Goal: Task Accomplishment & Management: Use online tool/utility

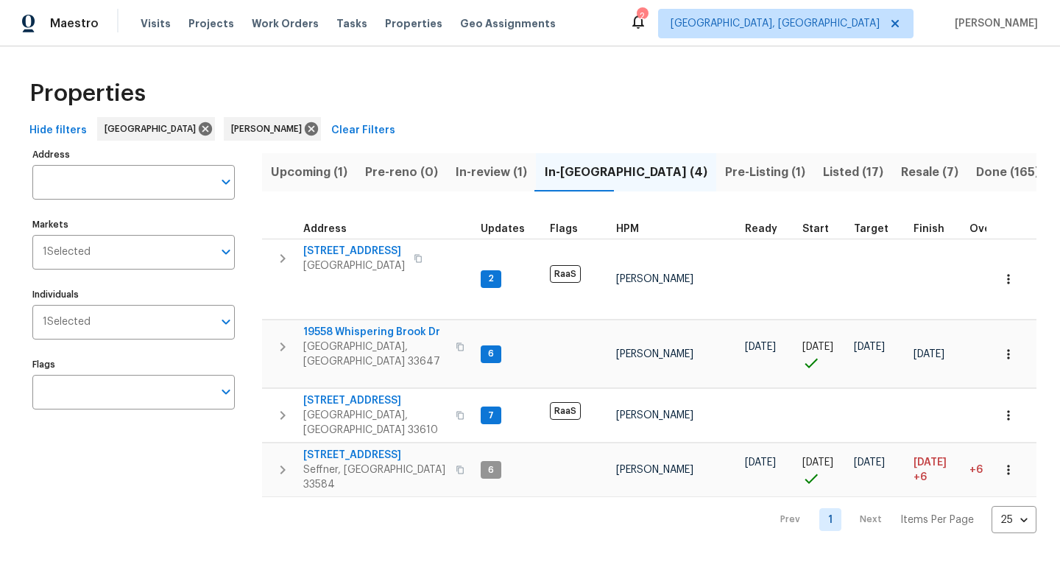
click at [314, 166] on span "Upcoming (1)" at bounding box center [309, 172] width 77 height 21
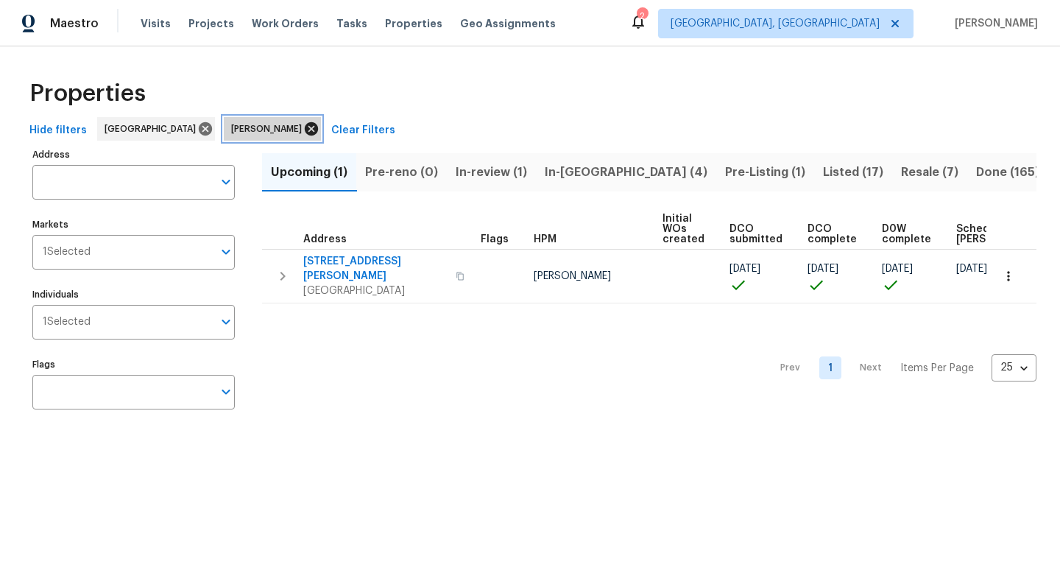
click at [303, 129] on icon at bounding box center [311, 129] width 16 height 16
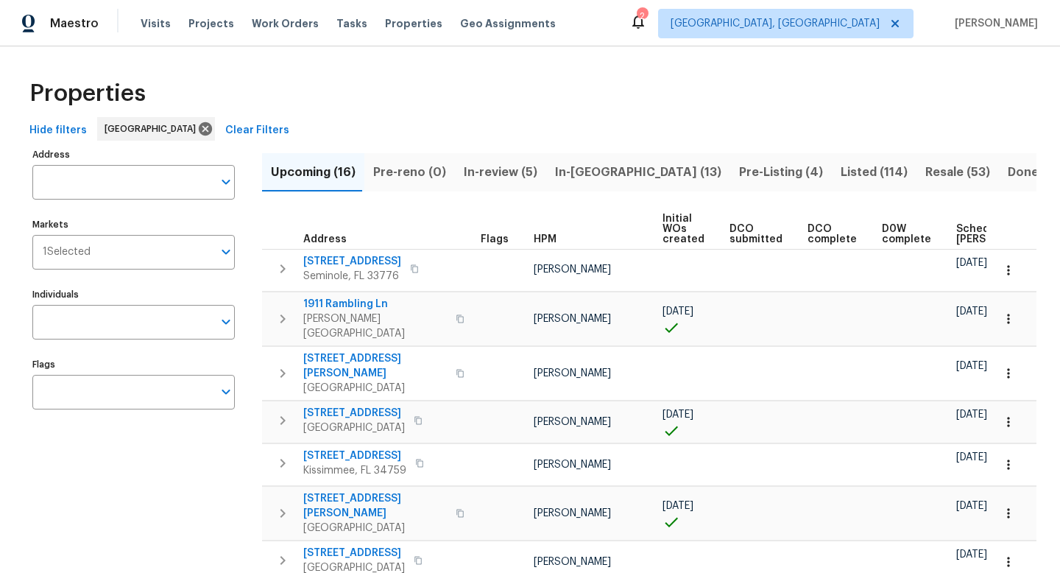
click at [508, 173] on span "In-review (5)" at bounding box center [501, 172] width 74 height 21
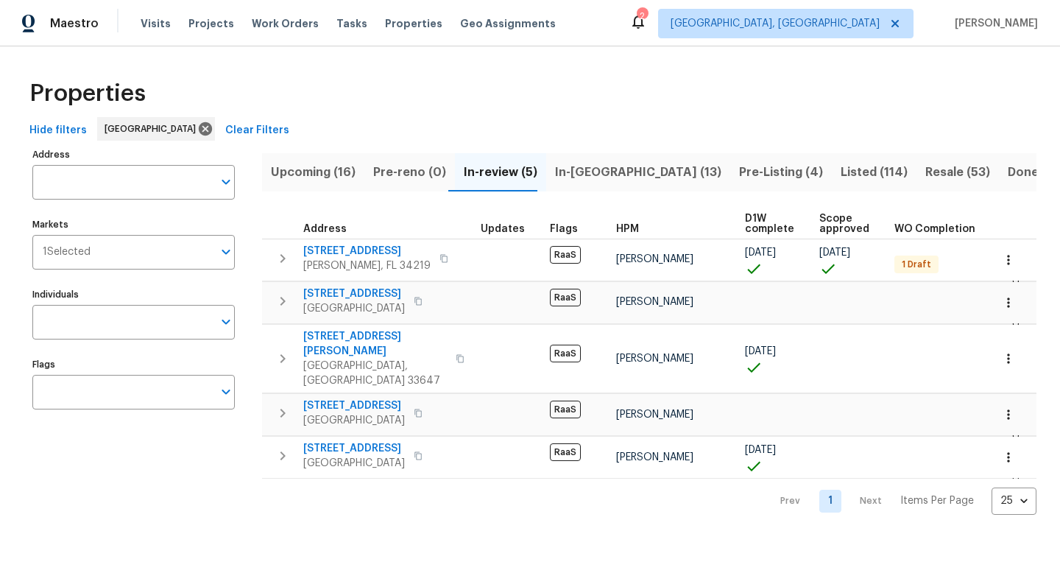
click at [124, 283] on div "Address Address Markets 1 Selected Markets Individuals Individuals Flags Flags" at bounding box center [142, 329] width 221 height 370
click at [124, 314] on input "Individuals" at bounding box center [122, 322] width 180 height 35
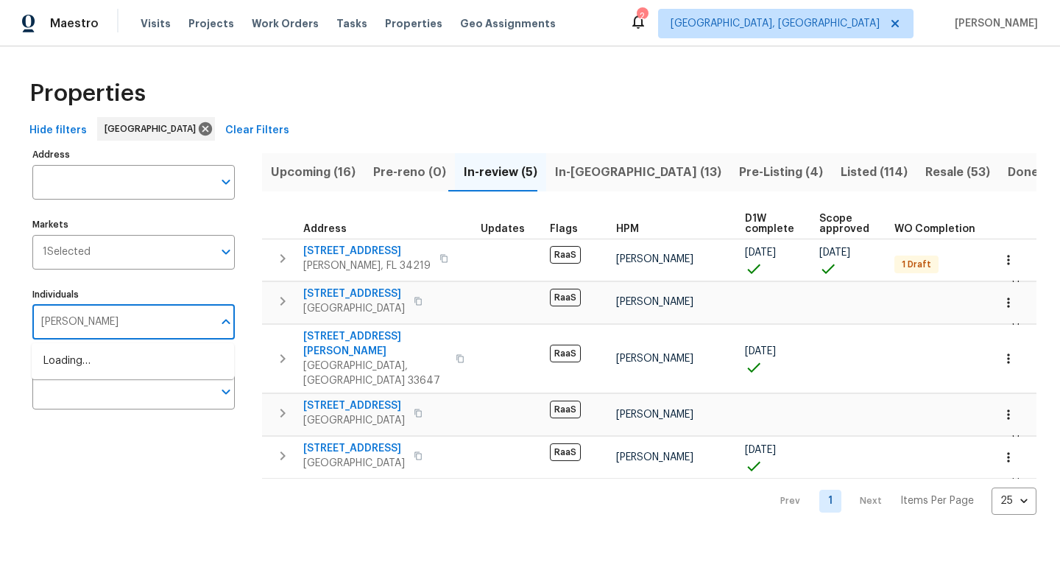
type input "bobby fortin"
click at [86, 378] on li "[PERSON_NAME]" at bounding box center [132, 368] width 179 height 31
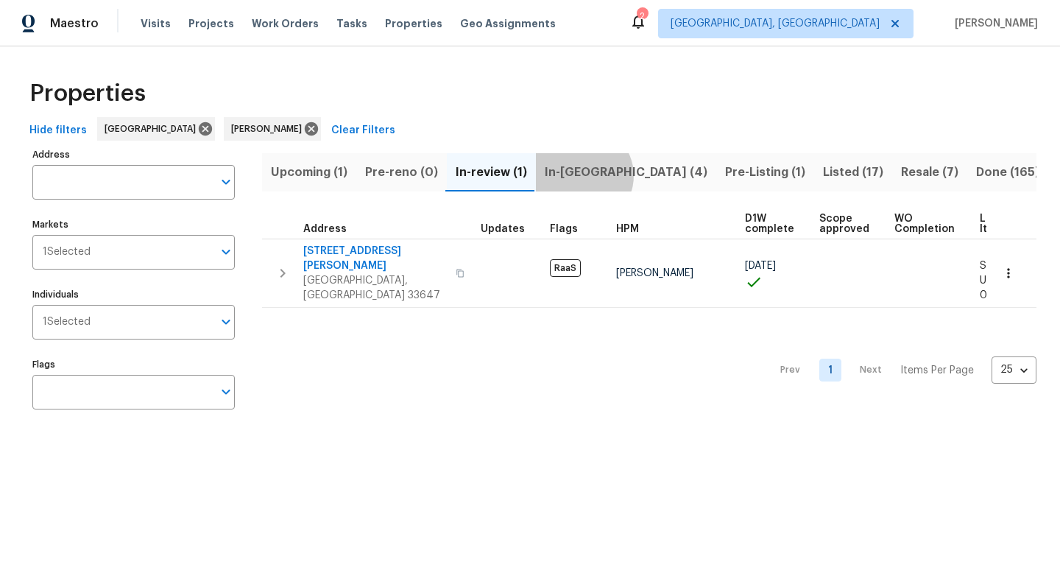
click at [580, 175] on span "In-reno (4)" at bounding box center [626, 172] width 163 height 21
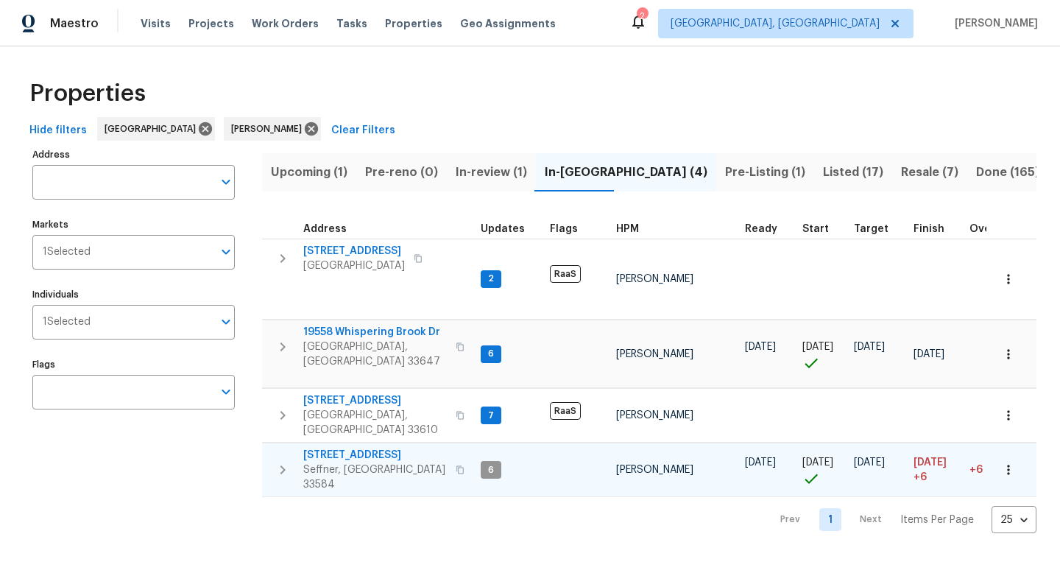
click at [374, 448] on span "2905 Forestwood Dr" at bounding box center [375, 455] width 144 height 15
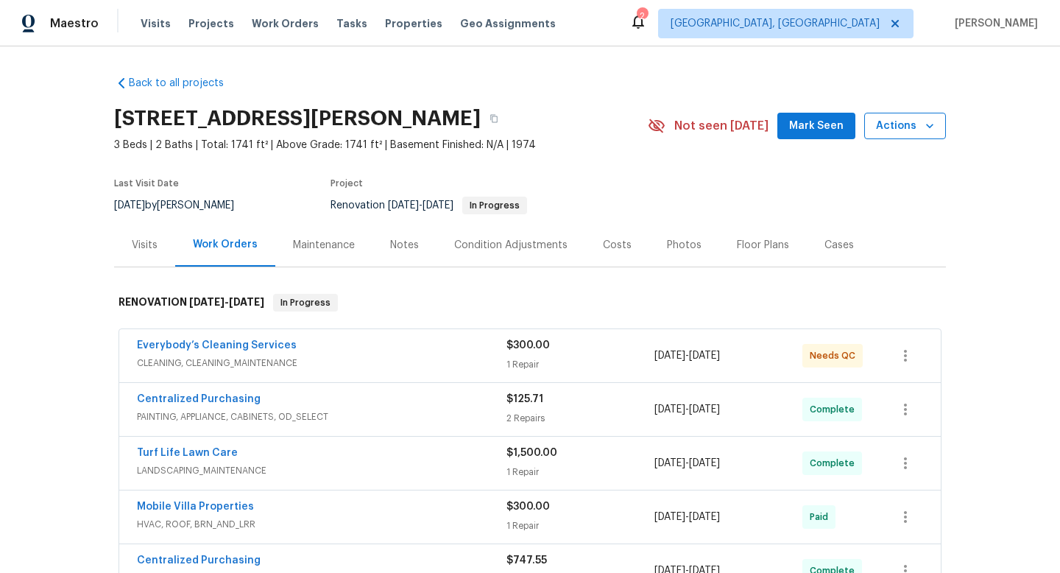
click at [916, 129] on span "Actions" at bounding box center [905, 126] width 58 height 18
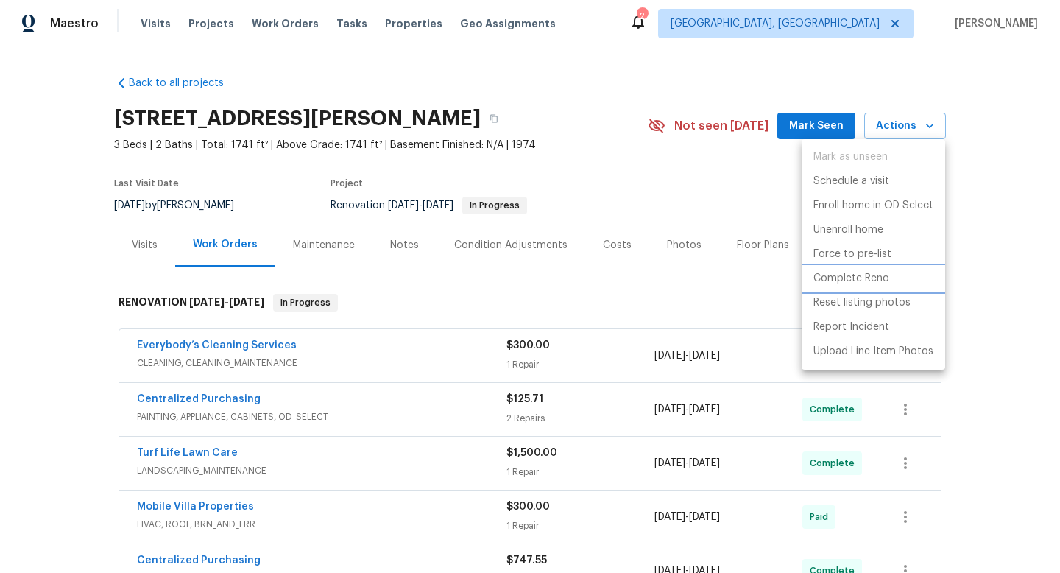
click at [852, 280] on p "Complete Reno" at bounding box center [851, 278] width 76 height 15
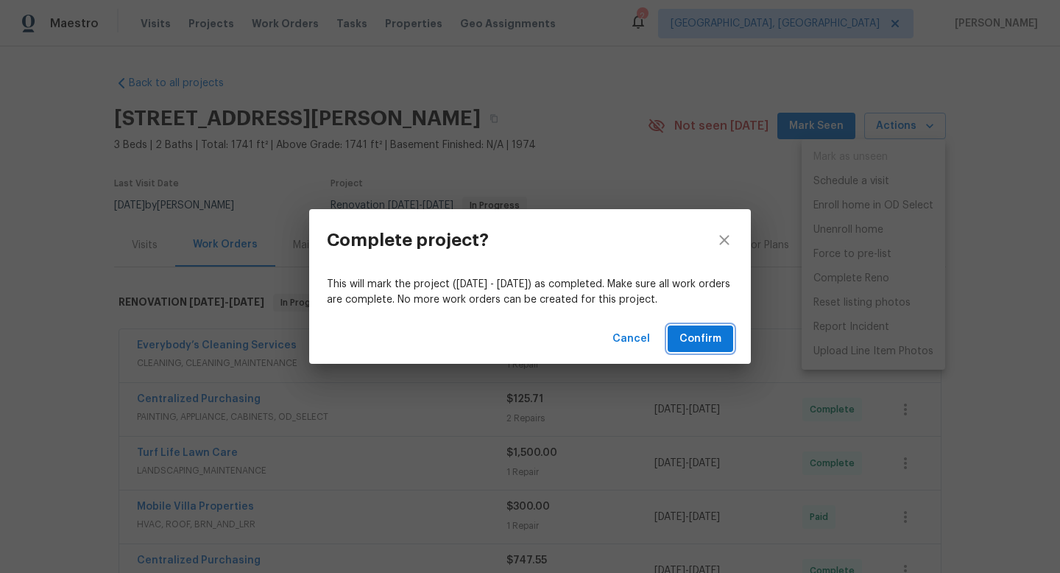
click at [716, 346] on span "Confirm" at bounding box center [700, 339] width 42 height 18
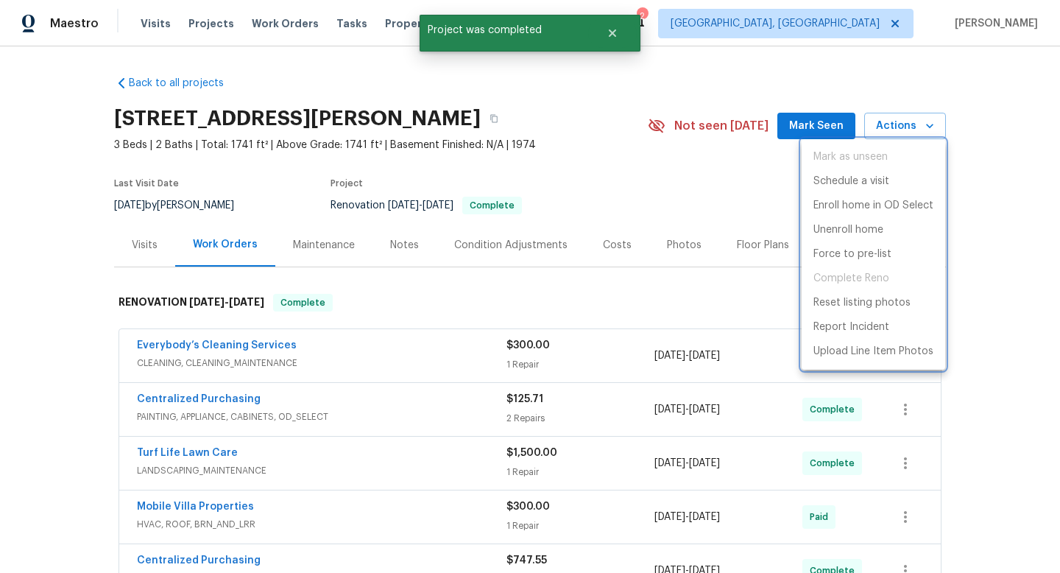
click at [392, 443] on div at bounding box center [530, 286] width 1060 height 573
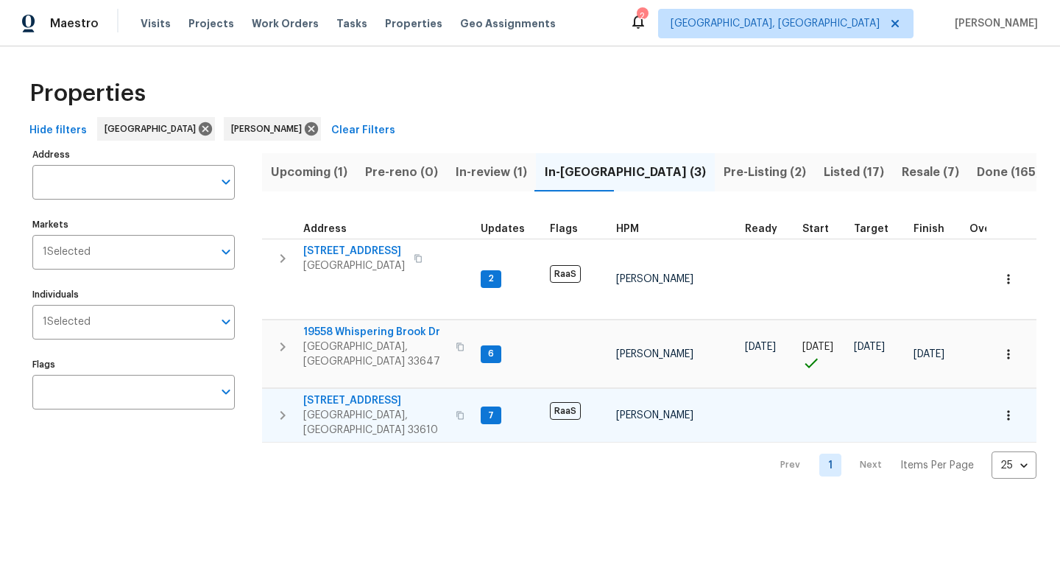
click at [355, 393] on span "[STREET_ADDRESS]" at bounding box center [375, 400] width 144 height 15
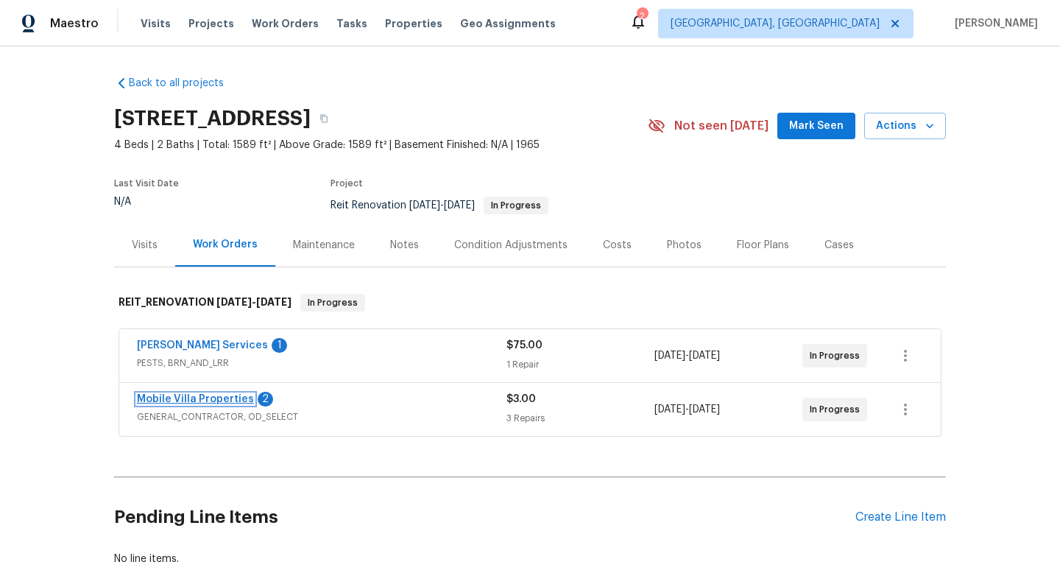
click at [222, 400] on link "Mobile Villa Properties" at bounding box center [195, 399] width 117 height 10
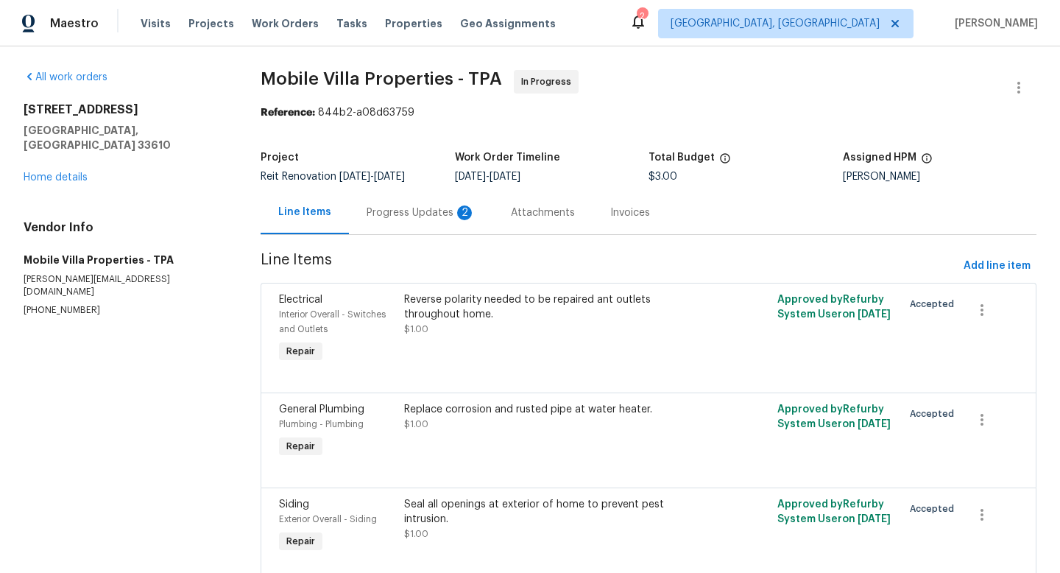
click at [397, 213] on div "Progress Updates 2" at bounding box center [421, 212] width 109 height 15
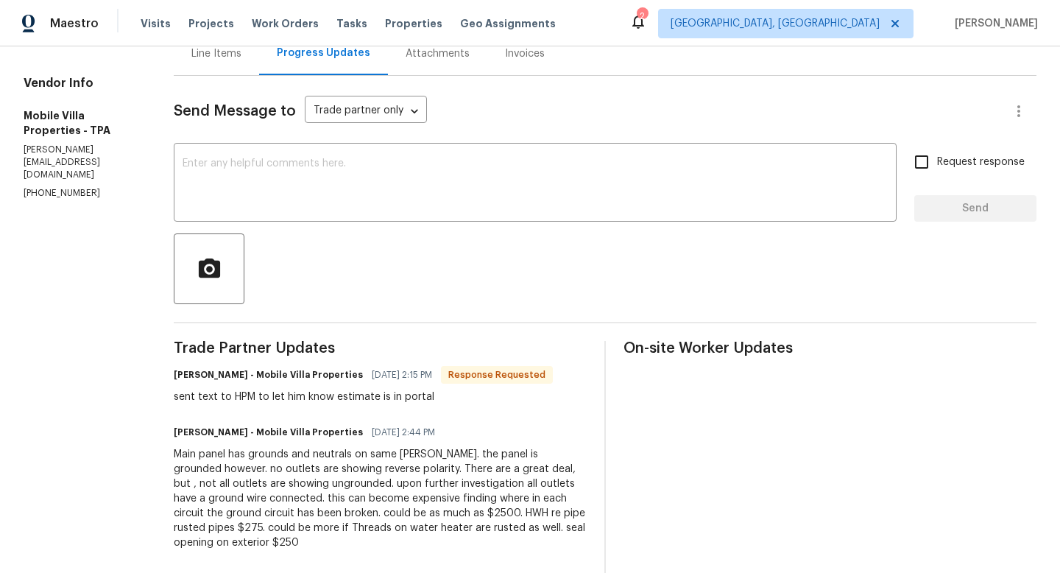
scroll to position [220, 0]
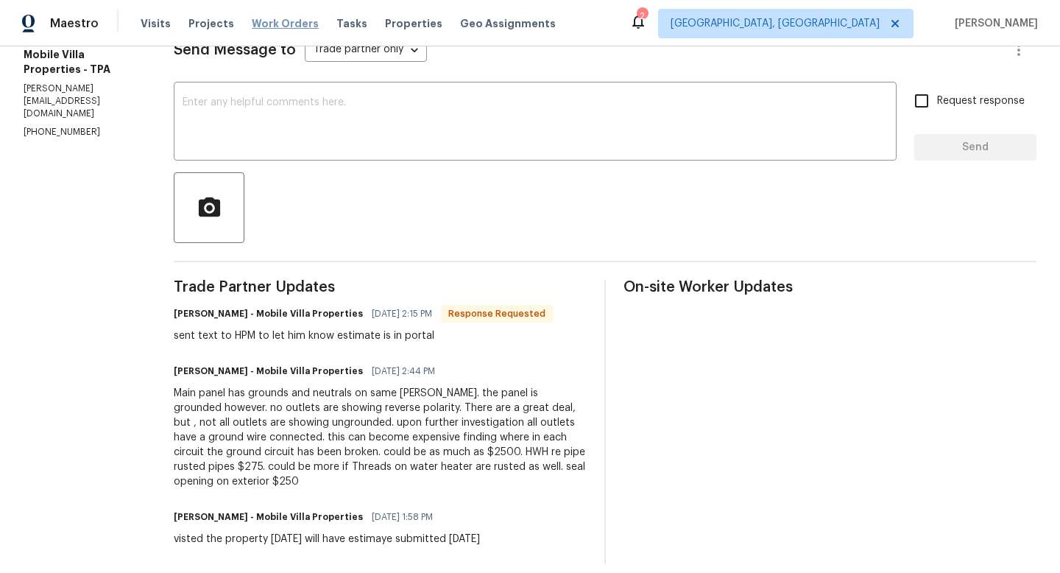
click at [269, 27] on span "Work Orders" at bounding box center [285, 23] width 67 height 15
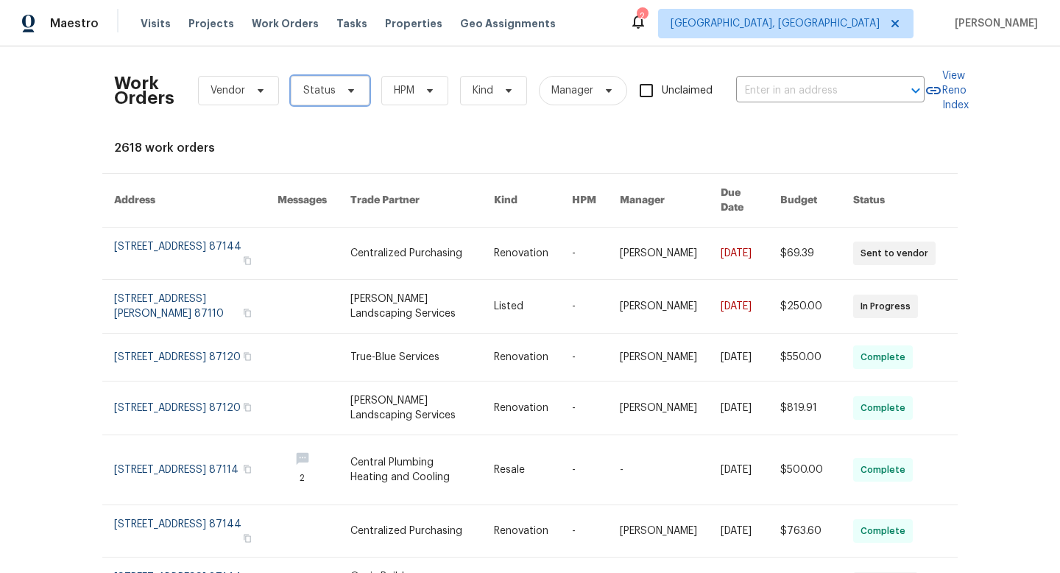
click at [315, 90] on span "Status" at bounding box center [319, 90] width 32 height 15
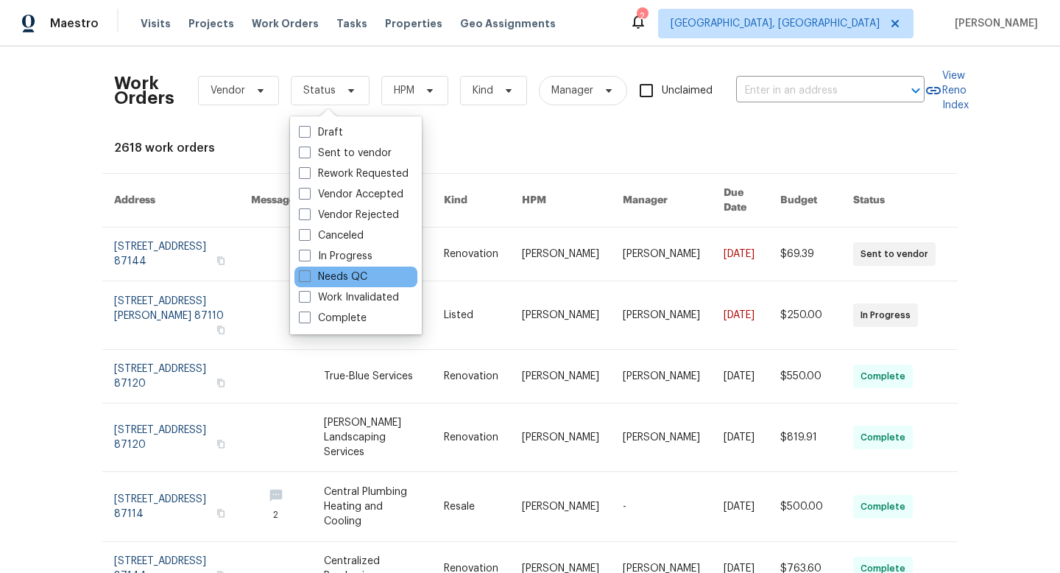
click at [339, 284] on div "Needs QC" at bounding box center [355, 276] width 123 height 21
click at [303, 277] on span at bounding box center [305, 276] width 12 height 12
click at [303, 277] on input "Needs QC" at bounding box center [304, 274] width 10 height 10
checkbox input "true"
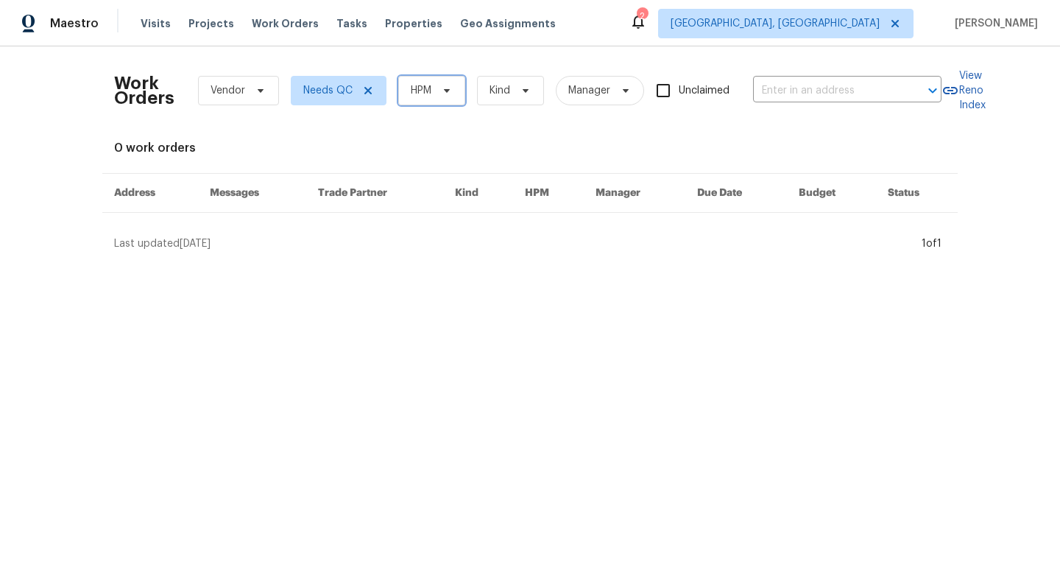
click at [428, 96] on span "HPM" at bounding box center [421, 90] width 21 height 15
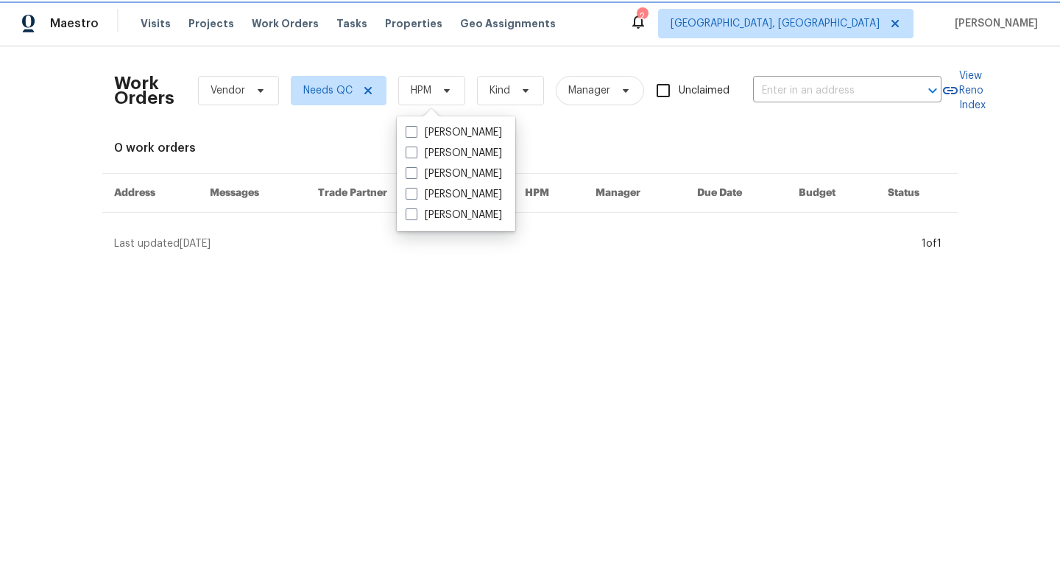
click at [420, 88] on span "HPM" at bounding box center [421, 90] width 21 height 15
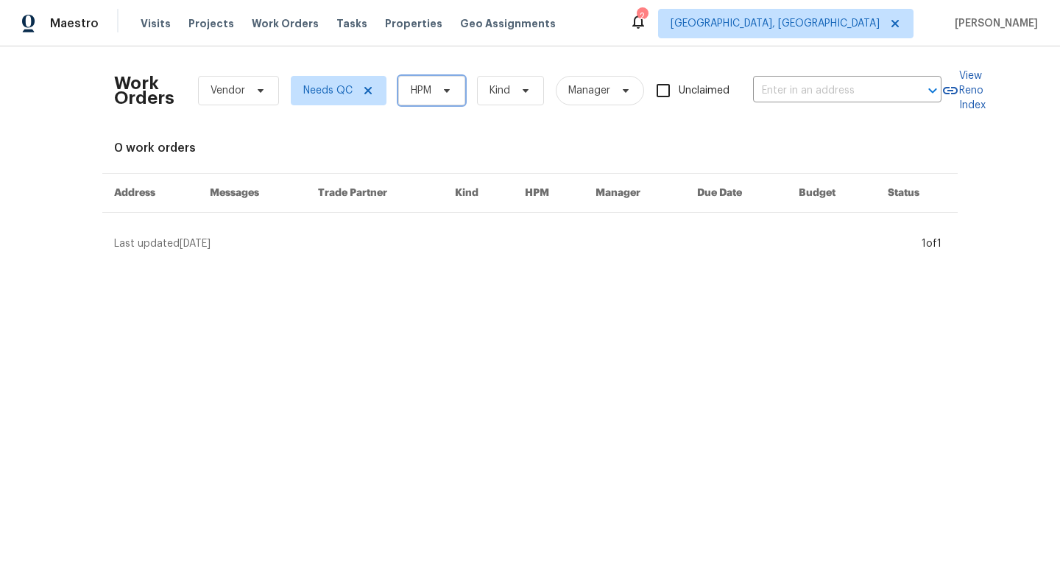
click at [420, 88] on span "HPM" at bounding box center [421, 90] width 21 height 15
click at [626, 88] on icon at bounding box center [626, 91] width 12 height 12
click at [422, 85] on span "HPM" at bounding box center [421, 90] width 21 height 15
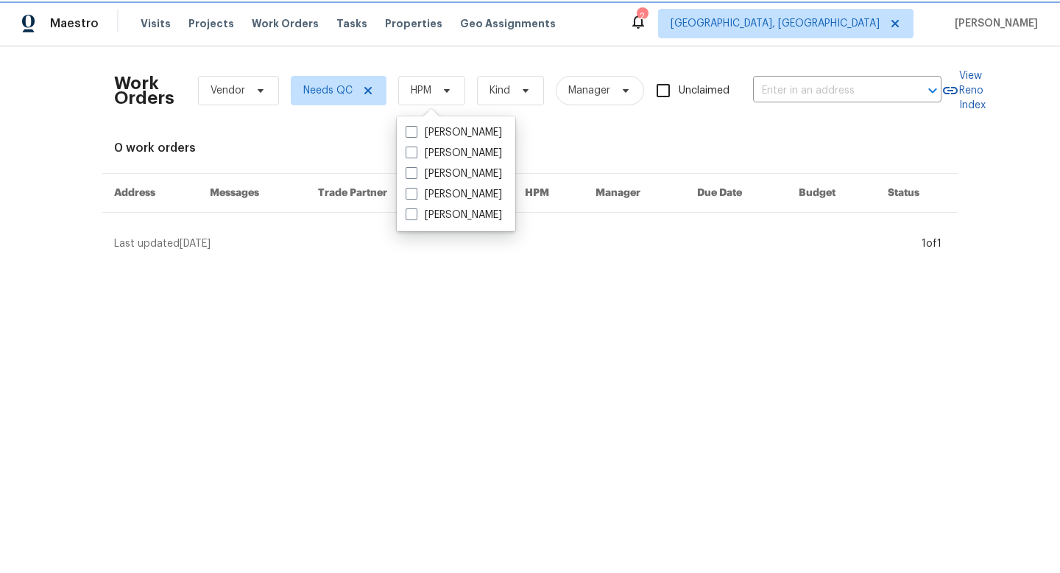
click at [420, 85] on span "HPM" at bounding box center [421, 90] width 21 height 15
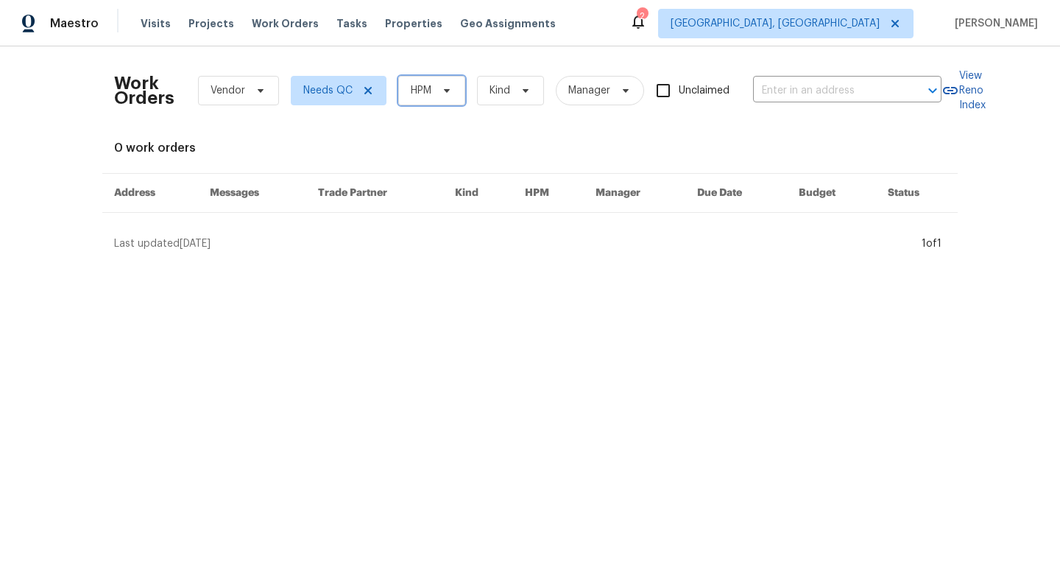
click at [445, 85] on icon at bounding box center [447, 91] width 12 height 12
click at [877, 29] on span "[GEOGRAPHIC_DATA], [GEOGRAPHIC_DATA]" at bounding box center [775, 23] width 209 height 15
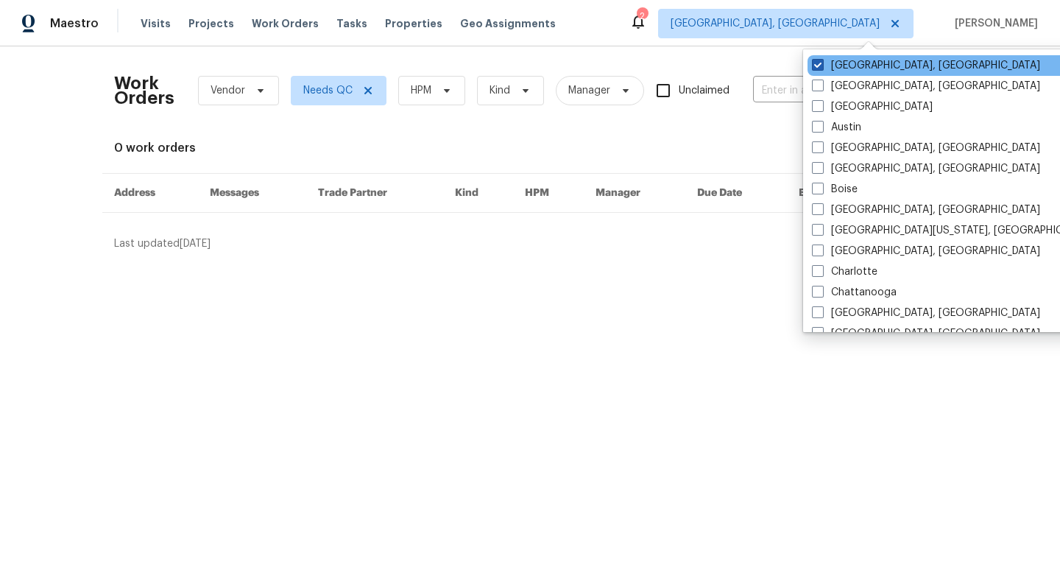
click at [819, 68] on span at bounding box center [818, 65] width 12 height 12
click at [819, 68] on input "[GEOGRAPHIC_DATA], [GEOGRAPHIC_DATA]" at bounding box center [817, 63] width 10 height 10
checkbox input "true"
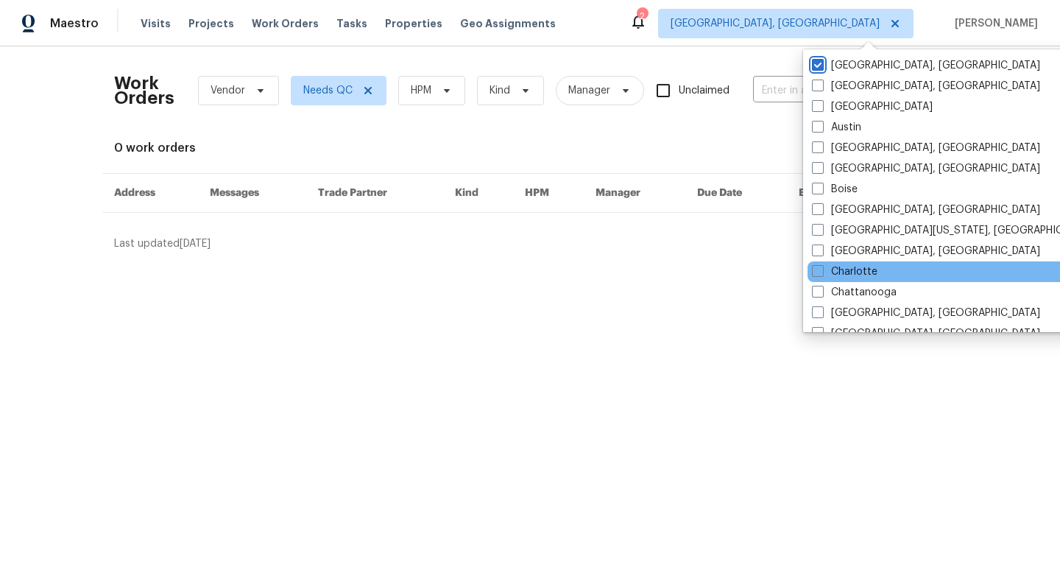
scroll to position [986, 0]
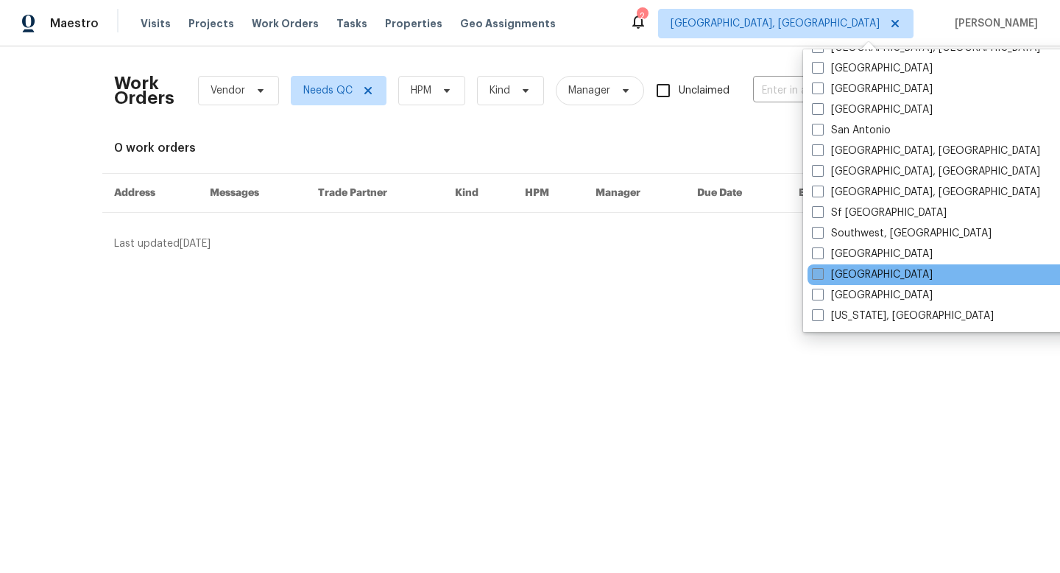
click at [818, 278] on span at bounding box center [818, 274] width 12 height 12
click at [818, 277] on input "[GEOGRAPHIC_DATA]" at bounding box center [817, 272] width 10 height 10
checkbox input "true"
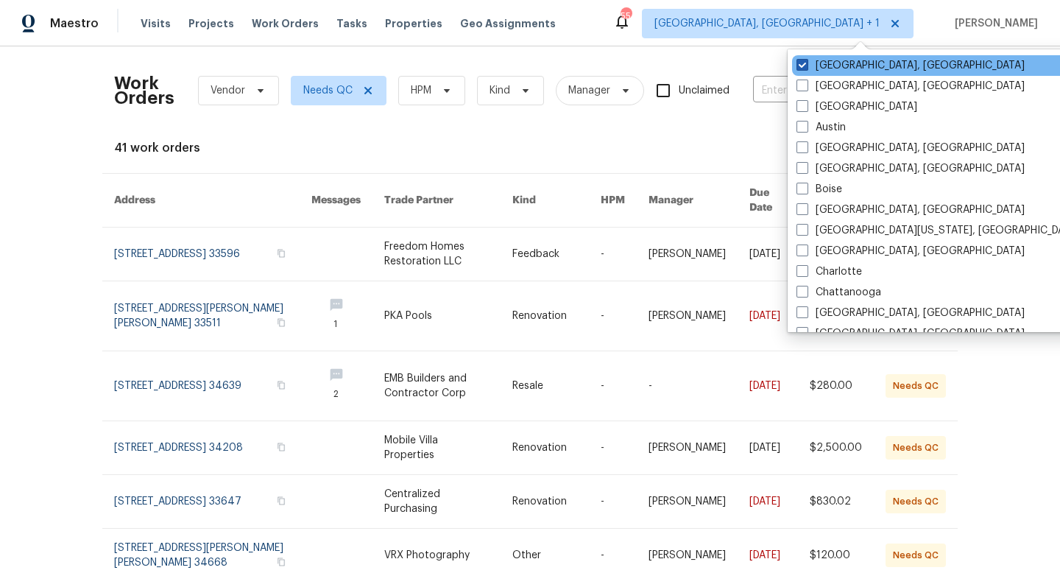
click at [801, 65] on span at bounding box center [802, 65] width 12 height 12
click at [801, 65] on input "[GEOGRAPHIC_DATA], [GEOGRAPHIC_DATA]" at bounding box center [801, 63] width 10 height 10
checkbox input "false"
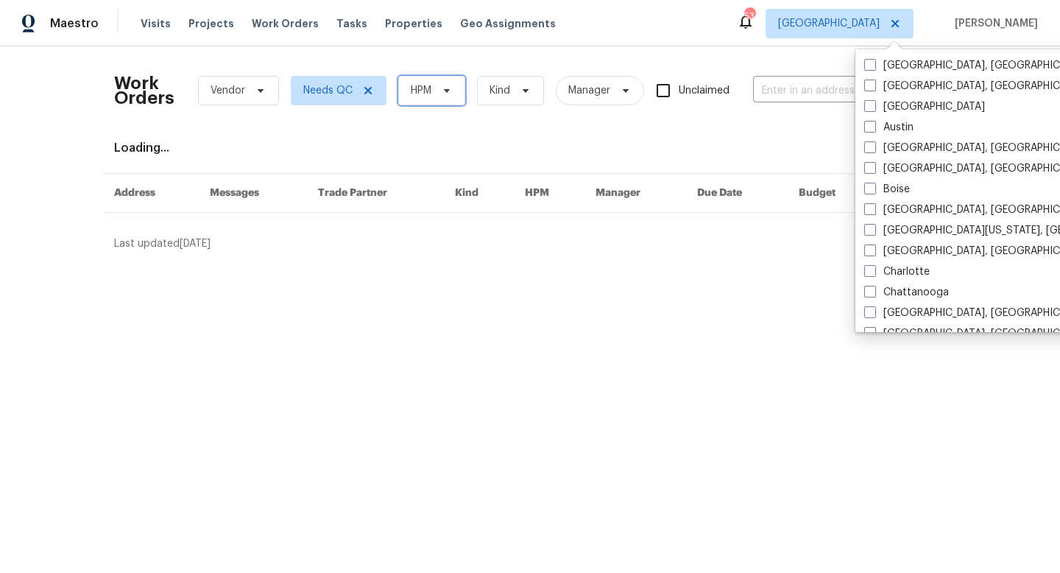
click at [412, 98] on span "HPM" at bounding box center [431, 90] width 67 height 29
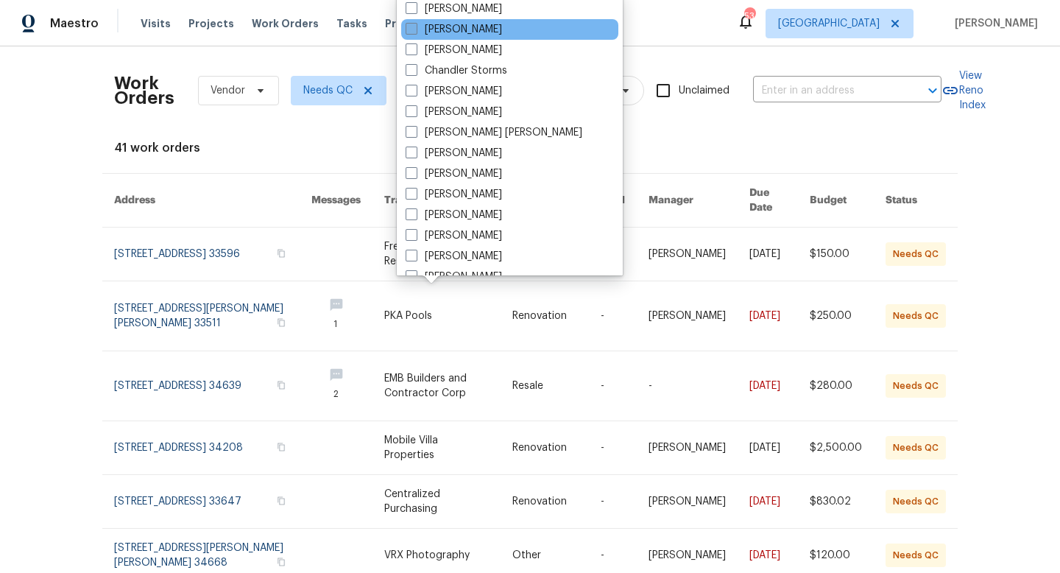
click at [408, 25] on span at bounding box center [412, 29] width 12 height 12
click at [408, 25] on input "[PERSON_NAME]" at bounding box center [411, 27] width 10 height 10
checkbox input "true"
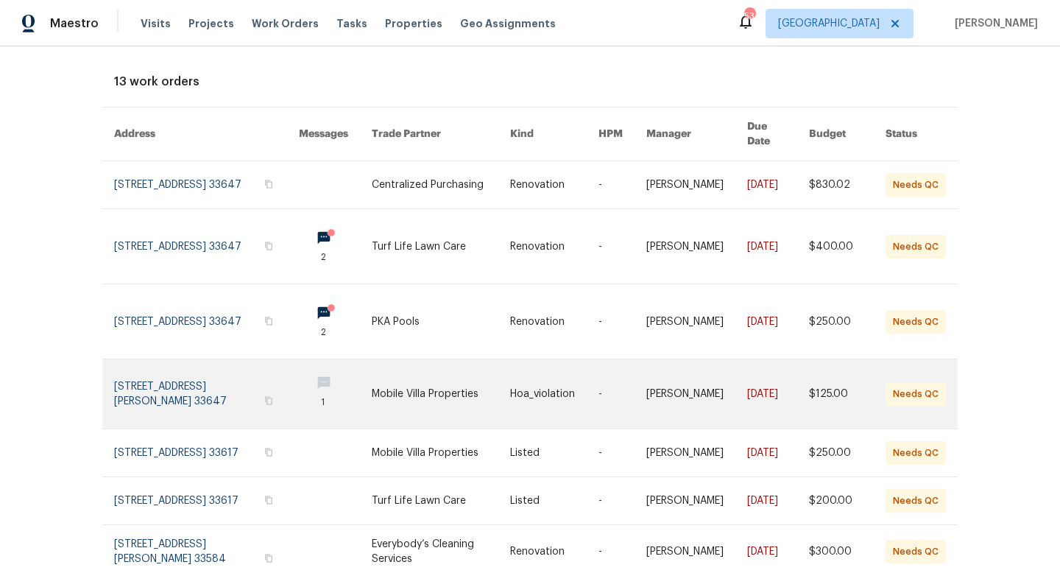
scroll to position [316, 0]
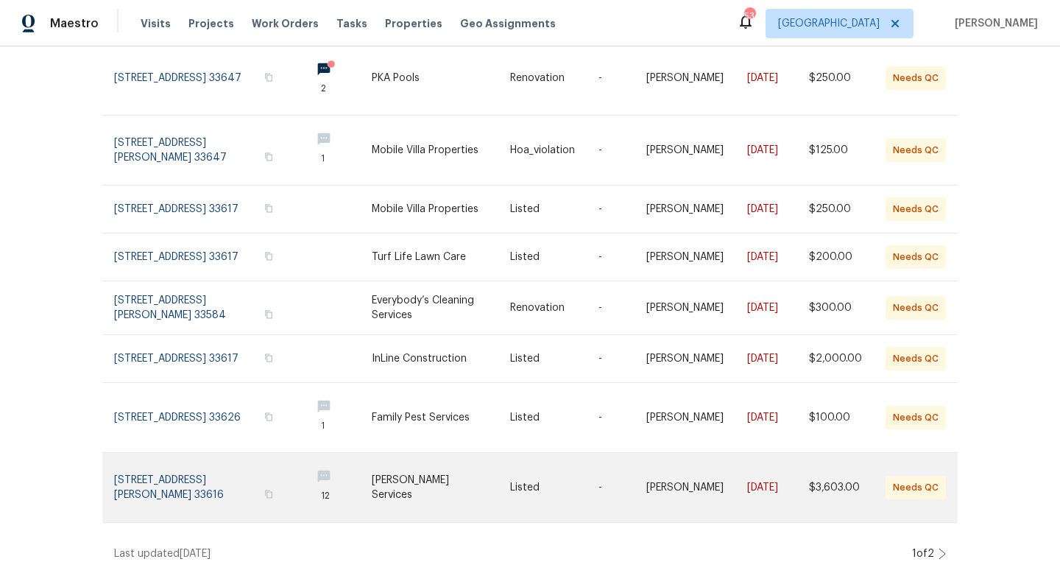
click at [181, 479] on link at bounding box center [206, 487] width 185 height 69
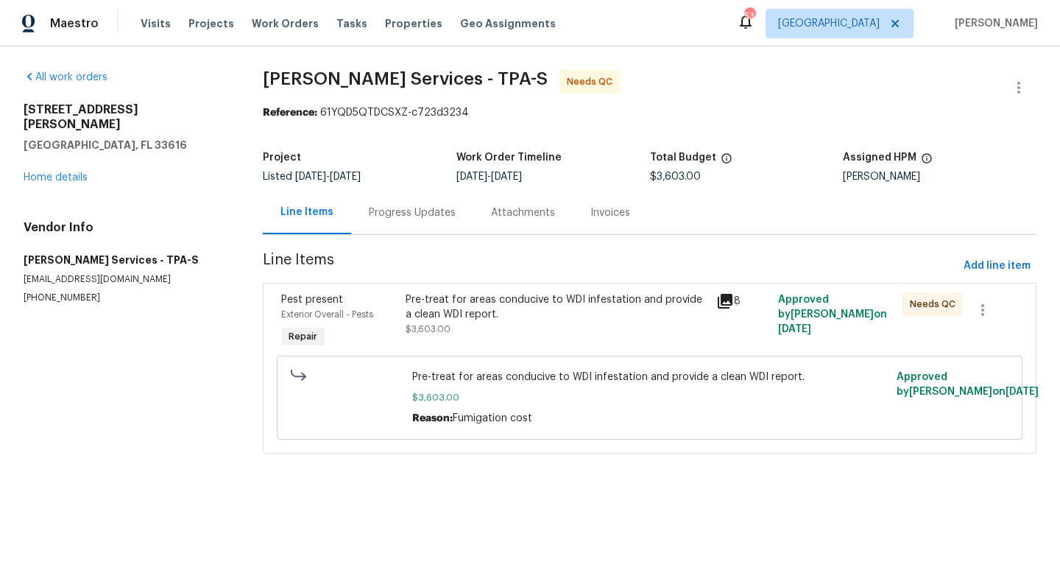
click at [453, 305] on div "Pre-treat for areas conducive to WDI infestation and provide a clean WDI report." at bounding box center [557, 306] width 302 height 29
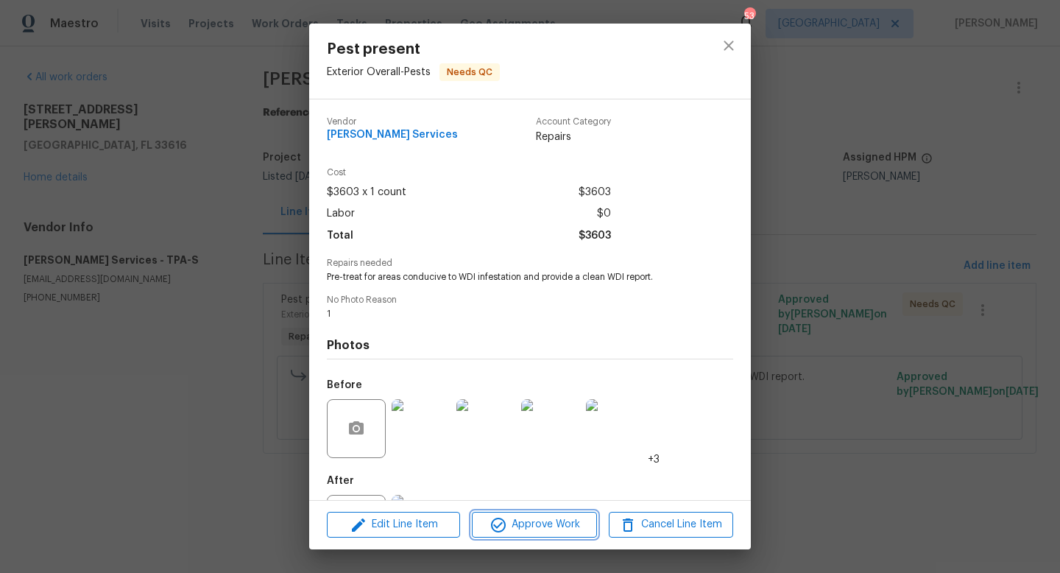
click at [514, 531] on span "Approve Work" at bounding box center [534, 524] width 116 height 18
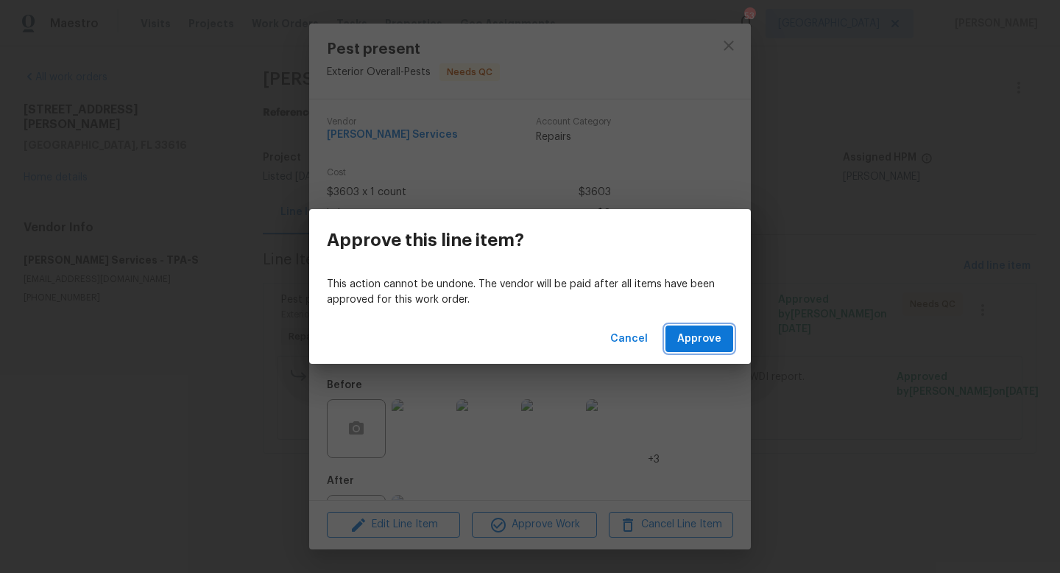
click at [712, 334] on span "Approve" at bounding box center [699, 339] width 44 height 18
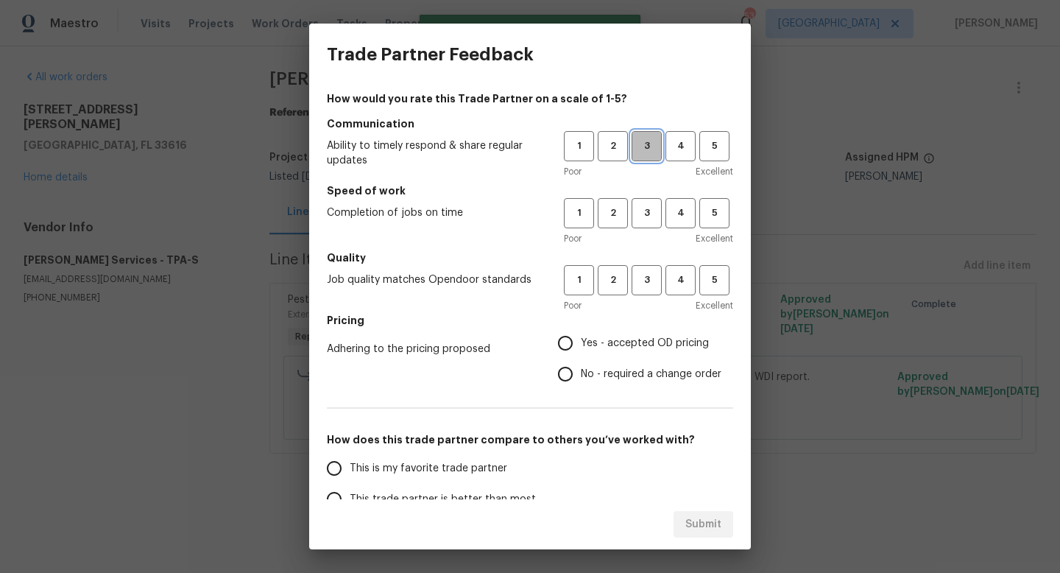
click at [649, 149] on span "3" at bounding box center [646, 146] width 27 height 17
click at [649, 224] on button "3" at bounding box center [647, 213] width 30 height 30
click at [649, 278] on span "3" at bounding box center [646, 280] width 27 height 17
click at [628, 332] on label "Yes - accepted OD pricing" at bounding box center [635, 343] width 171 height 31
click at [581, 332] on input "Yes - accepted OD pricing" at bounding box center [565, 343] width 31 height 31
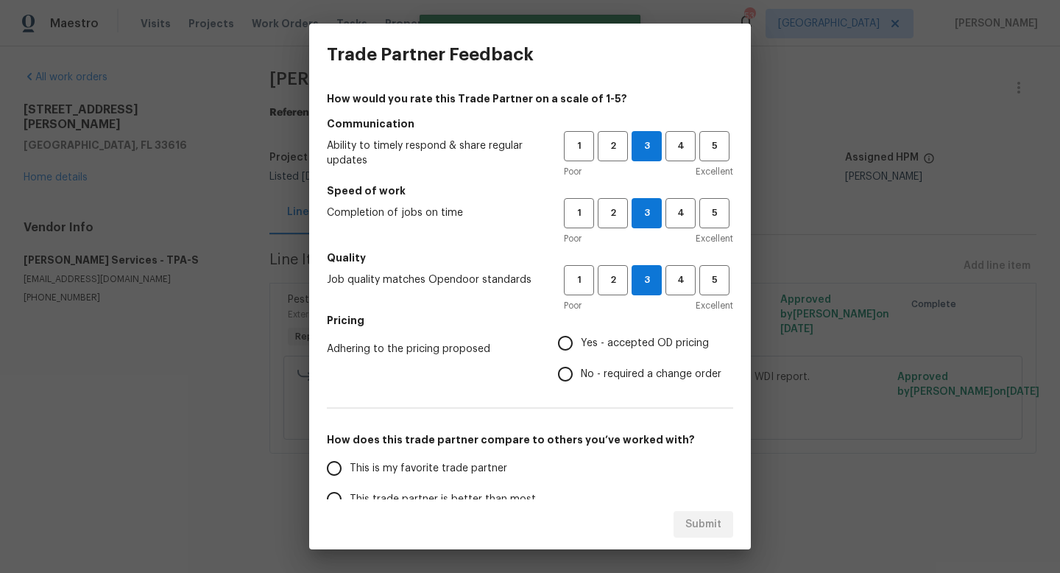
radio input "true"
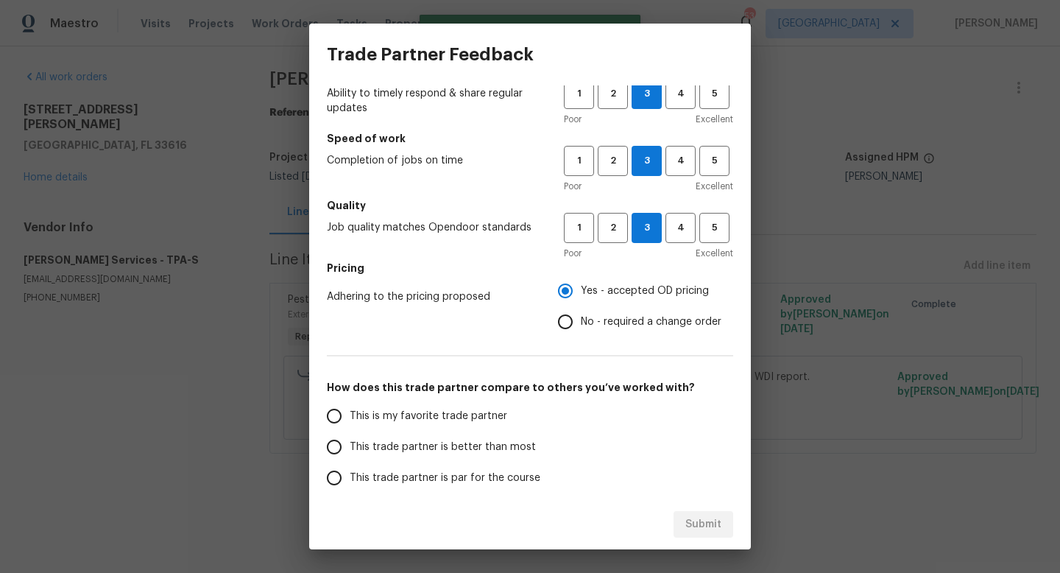
scroll to position [67, 0]
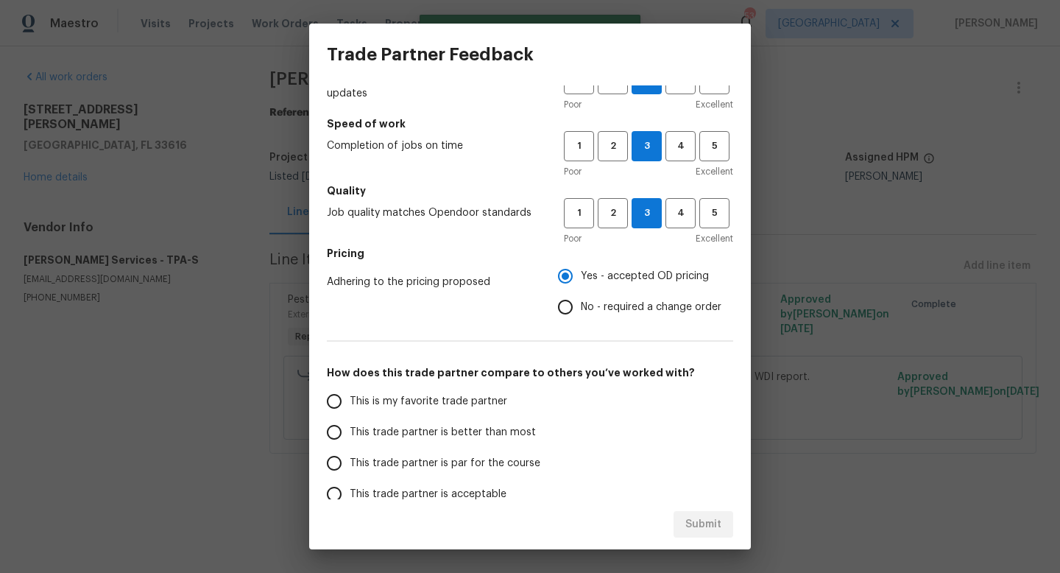
click at [453, 461] on span "This trade partner is par for the course" at bounding box center [445, 463] width 191 height 15
click at [350, 461] on input "This trade partner is par for the course" at bounding box center [334, 463] width 31 height 31
click at [712, 534] on button "Submit" at bounding box center [703, 524] width 60 height 27
radio input "true"
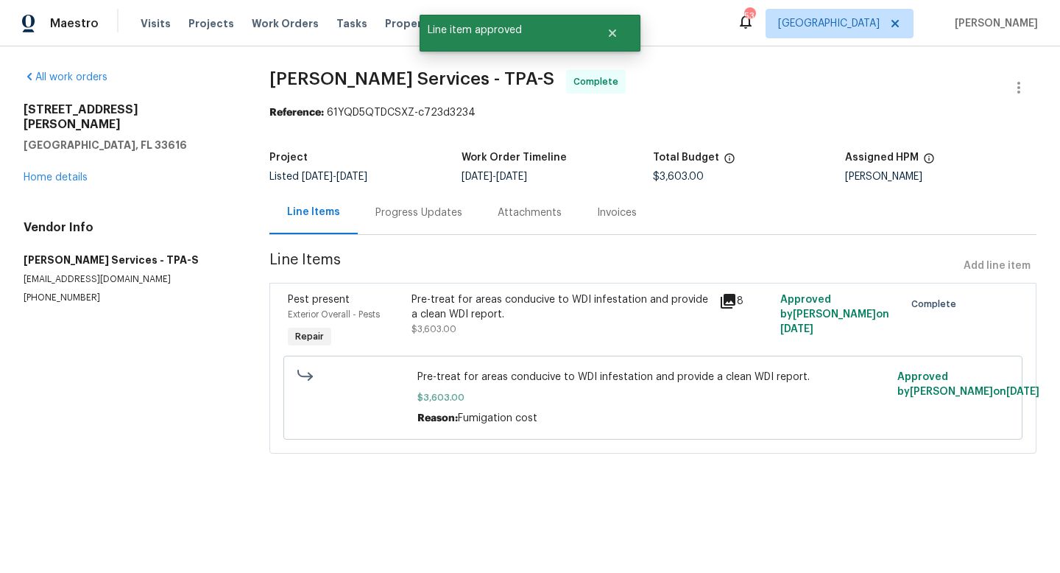
radio input "false"
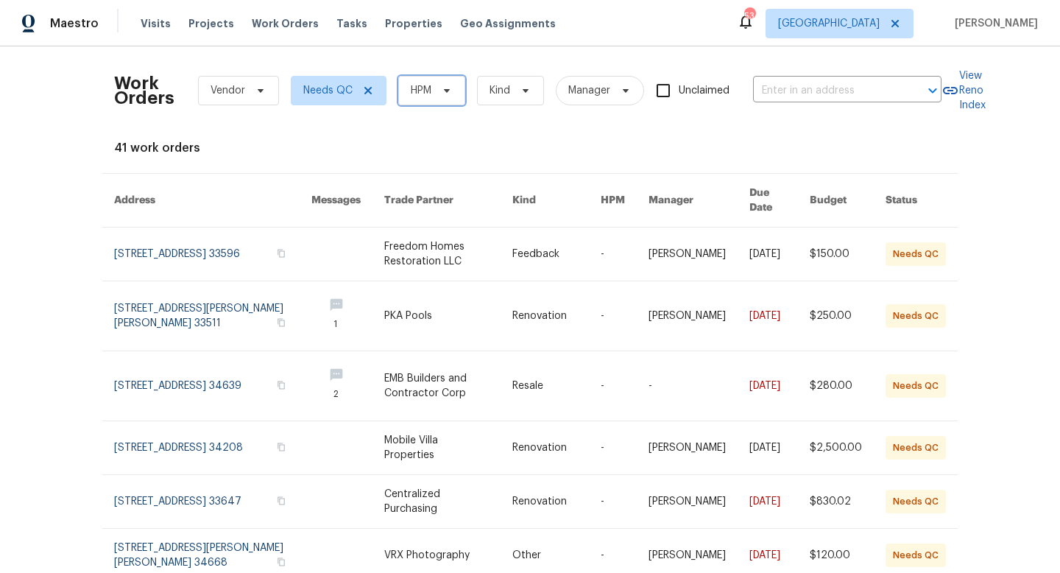
click at [424, 91] on span "HPM" at bounding box center [421, 90] width 21 height 15
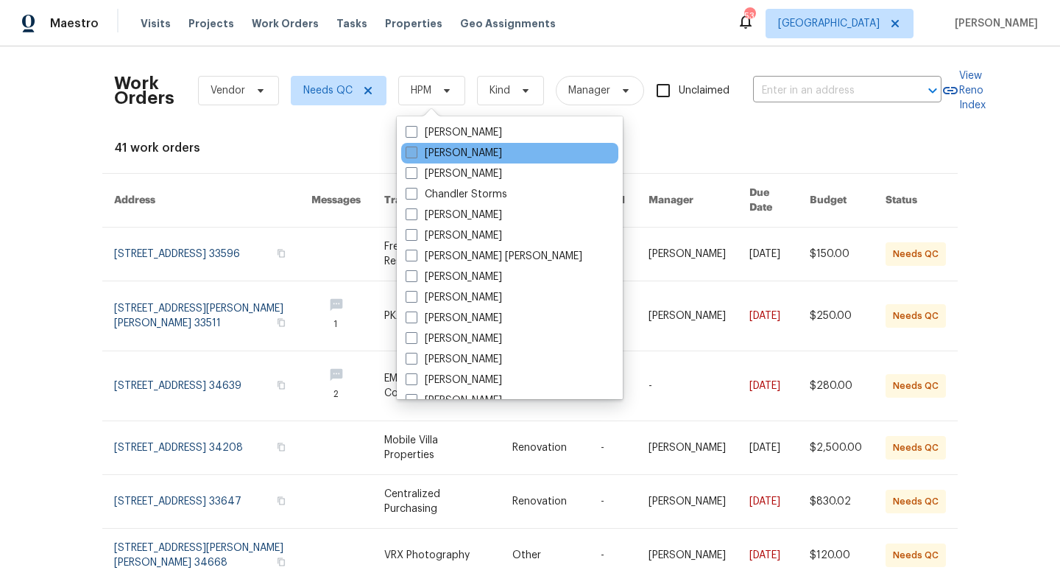
click at [411, 156] on span at bounding box center [412, 152] width 12 height 12
click at [411, 155] on input "[PERSON_NAME]" at bounding box center [411, 151] width 10 height 10
checkbox input "true"
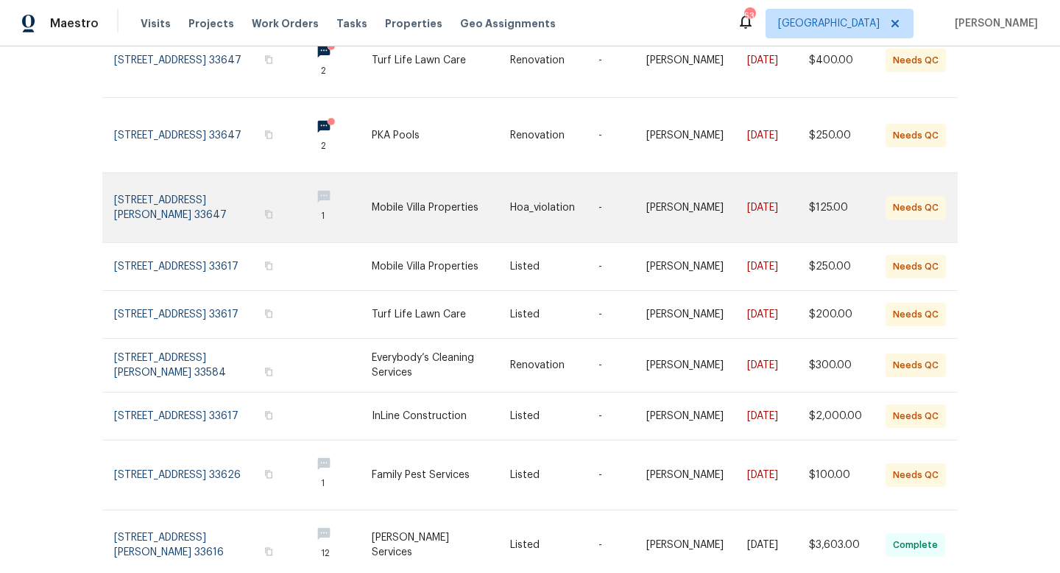
scroll to position [316, 0]
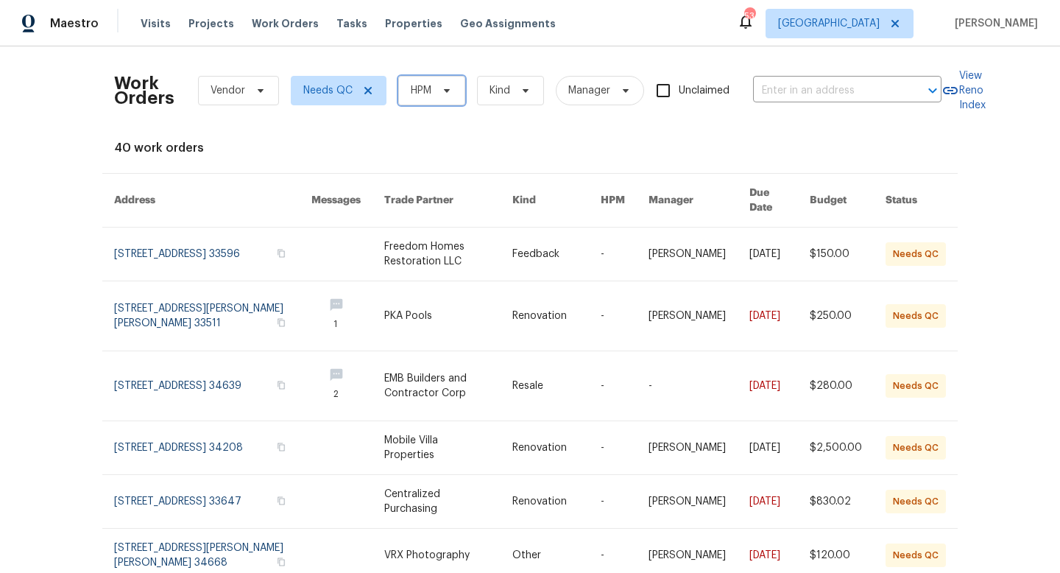
click at [427, 89] on span "HPM" at bounding box center [421, 90] width 21 height 15
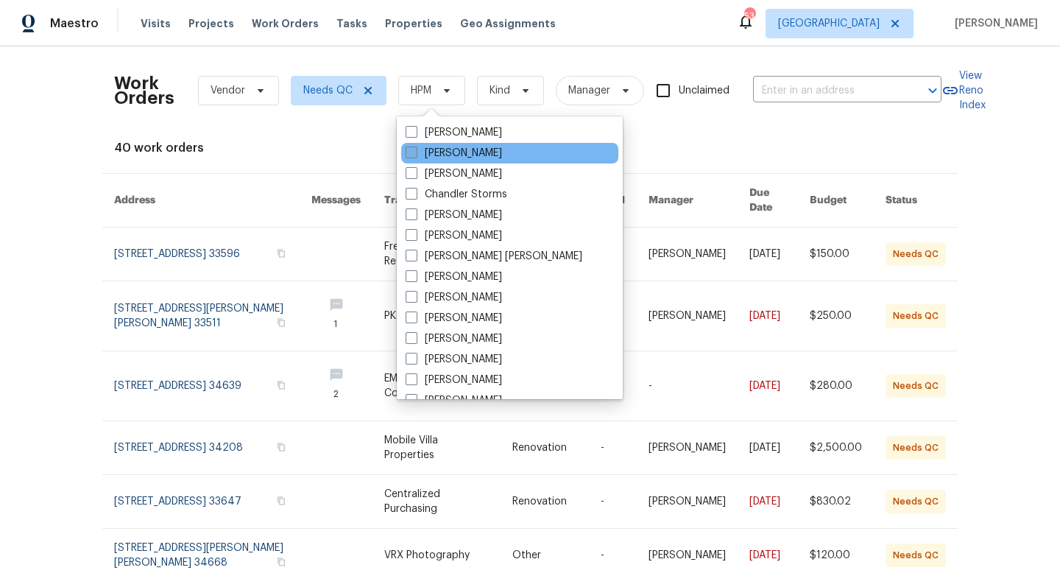
click at [413, 153] on span at bounding box center [412, 152] width 12 height 12
click at [413, 153] on input "[PERSON_NAME]" at bounding box center [411, 151] width 10 height 10
checkbox input "true"
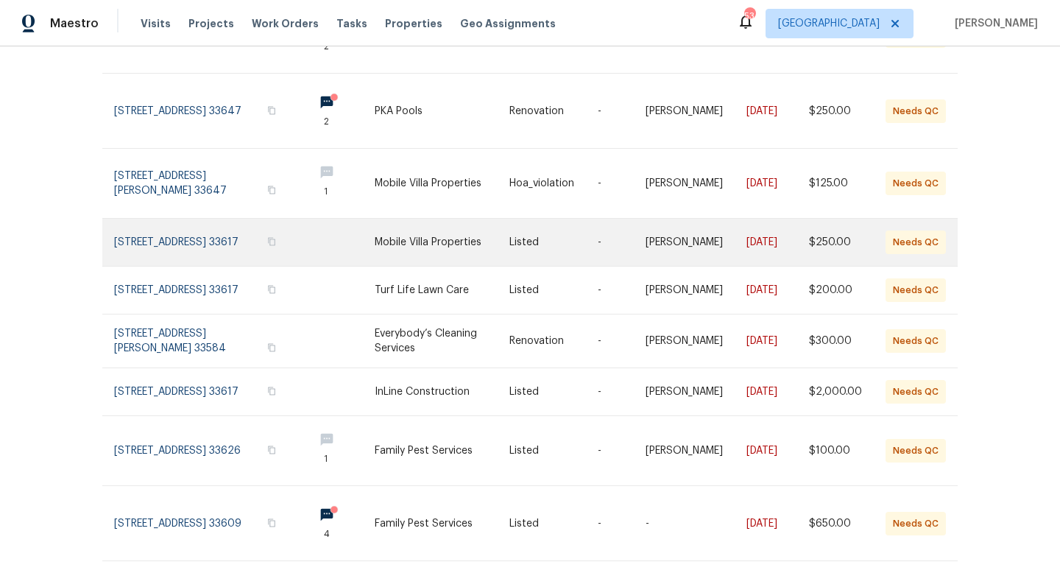
scroll to position [272, 0]
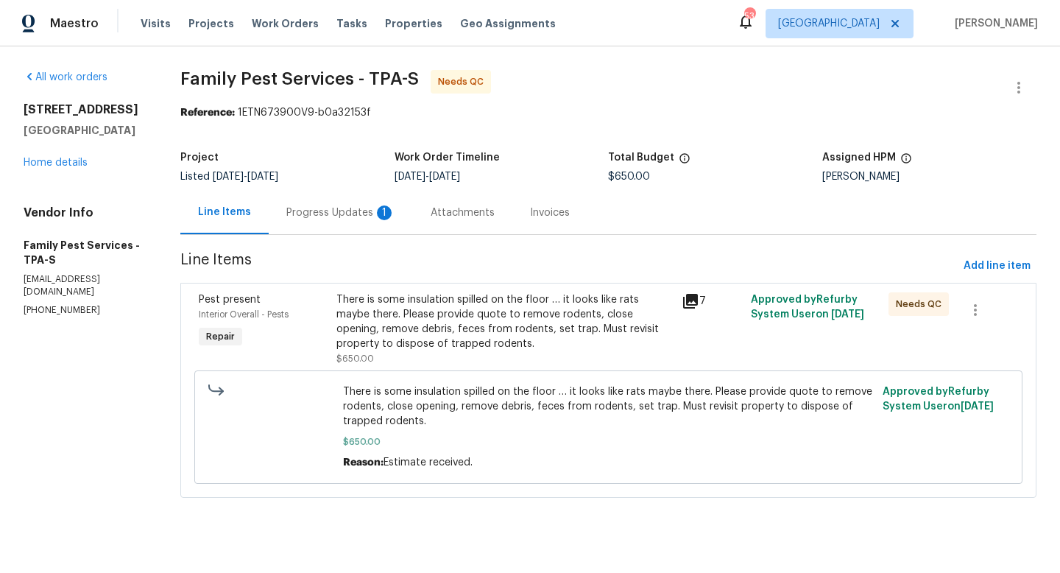
click at [358, 216] on div "Progress Updates 1" at bounding box center [340, 212] width 109 height 15
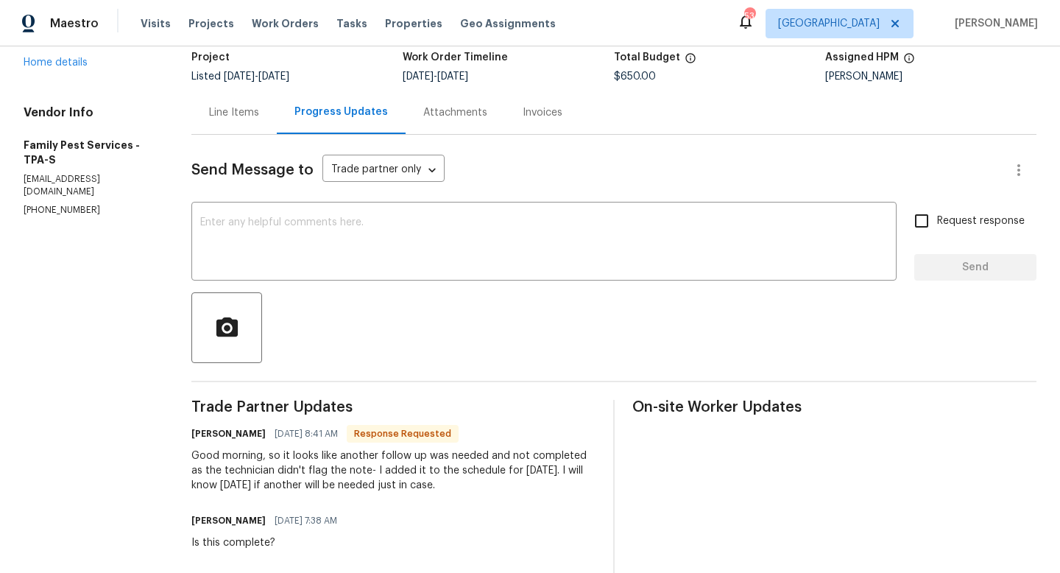
scroll to position [138, 0]
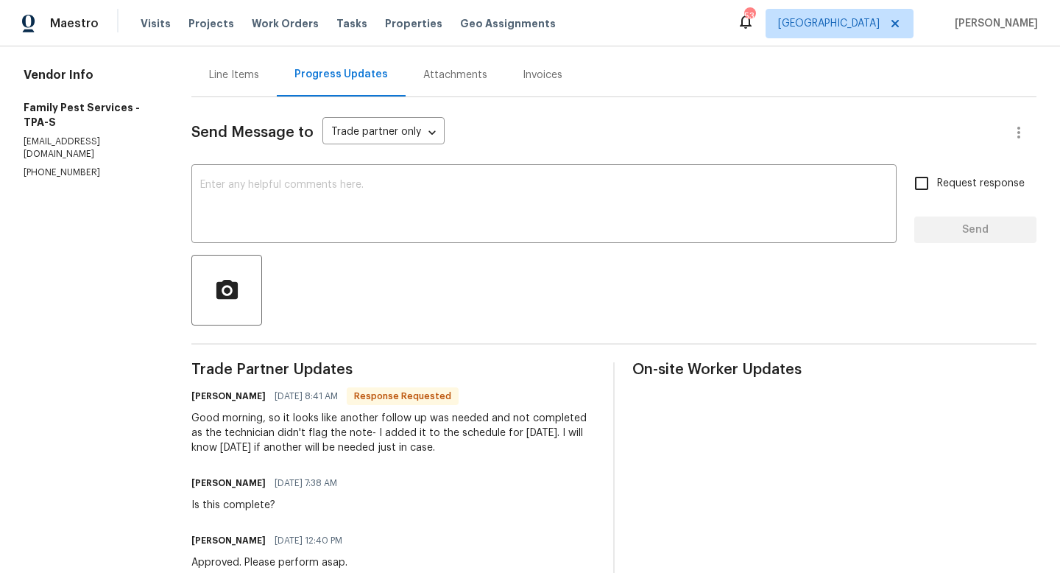
click at [244, 85] on div "Line Items" at bounding box center [233, 74] width 85 height 43
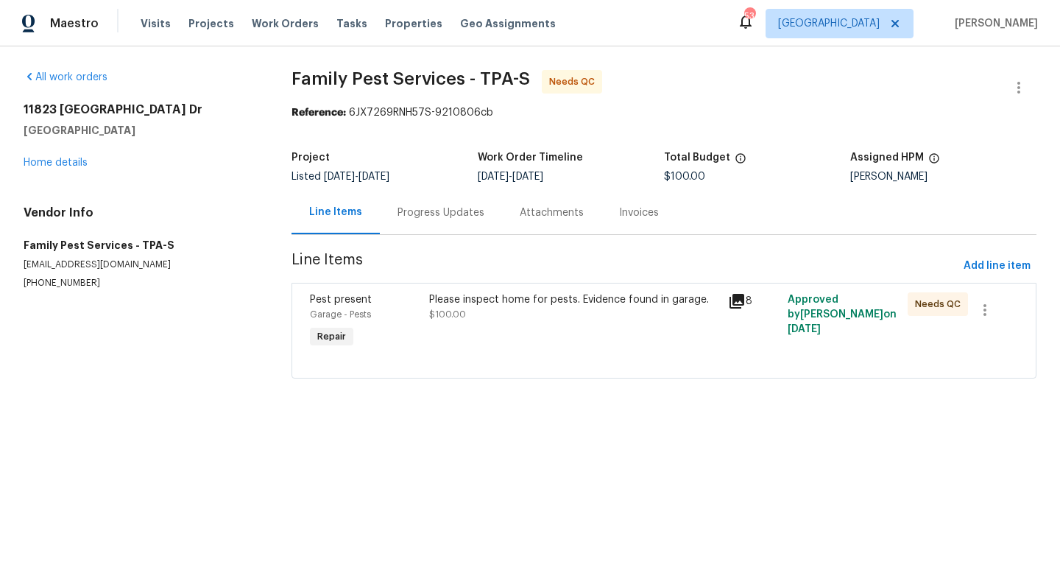
click at [397, 213] on div "Progress Updates" at bounding box center [440, 212] width 87 height 15
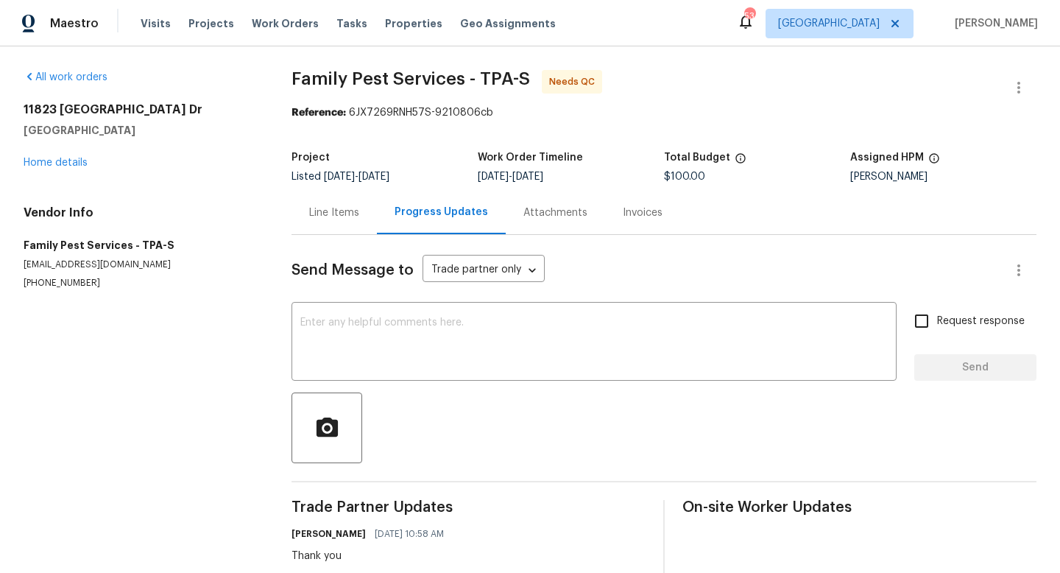
click at [331, 219] on div "Line Items" at bounding box center [334, 212] width 50 height 15
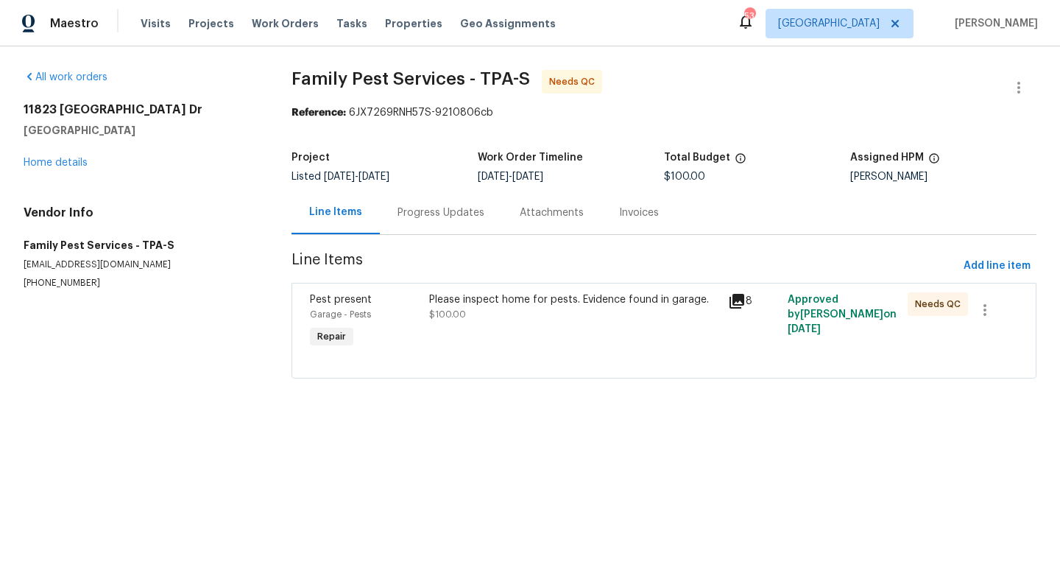
click at [523, 333] on div "Please inspect home for pests. Evidence found in garage. $100.00" at bounding box center [574, 322] width 299 height 68
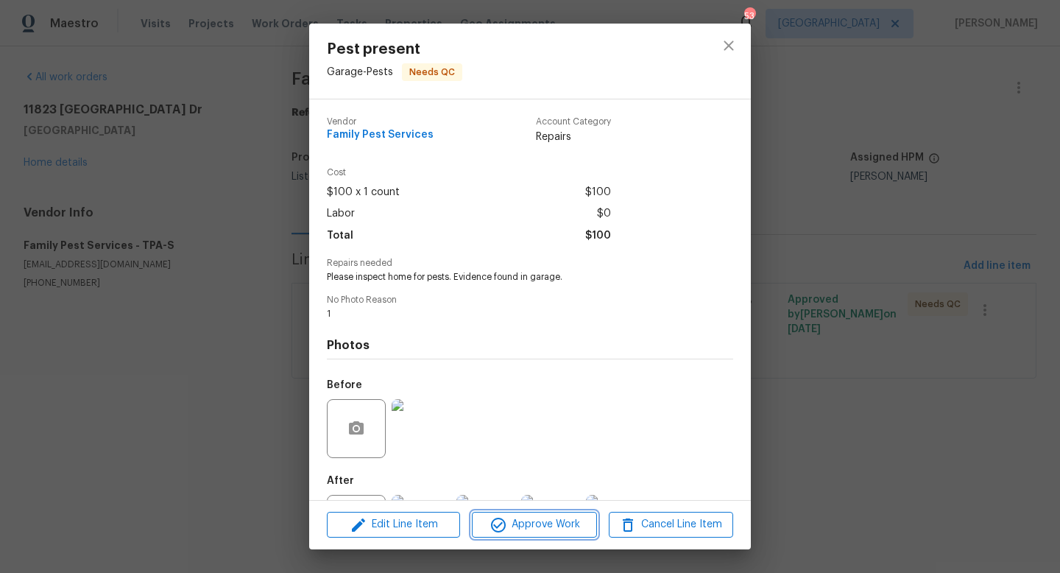
click at [523, 525] on span "Approve Work" at bounding box center [534, 524] width 116 height 18
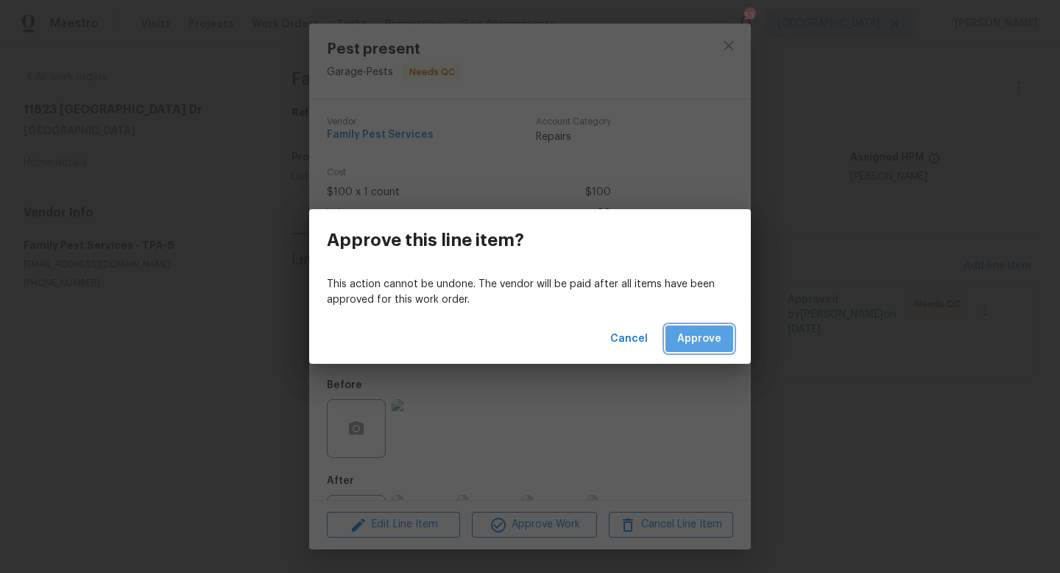
click at [699, 334] on span "Approve" at bounding box center [699, 339] width 44 height 18
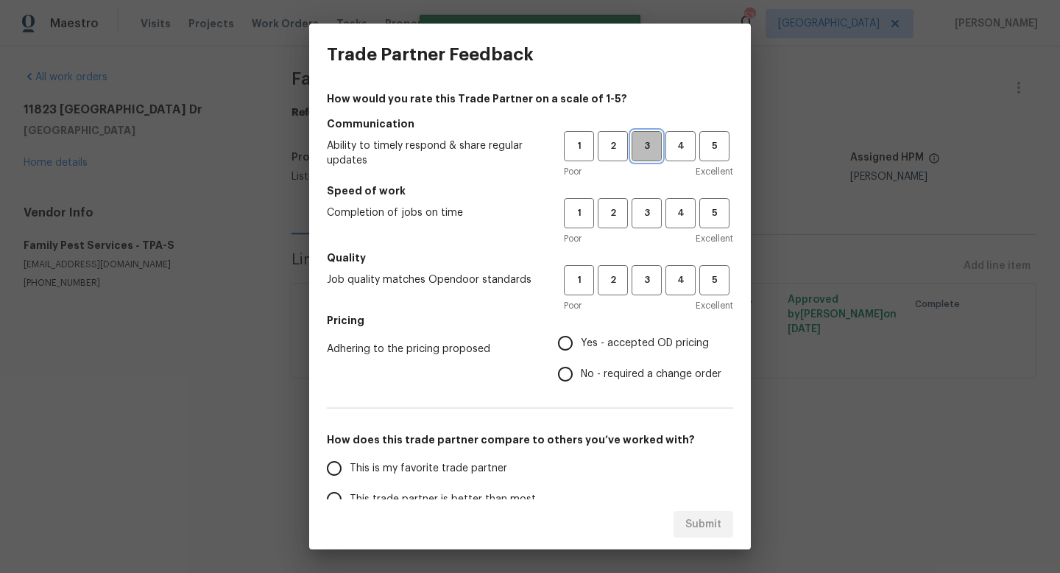
click at [643, 148] on span "3" at bounding box center [646, 146] width 27 height 17
click at [643, 242] on div "Poor Excellent" at bounding box center [648, 238] width 169 height 15
click at [644, 223] on button "3" at bounding box center [647, 213] width 30 height 30
click at [644, 275] on span "3" at bounding box center [646, 280] width 27 height 17
click at [590, 360] on label "No - required a change order" at bounding box center [635, 373] width 171 height 31
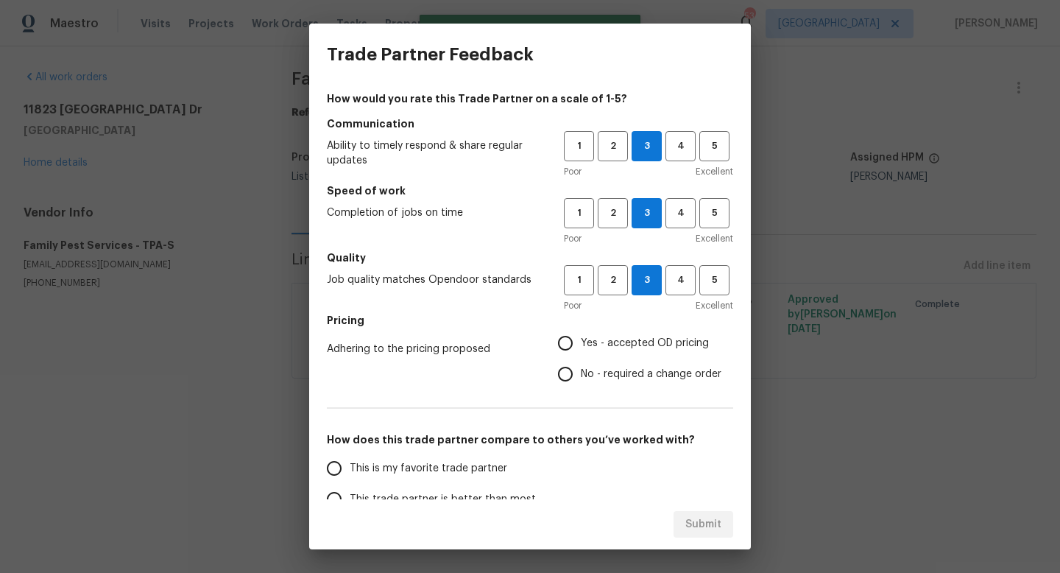
click at [581, 360] on input "No - required a change order" at bounding box center [565, 373] width 31 height 31
radio input "true"
click at [569, 344] on input "Yes - accepted OD pricing" at bounding box center [565, 343] width 31 height 31
radio input "true"
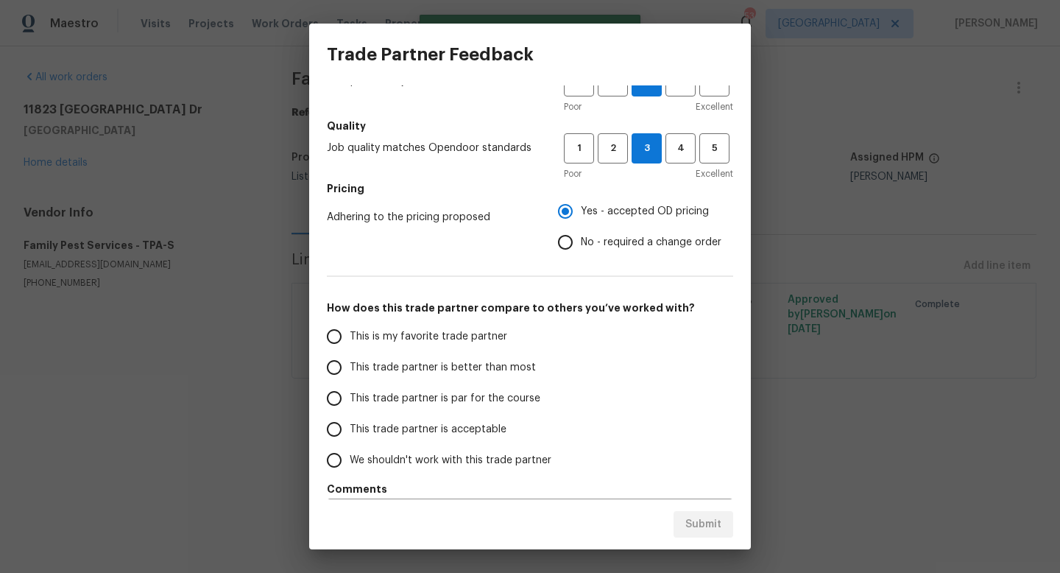
scroll to position [174, 0]
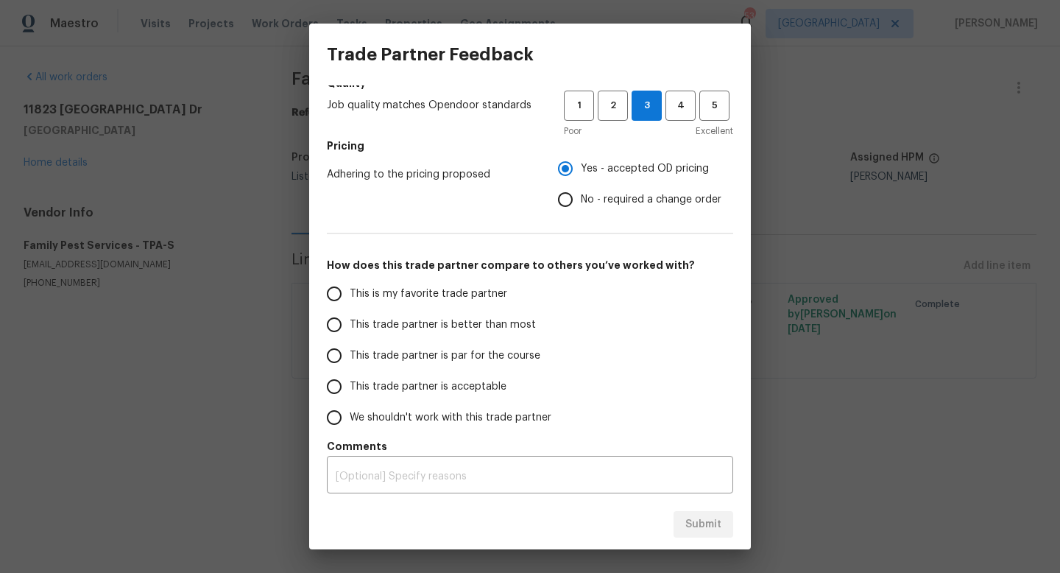
click at [493, 356] on span "This trade partner is par for the course" at bounding box center [445, 355] width 191 height 15
click at [350, 356] on input "This trade partner is par for the course" at bounding box center [334, 355] width 31 height 31
click at [713, 526] on span "Submit" at bounding box center [703, 524] width 36 height 18
radio input "true"
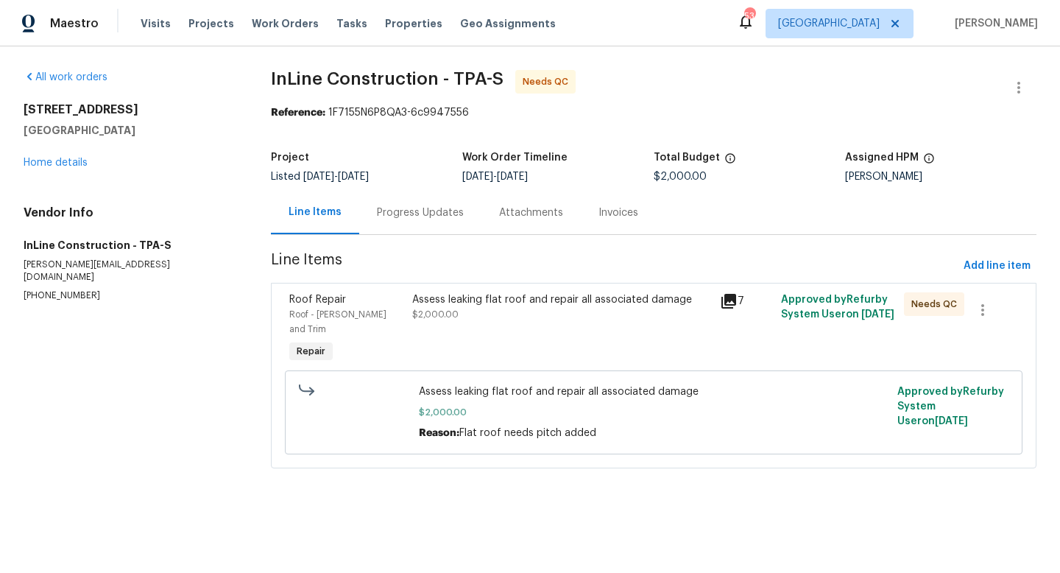
click at [458, 309] on div "Assess leaking flat roof and repair all associated damage $2,000.00" at bounding box center [561, 306] width 298 height 29
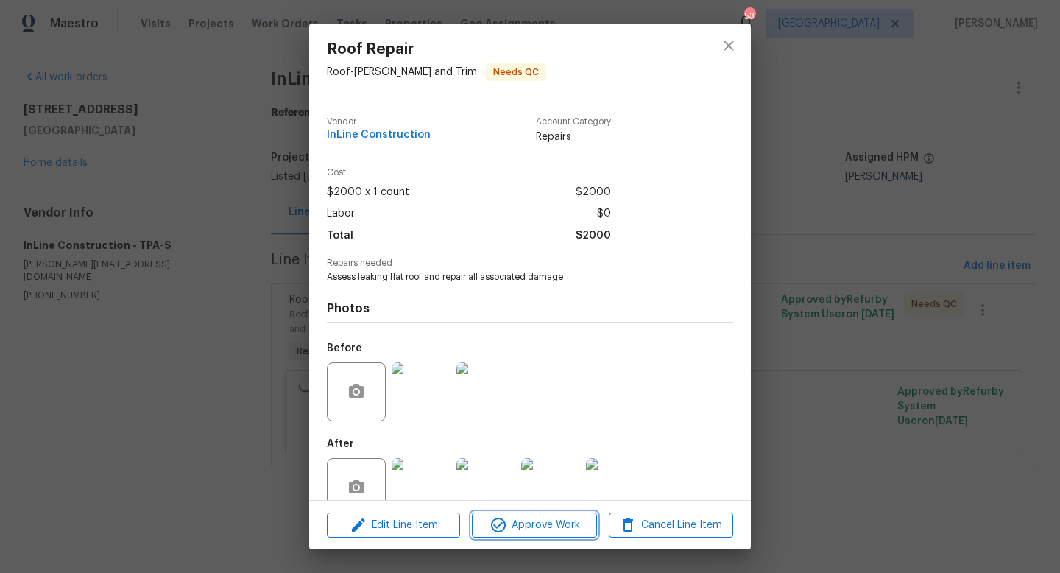
click at [509, 533] on span "Approve Work" at bounding box center [534, 525] width 116 height 18
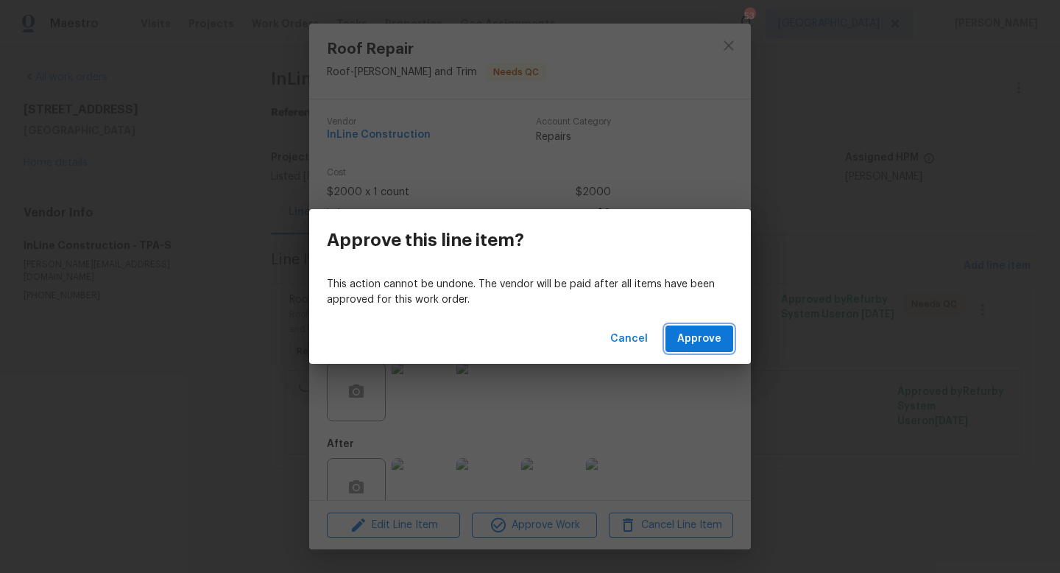
click at [690, 346] on span "Approve" at bounding box center [699, 339] width 44 height 18
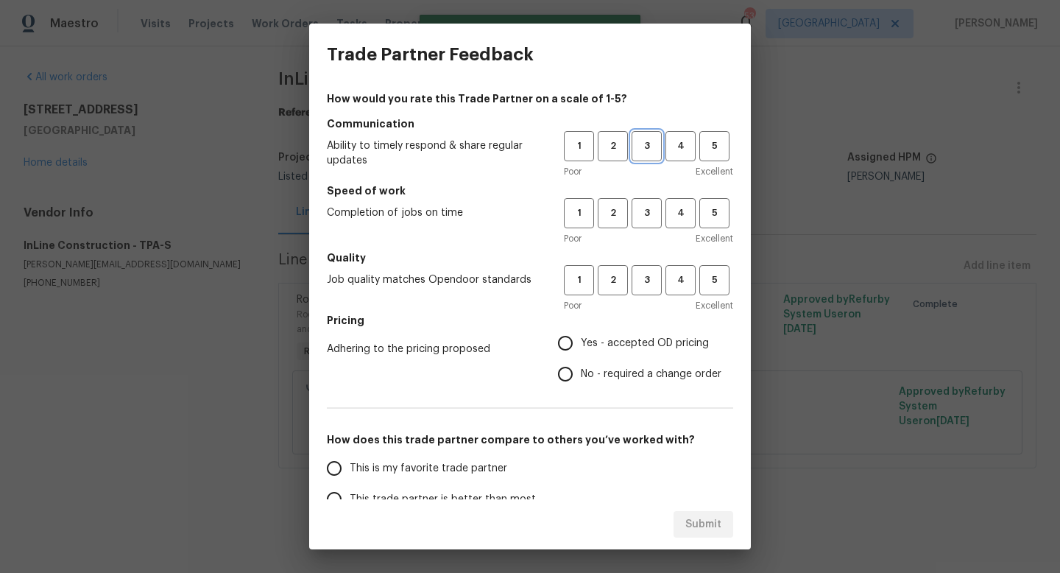
click at [638, 152] on span "3" at bounding box center [646, 146] width 27 height 17
click at [638, 207] on span "3" at bounding box center [646, 213] width 27 height 17
click at [639, 276] on span "3" at bounding box center [646, 280] width 27 height 17
click at [622, 353] on label "Yes - accepted OD pricing" at bounding box center [635, 343] width 171 height 31
click at [581, 353] on input "Yes - accepted OD pricing" at bounding box center [565, 343] width 31 height 31
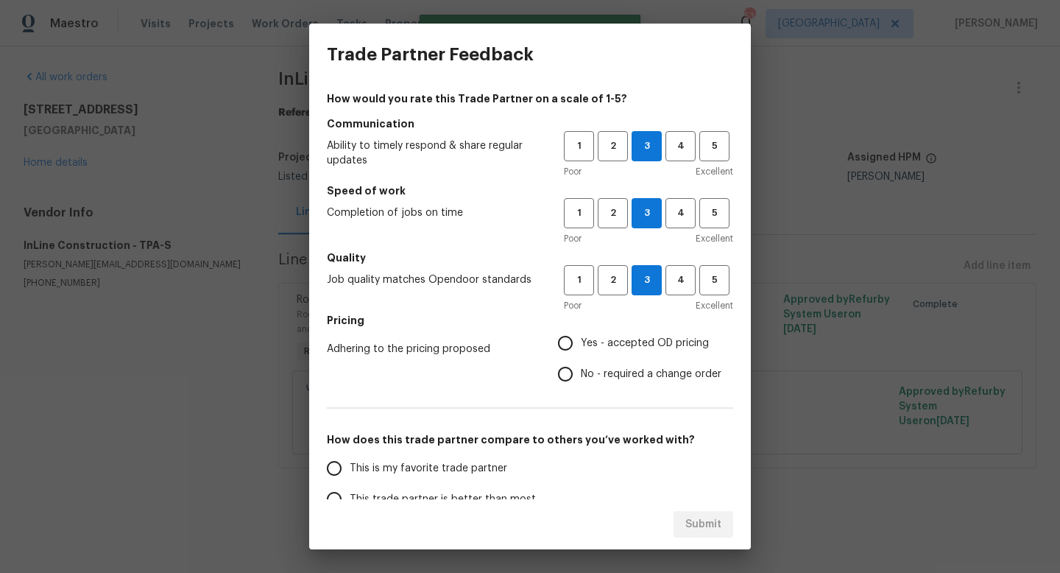
radio input "true"
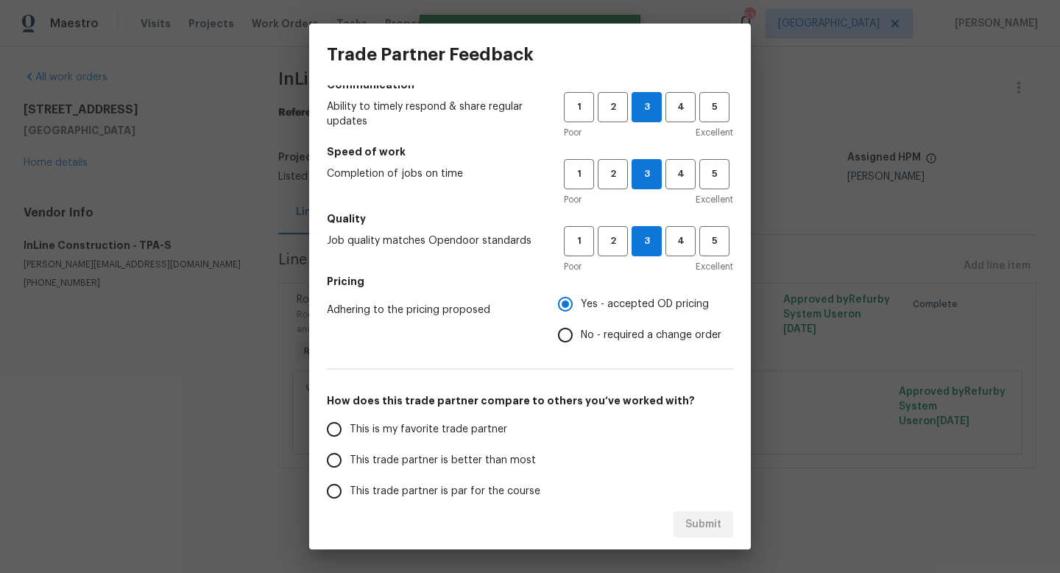
scroll to position [55, 0]
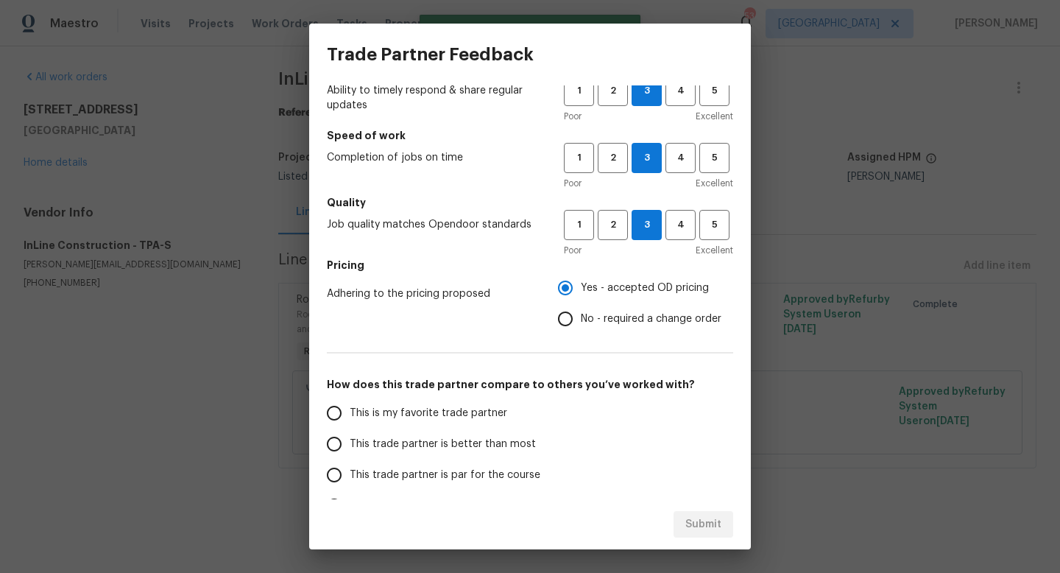
click at [481, 475] on span "This trade partner is par for the course" at bounding box center [445, 474] width 191 height 15
click at [350, 475] on input "This trade partner is par for the course" at bounding box center [334, 474] width 31 height 31
click at [695, 531] on span "Submit" at bounding box center [703, 524] width 36 height 18
radio input "true"
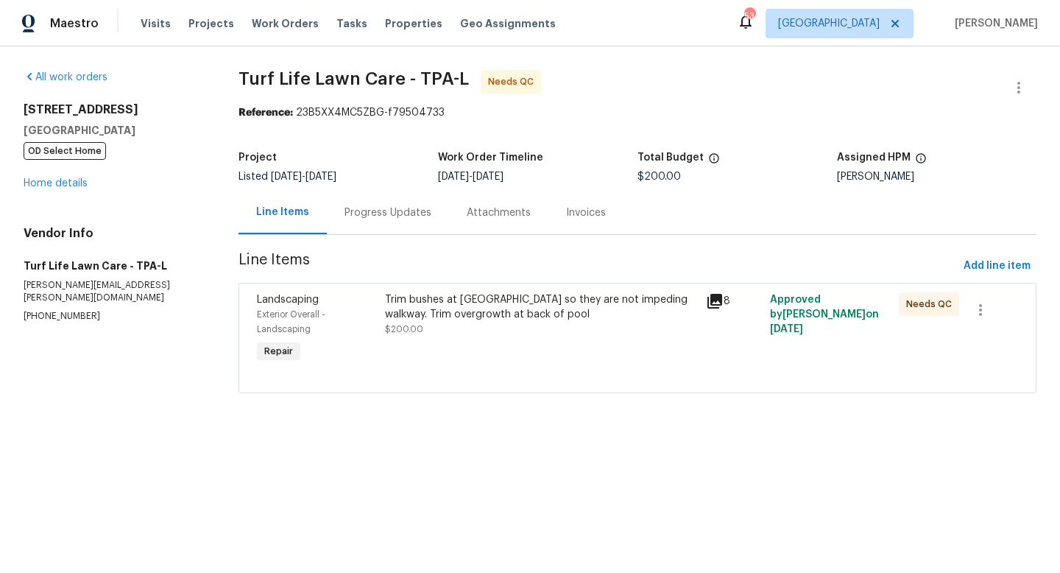
click at [449, 323] on div "Trim bushes at [GEOGRAPHIC_DATA] so they are not impeding walkway. Trim overgro…" at bounding box center [541, 314] width 312 height 44
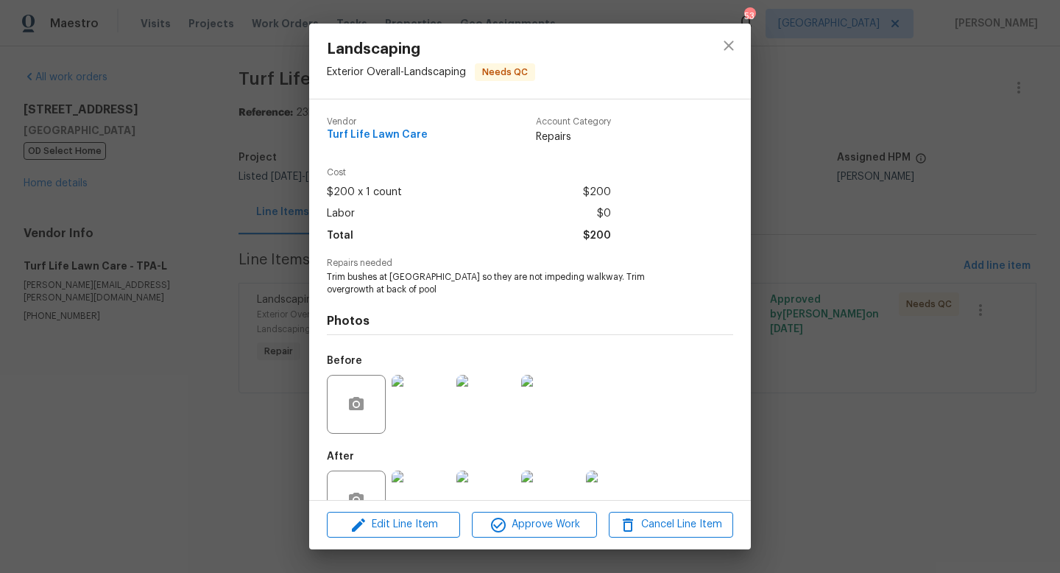
click at [436, 420] on img at bounding box center [421, 404] width 59 height 59
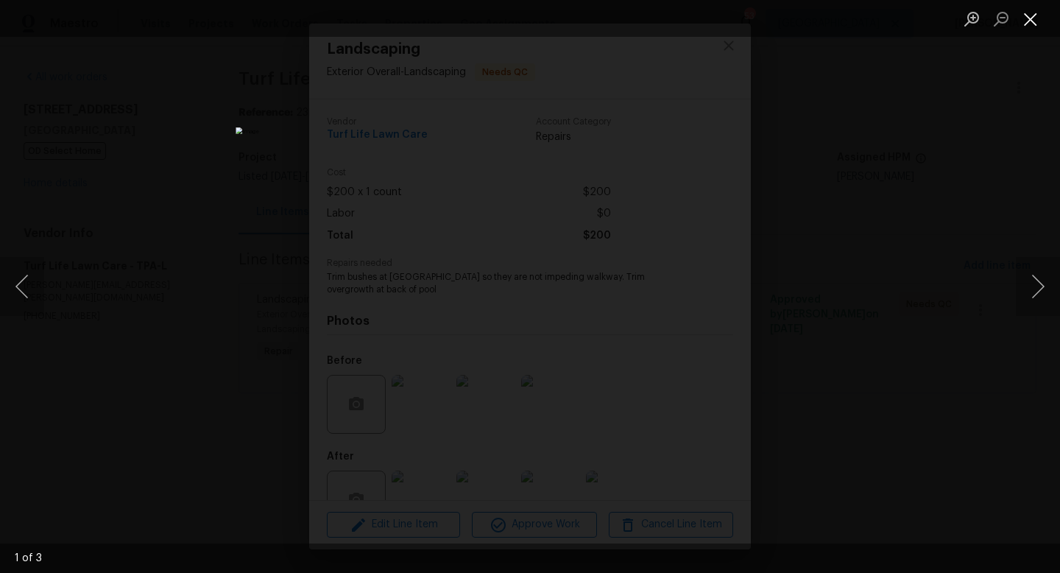
click at [1033, 26] on button "Close lightbox" at bounding box center [1030, 19] width 29 height 26
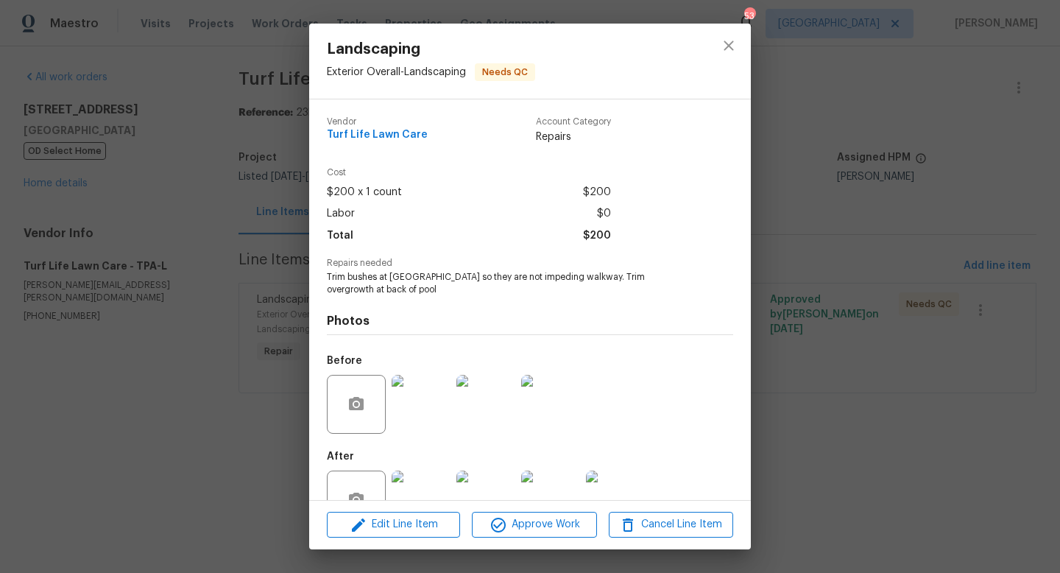
scroll to position [44, 0]
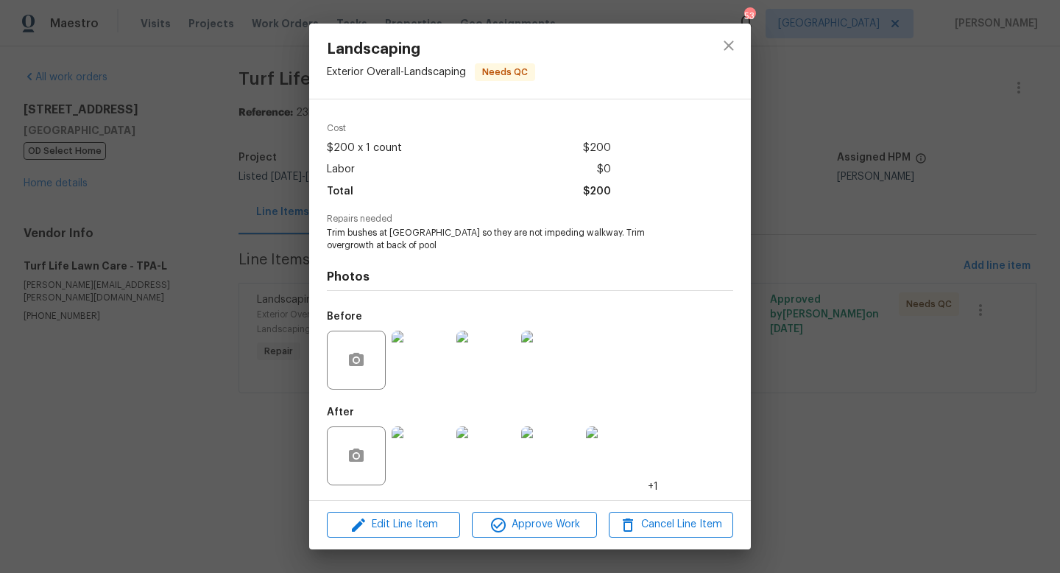
click at [421, 458] on img at bounding box center [421, 455] width 59 height 59
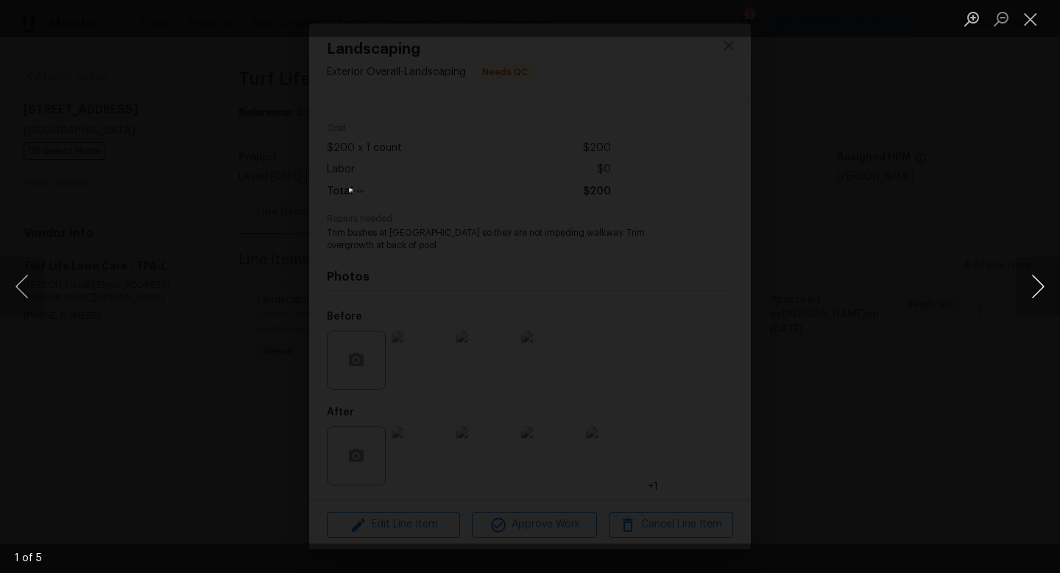
click at [1036, 288] on button "Next image" at bounding box center [1038, 286] width 44 height 59
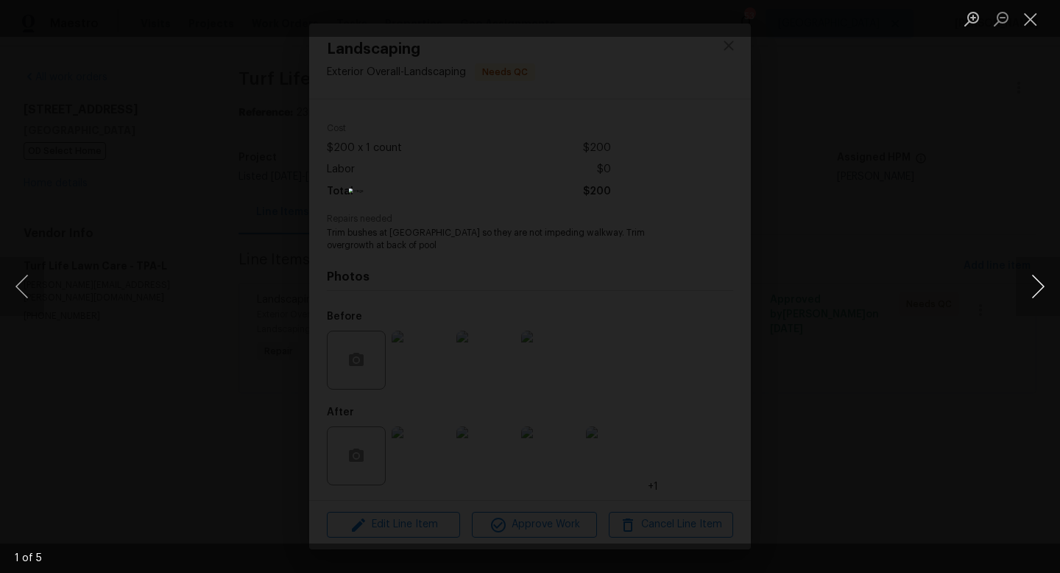
click at [1036, 288] on button "Next image" at bounding box center [1038, 286] width 44 height 59
click at [1029, 15] on button "Close lightbox" at bounding box center [1030, 19] width 29 height 26
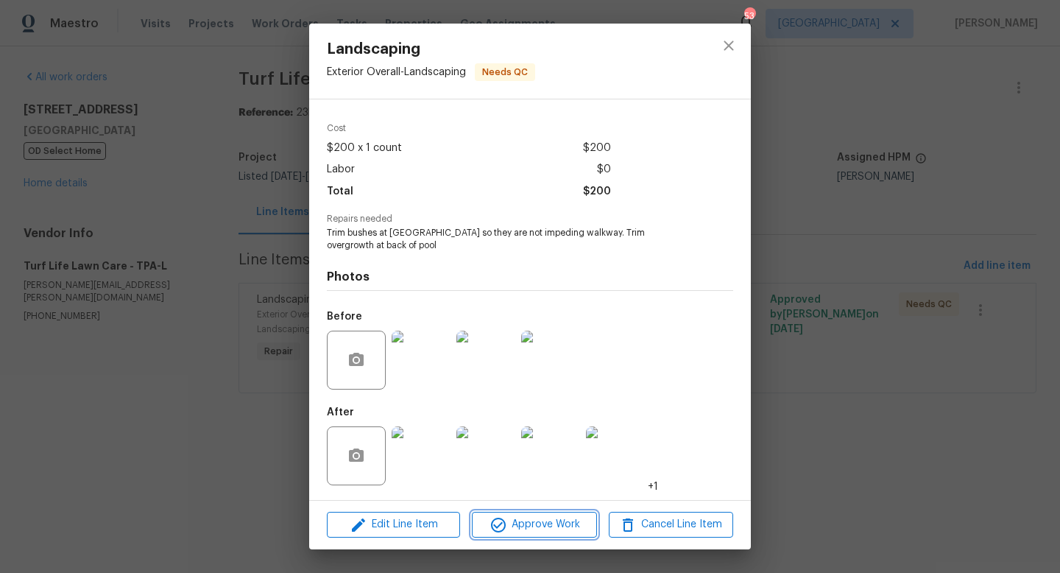
click at [584, 522] on span "Approve Work" at bounding box center [534, 524] width 116 height 18
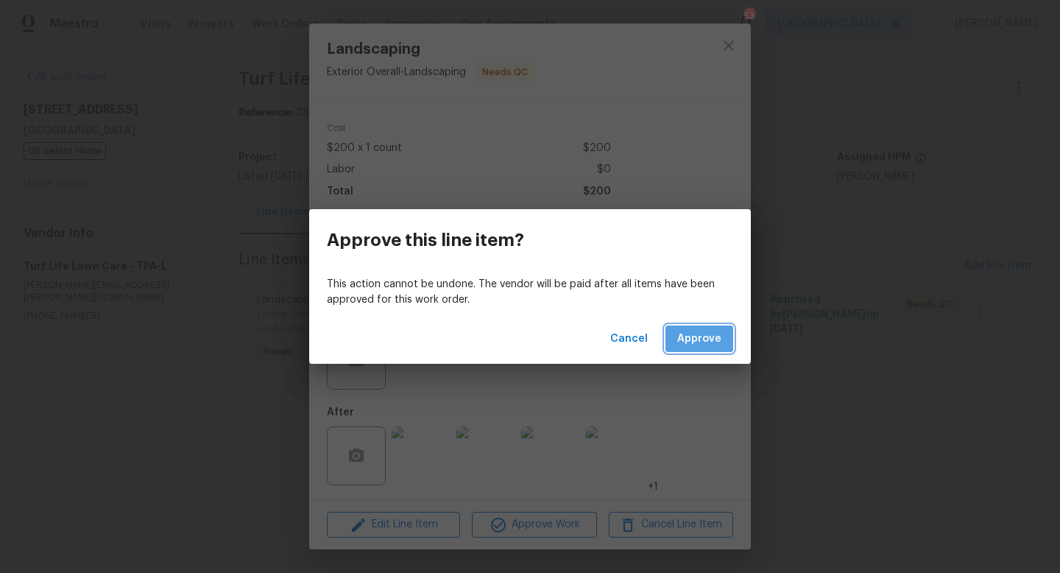
click at [698, 345] on span "Approve" at bounding box center [699, 339] width 44 height 18
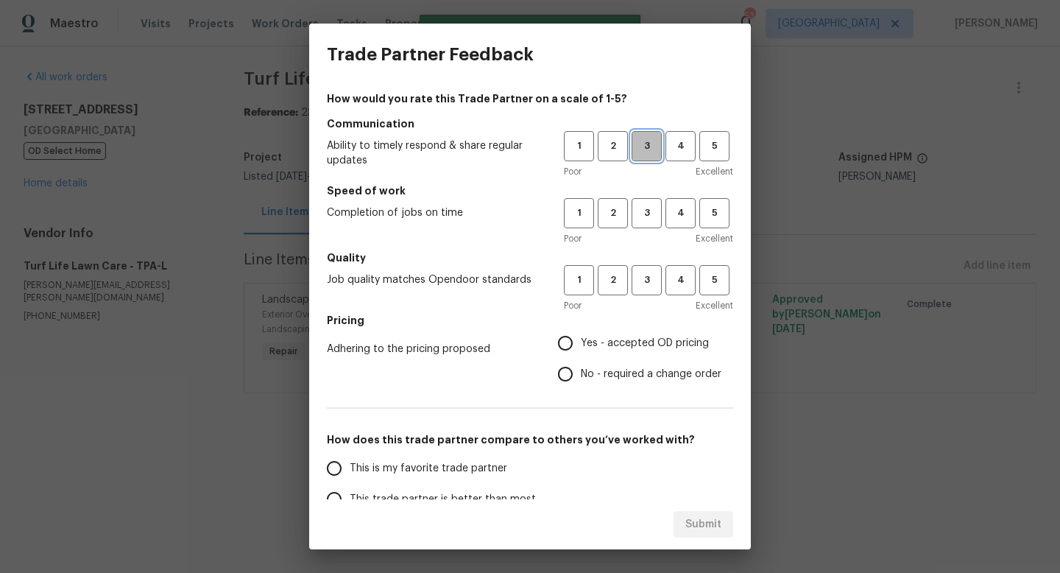
click at [655, 153] on span "3" at bounding box center [646, 146] width 27 height 17
click at [653, 208] on span "3" at bounding box center [646, 213] width 27 height 17
click at [653, 278] on span "3" at bounding box center [646, 280] width 27 height 17
click at [599, 342] on span "Yes - accepted OD pricing" at bounding box center [645, 343] width 128 height 15
click at [581, 342] on input "Yes - accepted OD pricing" at bounding box center [565, 343] width 31 height 31
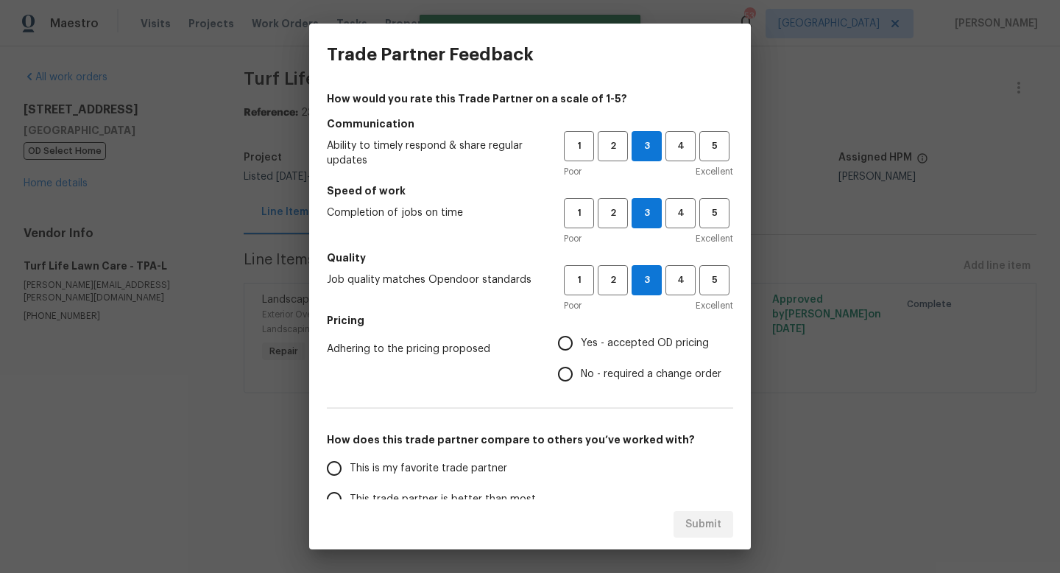
radio input "true"
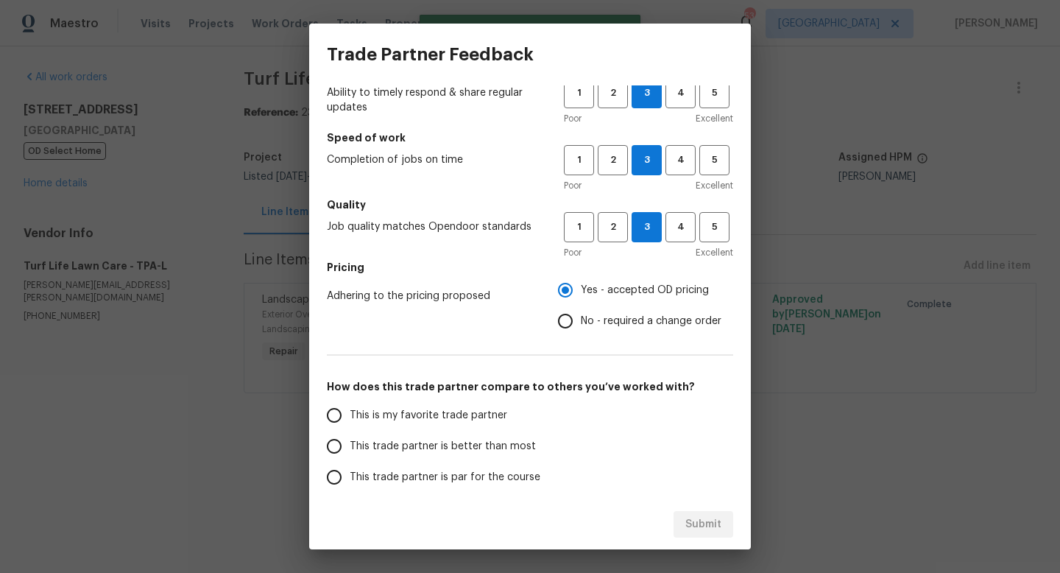
scroll to position [54, 0]
click at [435, 472] on span "This trade partner is par for the course" at bounding box center [445, 475] width 191 height 15
click at [350, 472] on input "This trade partner is par for the course" at bounding box center [334, 475] width 31 height 31
click at [705, 534] on button "Submit" at bounding box center [703, 524] width 60 height 27
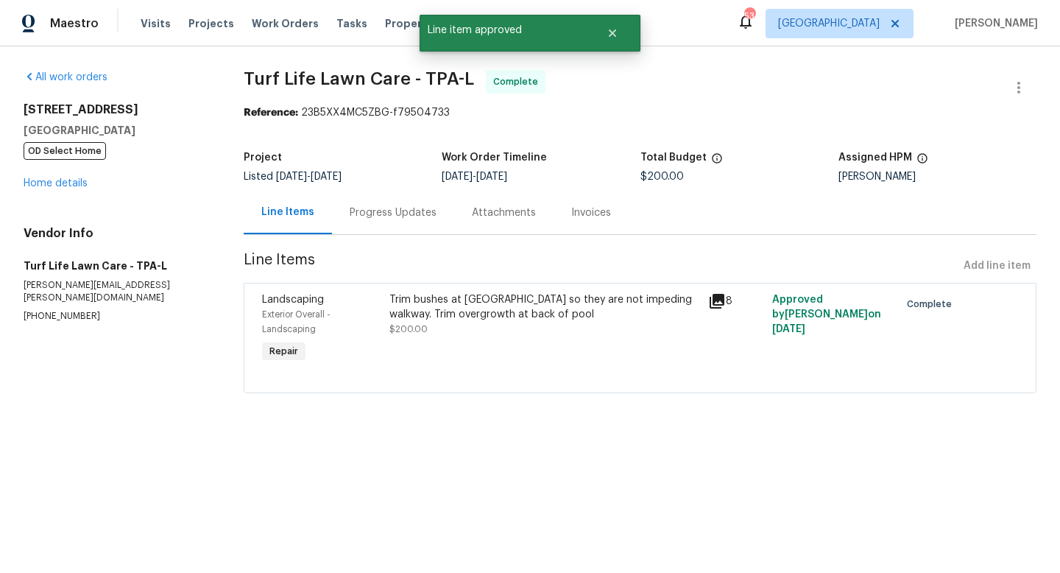
radio input "true"
radio input "false"
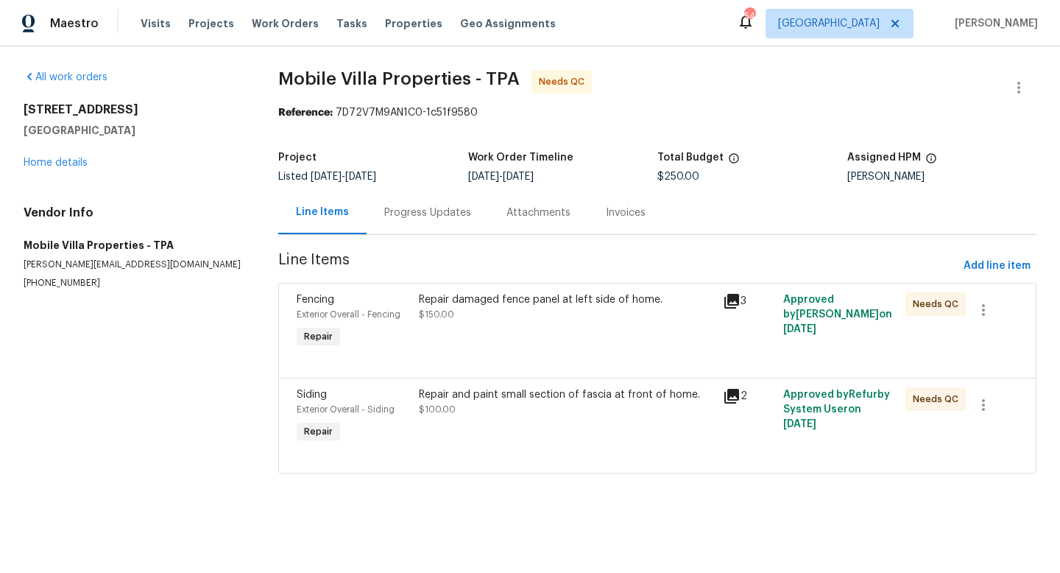
click at [414, 211] on div "Progress Updates" at bounding box center [427, 212] width 87 height 15
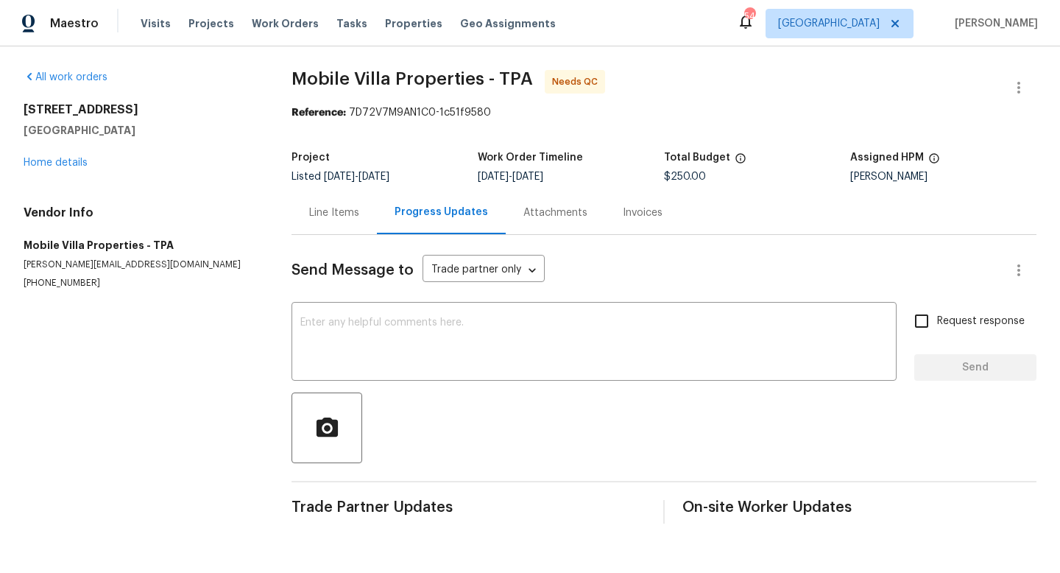
click at [342, 224] on div "Line Items" at bounding box center [333, 212] width 85 height 43
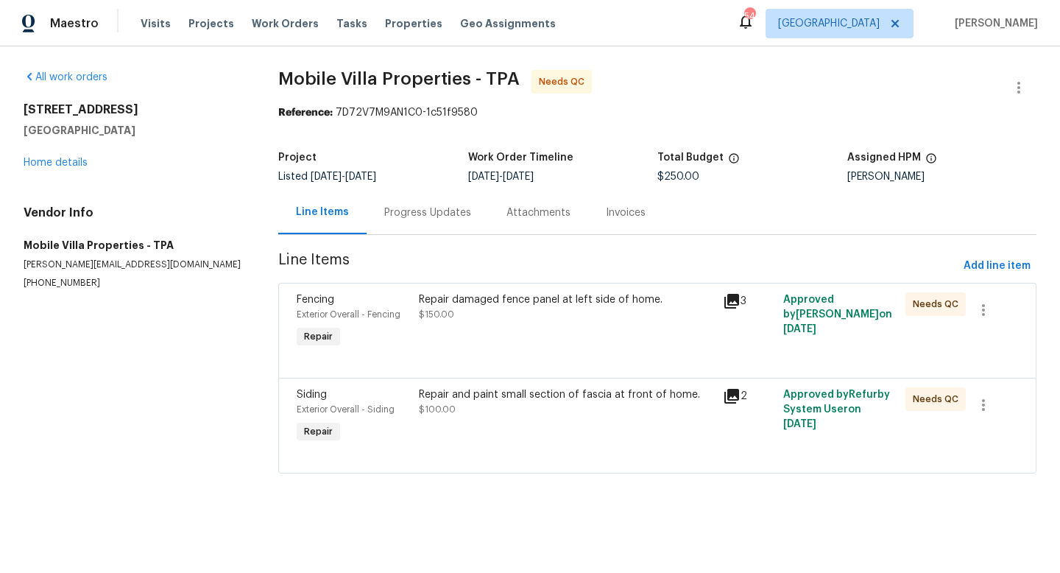
click at [544, 350] on div "Repair damaged fence panel at left side of home. $150.00" at bounding box center [566, 322] width 304 height 68
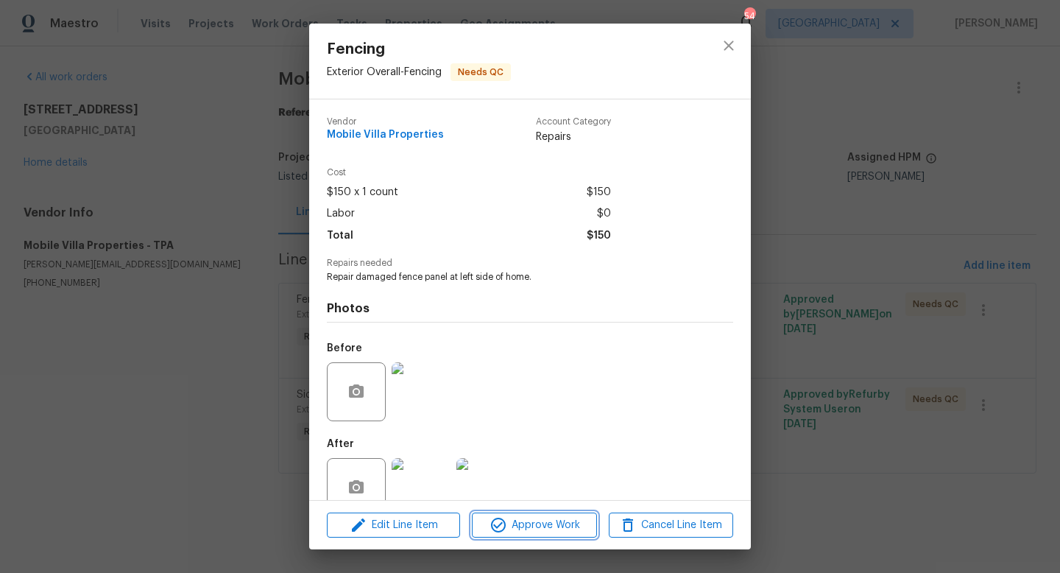
click at [545, 530] on span "Approve Work" at bounding box center [534, 525] width 116 height 18
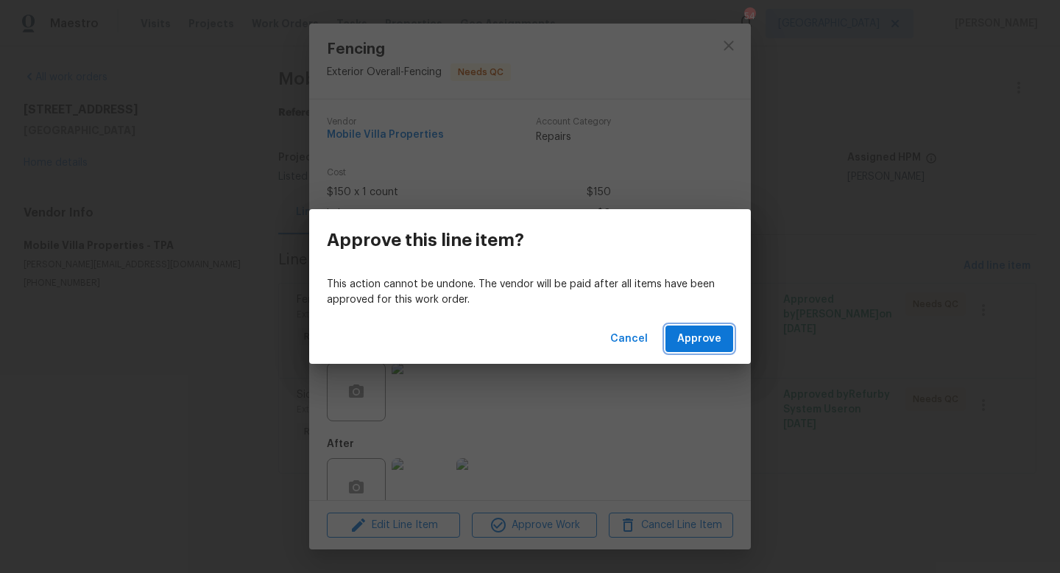
click at [684, 343] on span "Approve" at bounding box center [699, 339] width 44 height 18
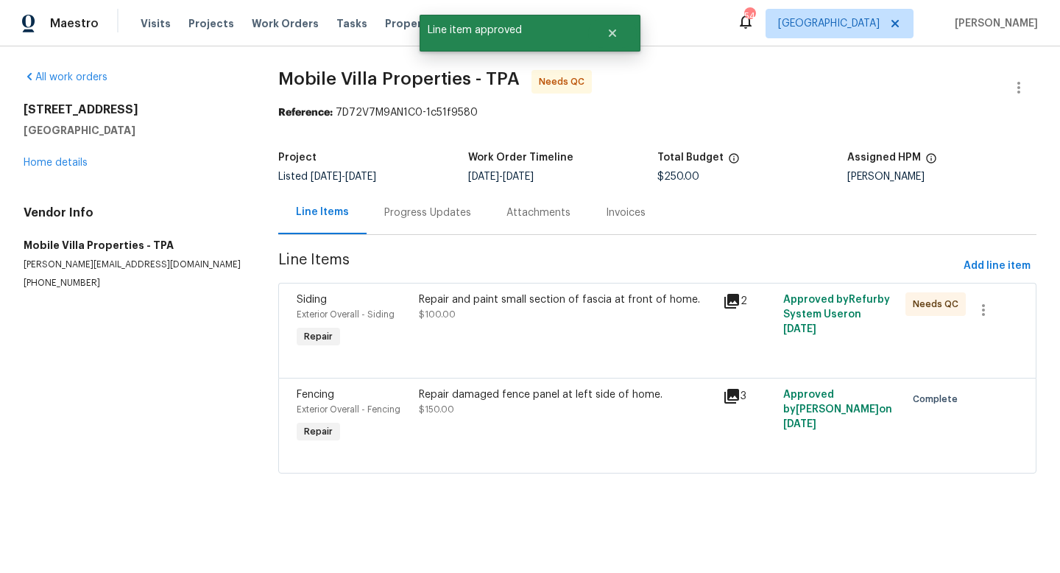
click at [531, 414] on div "Repair damaged fence panel at left side of home. $150.00" at bounding box center [566, 401] width 295 height 29
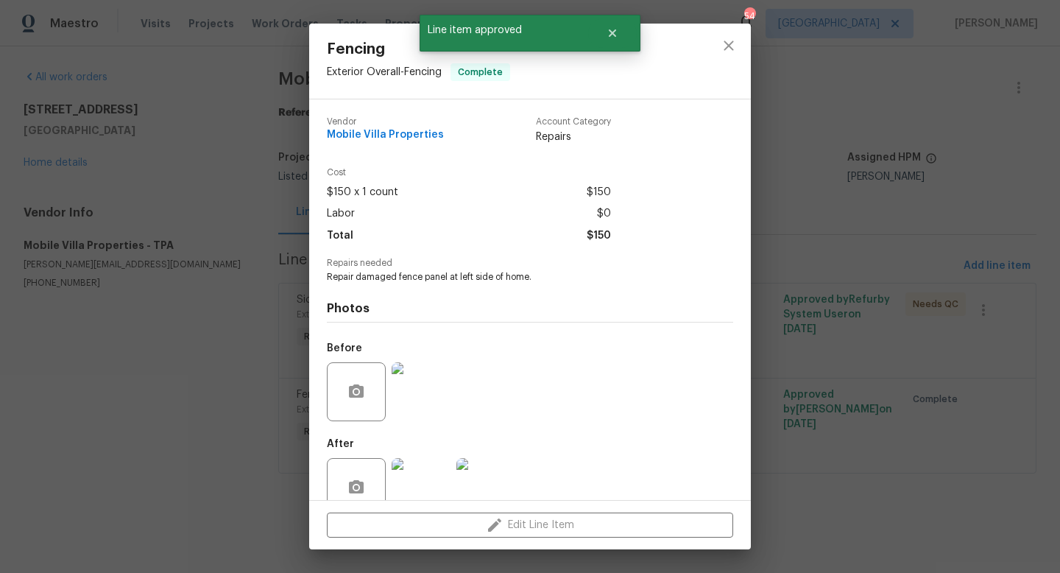
click at [885, 320] on div "Fencing Exterior Overall - Fencing Complete Vendor Mobile Villa Properties Acco…" at bounding box center [530, 286] width 1060 height 573
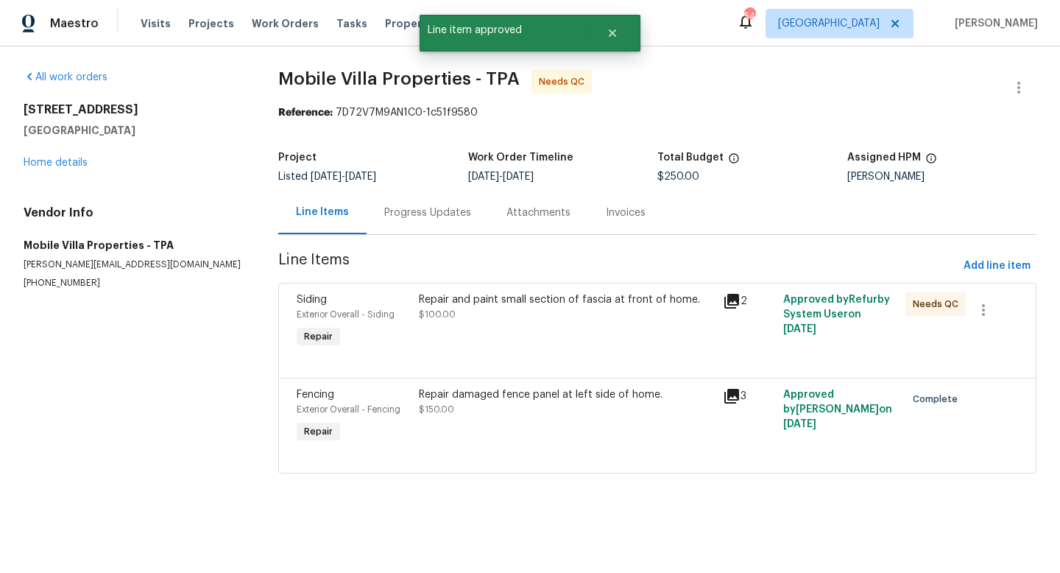
click at [585, 328] on div "Repair and paint small section of fascia at front of home. $100.00" at bounding box center [566, 322] width 304 height 68
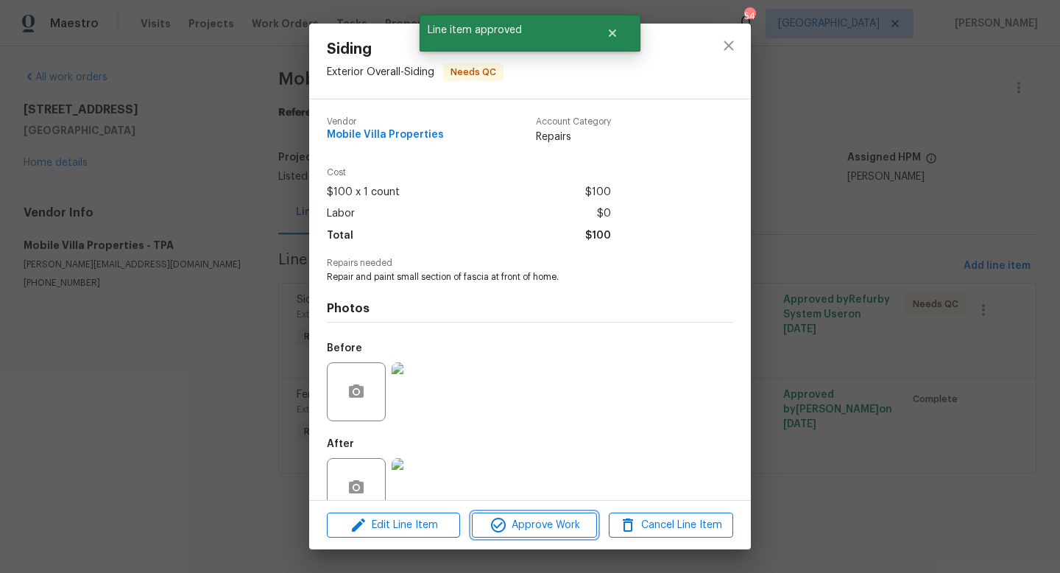
click at [550, 521] on span "Approve Work" at bounding box center [534, 525] width 116 height 18
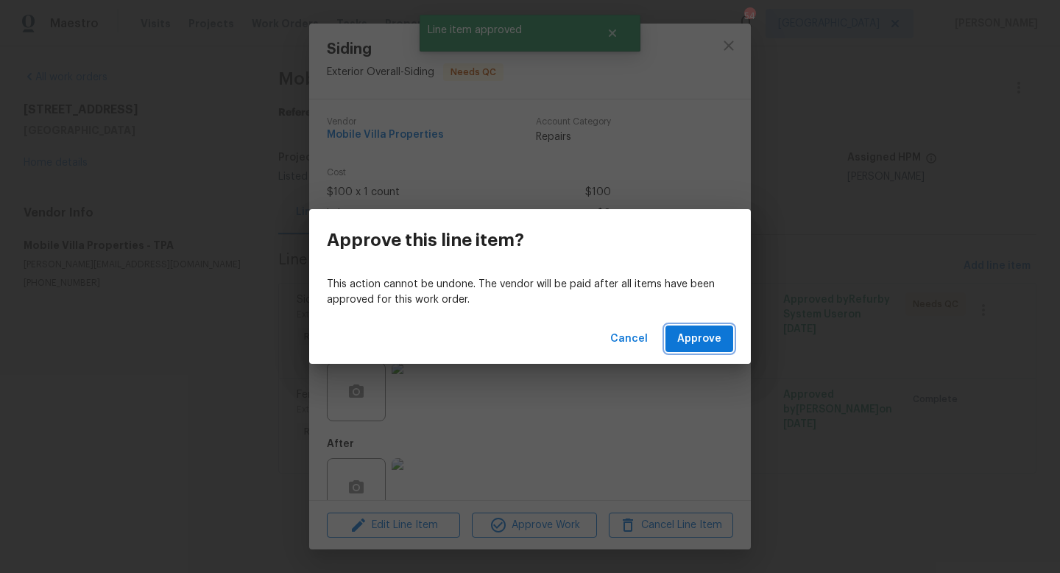
click at [698, 334] on span "Approve" at bounding box center [699, 339] width 44 height 18
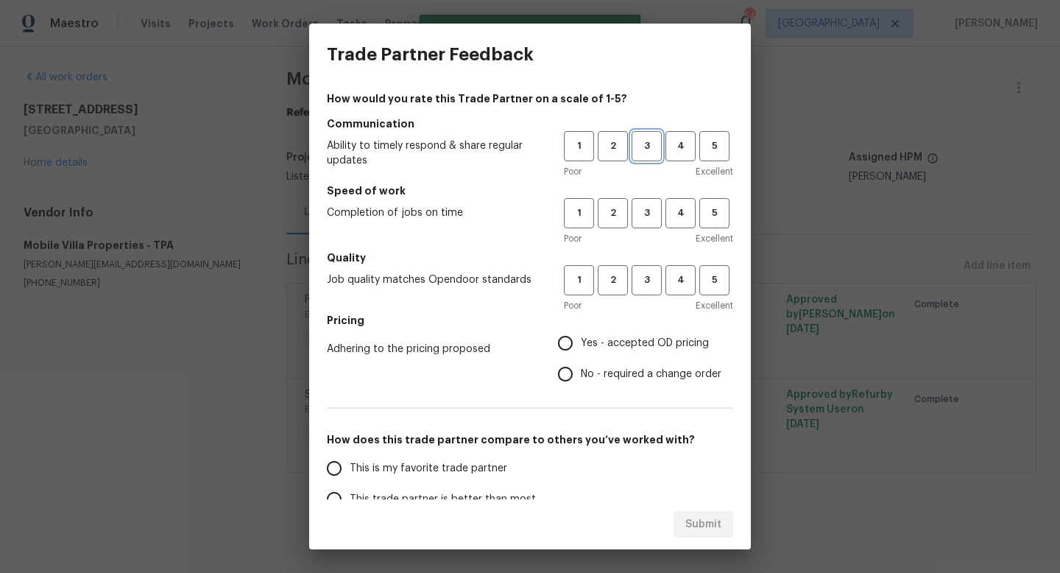
drag, startPoint x: 649, startPoint y: 139, endPoint x: 649, endPoint y: 148, distance: 8.8
click at [649, 139] on span "3" at bounding box center [646, 146] width 27 height 17
click at [648, 208] on span "3" at bounding box center [646, 213] width 27 height 17
click at [648, 280] on span "3" at bounding box center [646, 280] width 27 height 17
click at [623, 344] on span "Yes - accepted OD pricing" at bounding box center [645, 343] width 128 height 15
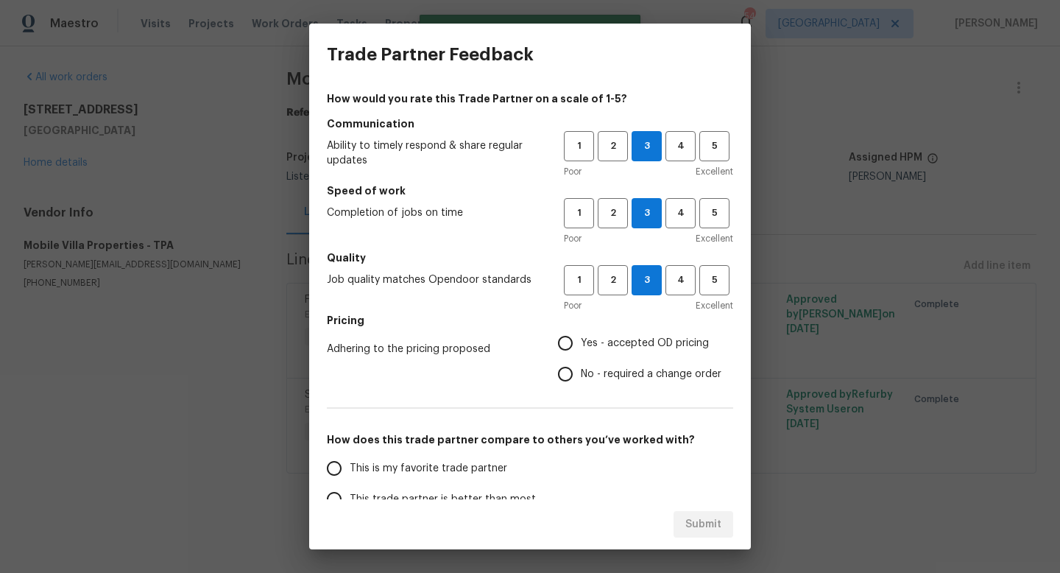
click at [581, 344] on input "Yes - accepted OD pricing" at bounding box center [565, 343] width 31 height 31
radio input "true"
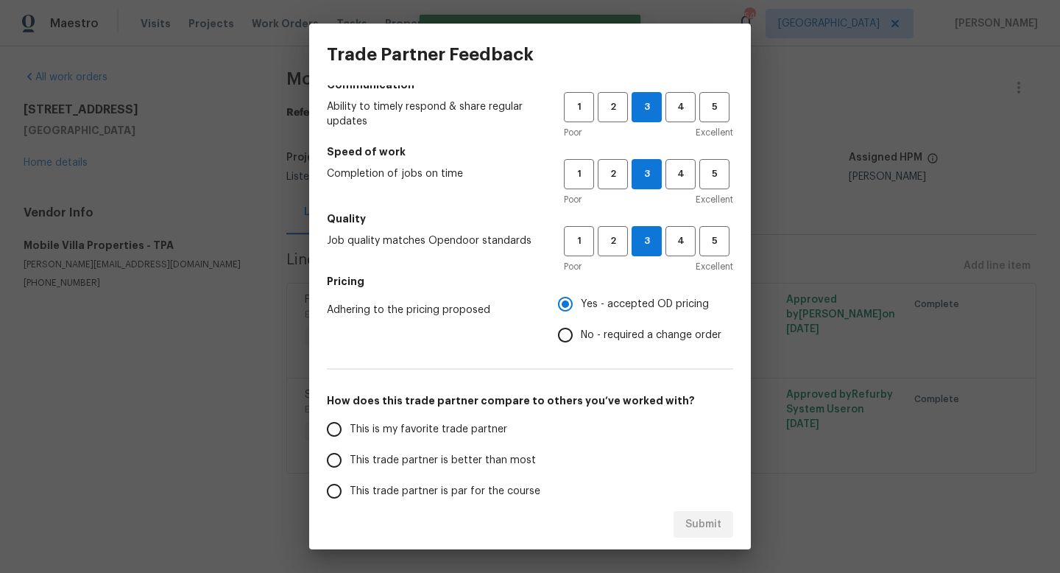
click at [423, 485] on span "This trade partner is par for the course" at bounding box center [445, 491] width 191 height 15
click at [350, 485] on input "This trade partner is par for the course" at bounding box center [334, 490] width 31 height 31
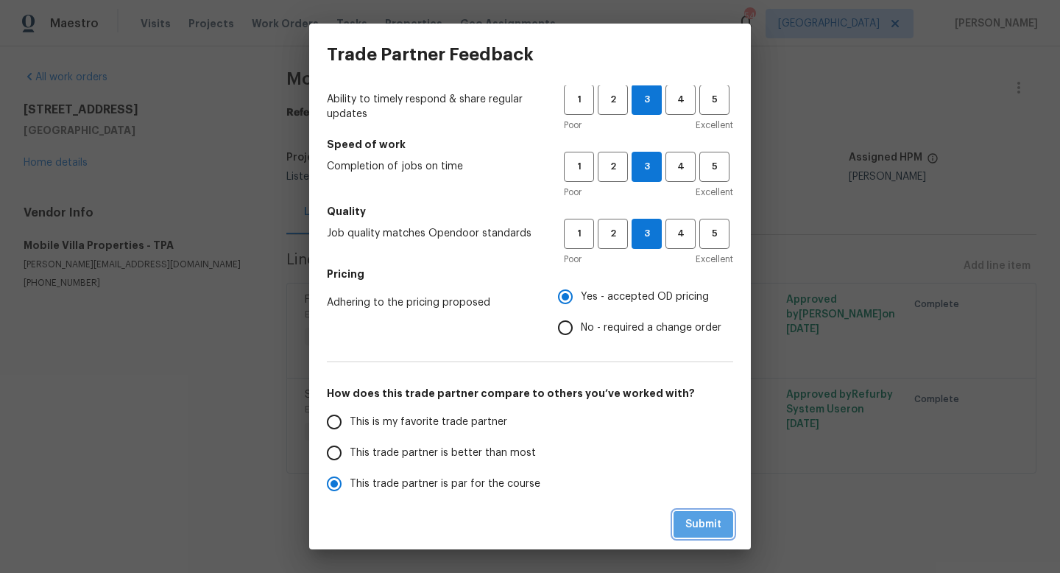
click at [699, 526] on span "Submit" at bounding box center [703, 524] width 36 height 18
radio input "true"
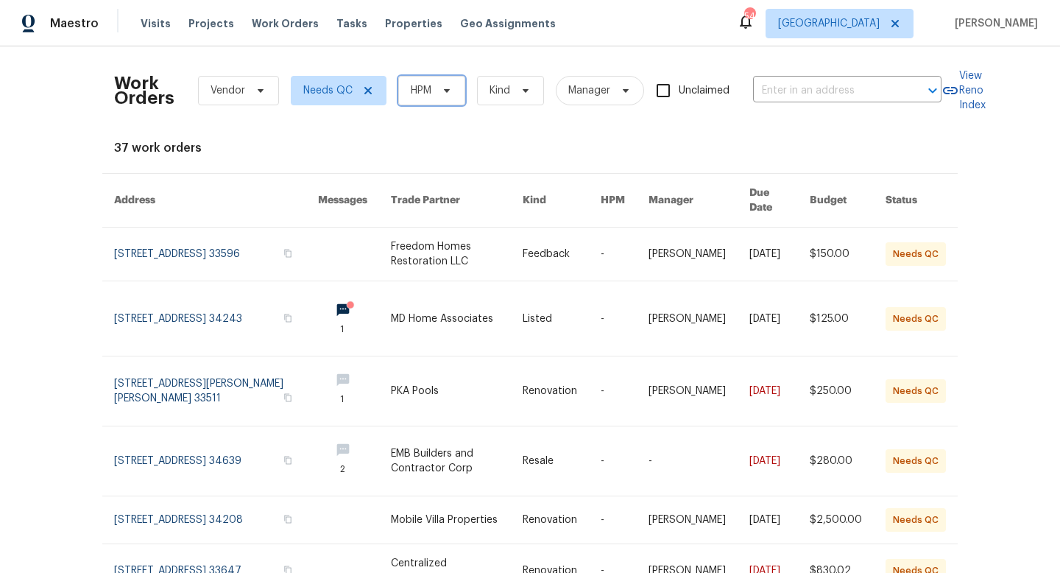
click at [420, 89] on span "HPM" at bounding box center [421, 90] width 21 height 15
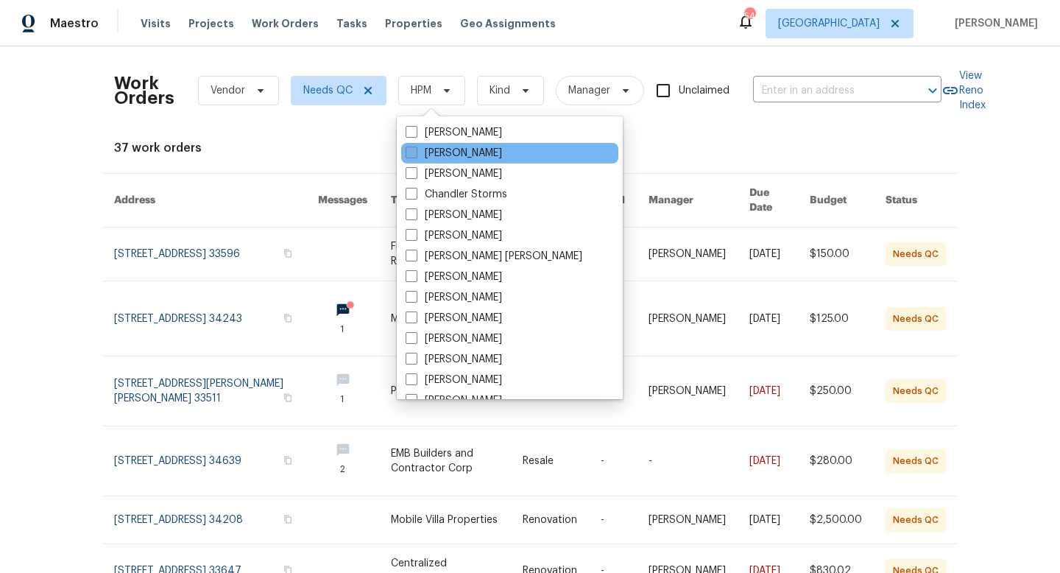
click at [411, 154] on span at bounding box center [412, 152] width 12 height 12
click at [411, 154] on input "[PERSON_NAME]" at bounding box center [411, 151] width 10 height 10
checkbox input "true"
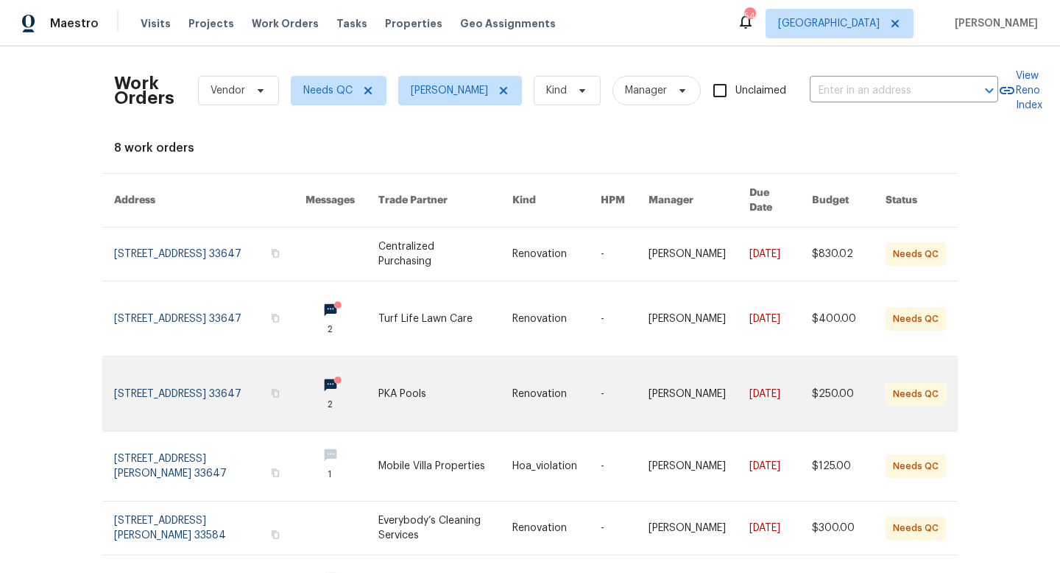
scroll to position [236, 0]
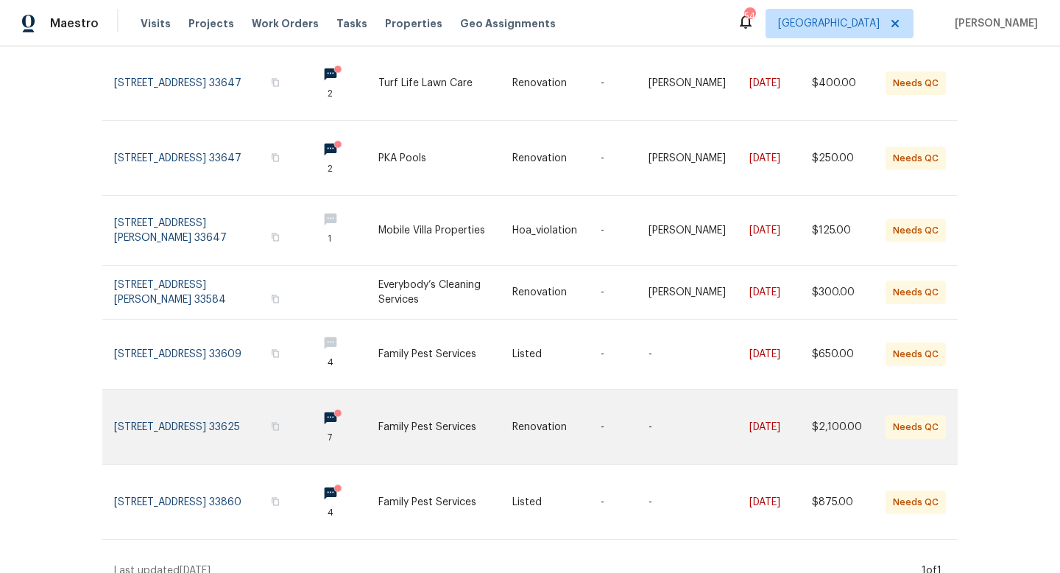
click at [191, 403] on link at bounding box center [209, 426] width 191 height 74
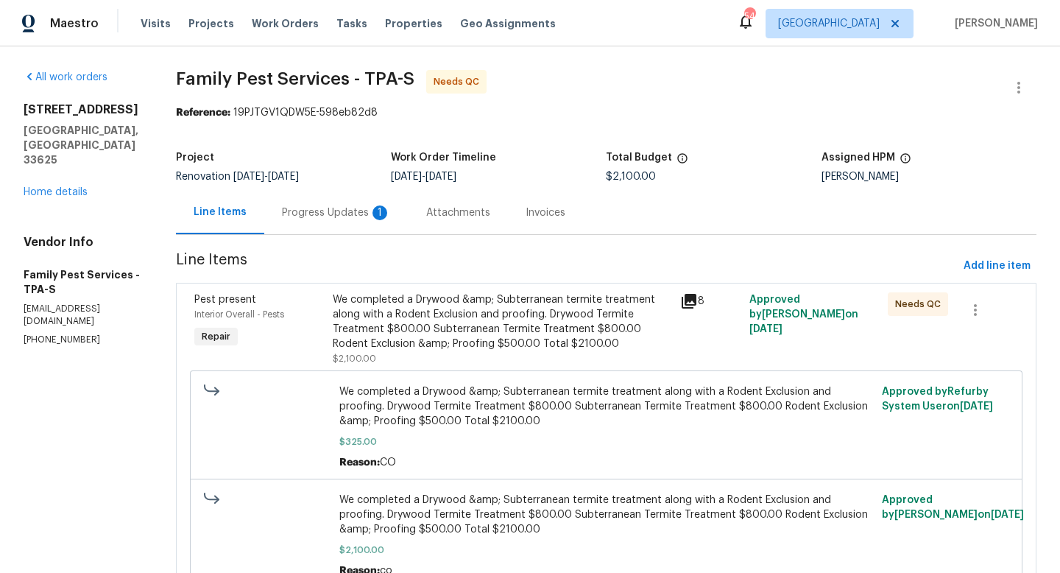
click at [294, 219] on div "Progress Updates 1" at bounding box center [336, 212] width 109 height 15
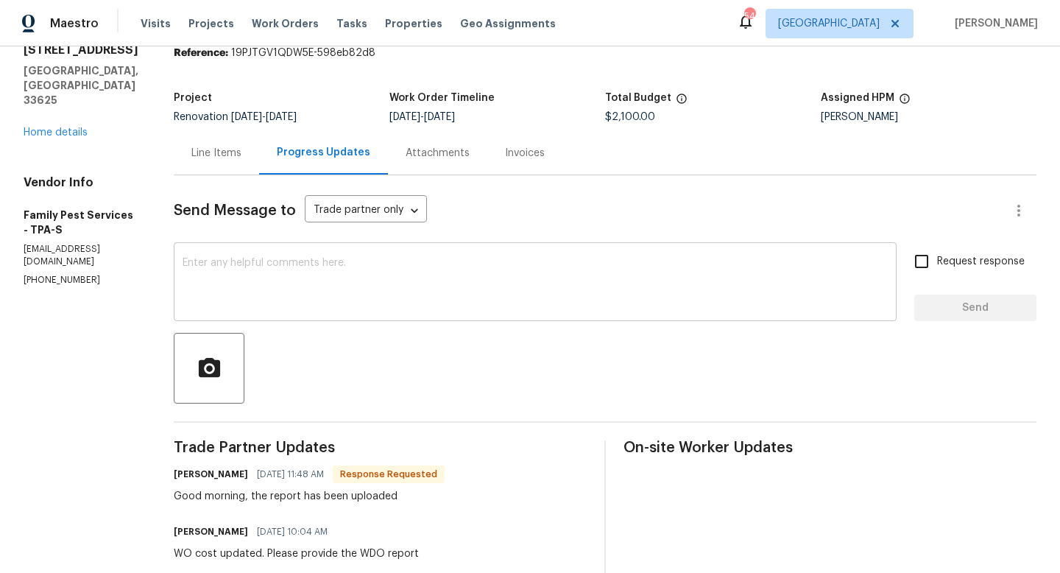
scroll to position [60, 0]
click at [230, 166] on div "Line Items" at bounding box center [216, 151] width 85 height 43
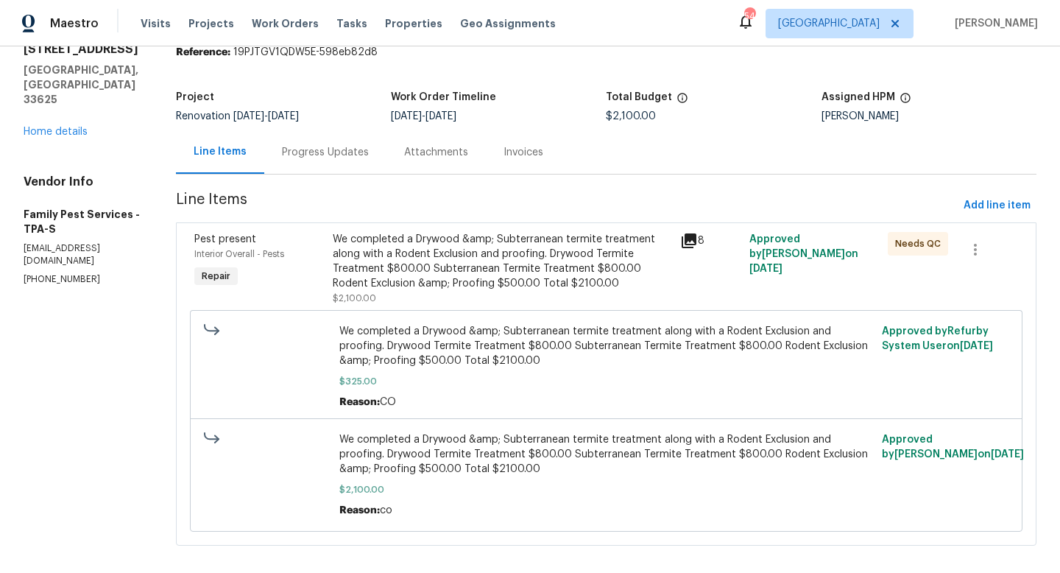
scroll to position [75, 0]
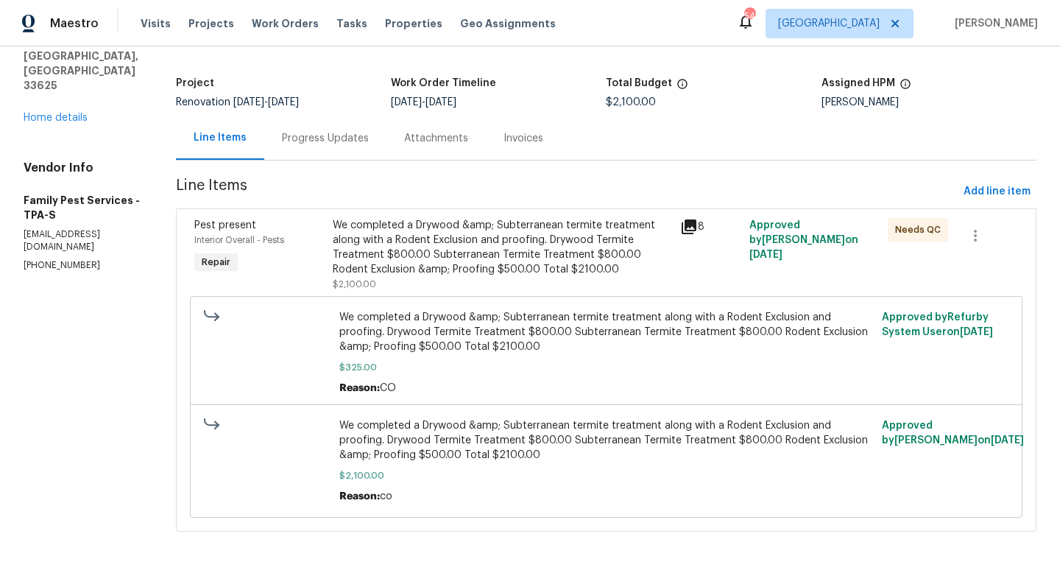
click at [413, 260] on div "We completed a Drywood &amp; Subterranean termite treatment along with a Rodent…" at bounding box center [502, 247] width 338 height 59
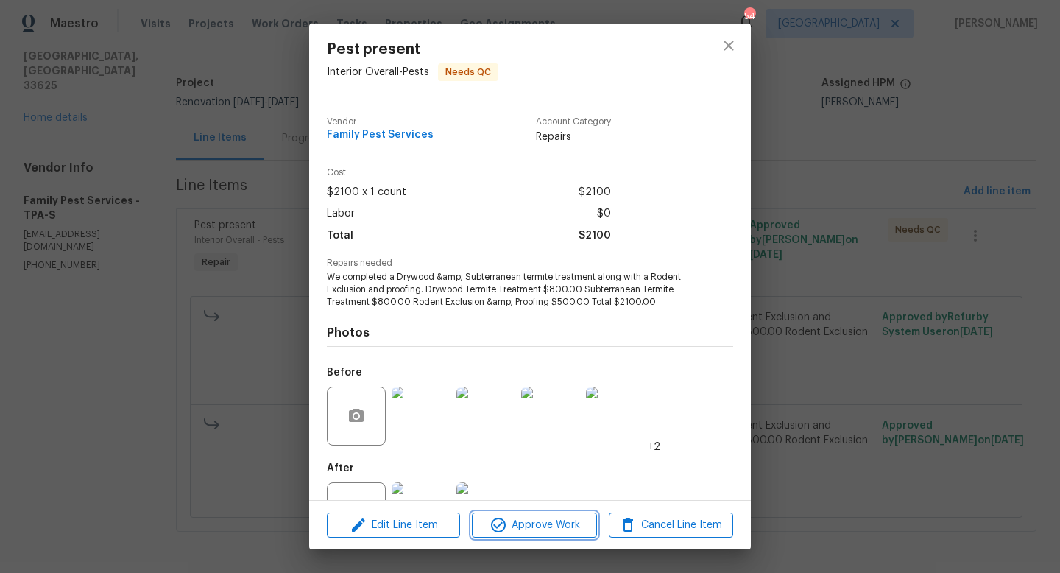
click at [527, 526] on span "Approve Work" at bounding box center [534, 525] width 116 height 18
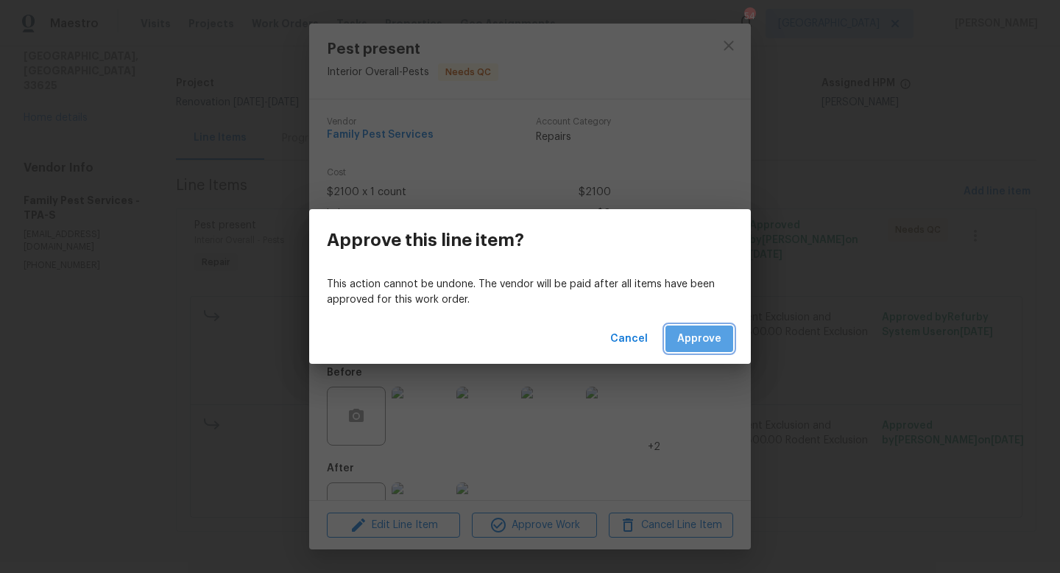
click at [710, 340] on span "Approve" at bounding box center [699, 339] width 44 height 18
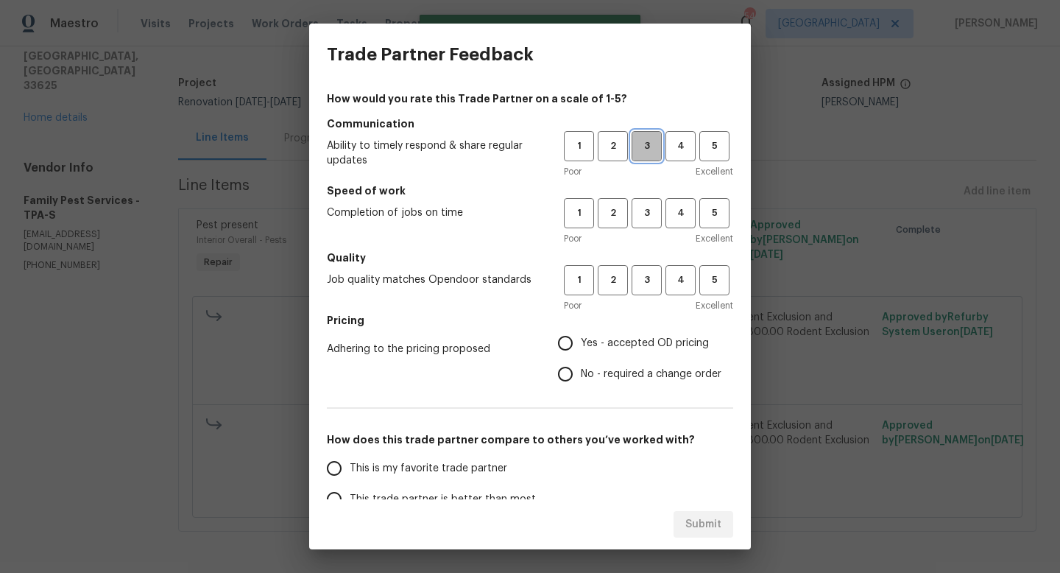
click at [648, 146] on span "3" at bounding box center [646, 146] width 27 height 17
click at [648, 213] on span "3" at bounding box center [646, 213] width 27 height 17
click at [648, 266] on button "3" at bounding box center [647, 280] width 30 height 30
click at [616, 336] on span "Yes - accepted OD pricing" at bounding box center [645, 343] width 128 height 15
click at [581, 336] on input "Yes - accepted OD pricing" at bounding box center [565, 343] width 31 height 31
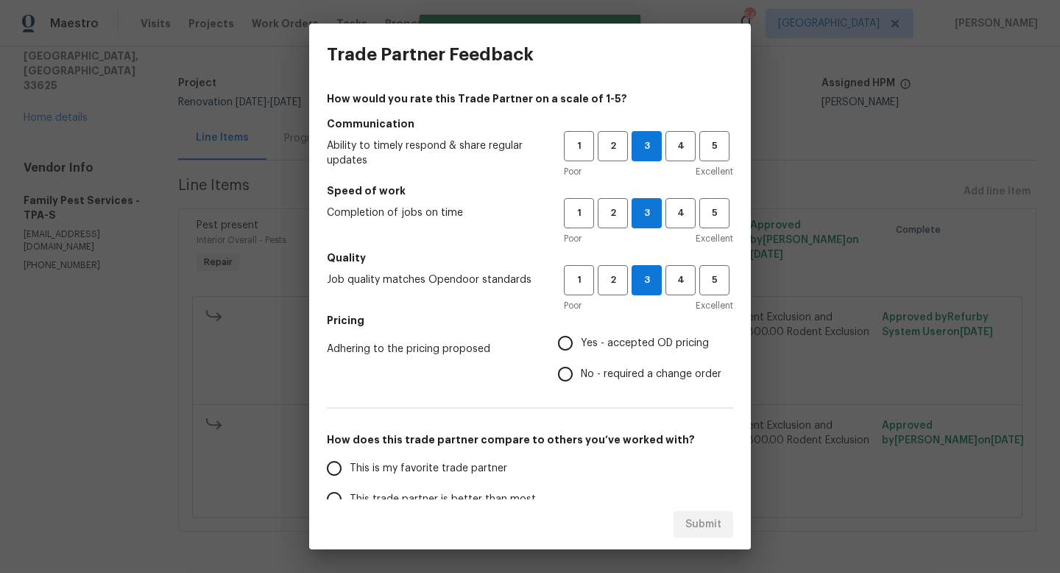
radio input "true"
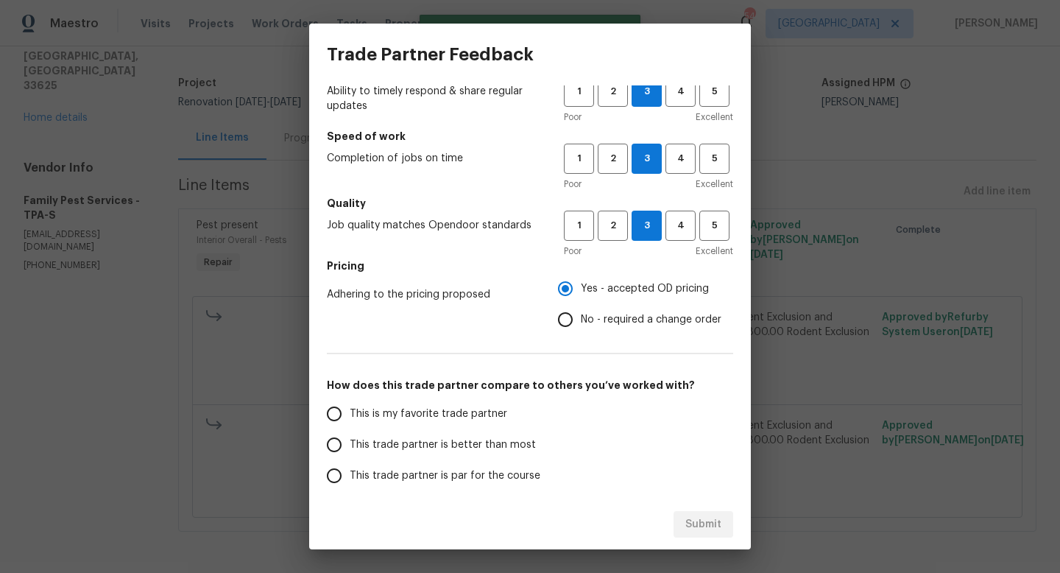
scroll to position [59, 0]
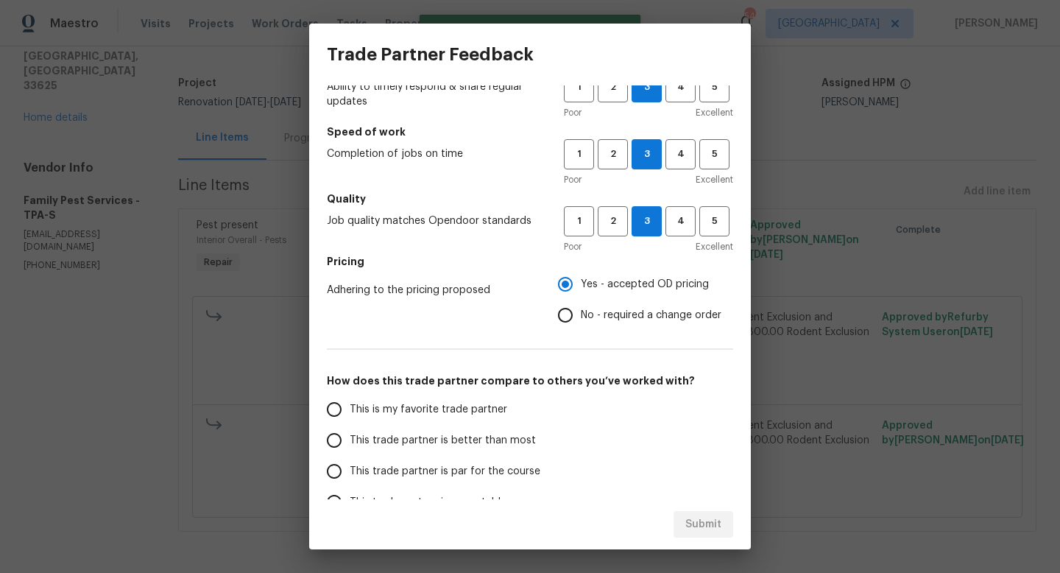
click at [457, 469] on span "This trade partner is par for the course" at bounding box center [445, 471] width 191 height 15
click at [350, 469] on input "This trade partner is par for the course" at bounding box center [334, 471] width 31 height 31
click at [684, 534] on button "Submit" at bounding box center [703, 524] width 60 height 27
radio input "true"
radio input "false"
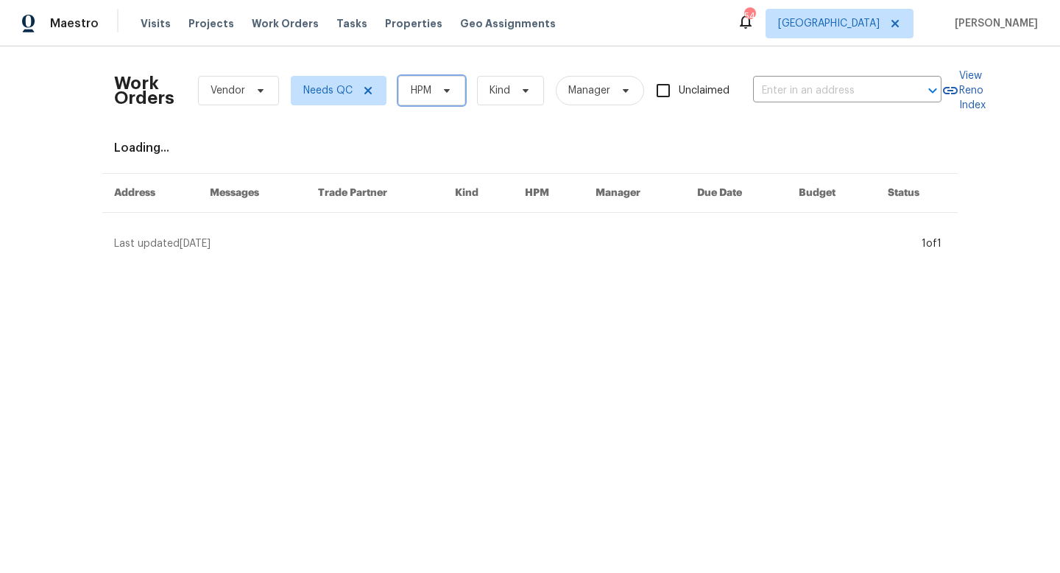
click at [439, 93] on span at bounding box center [444, 91] width 16 height 12
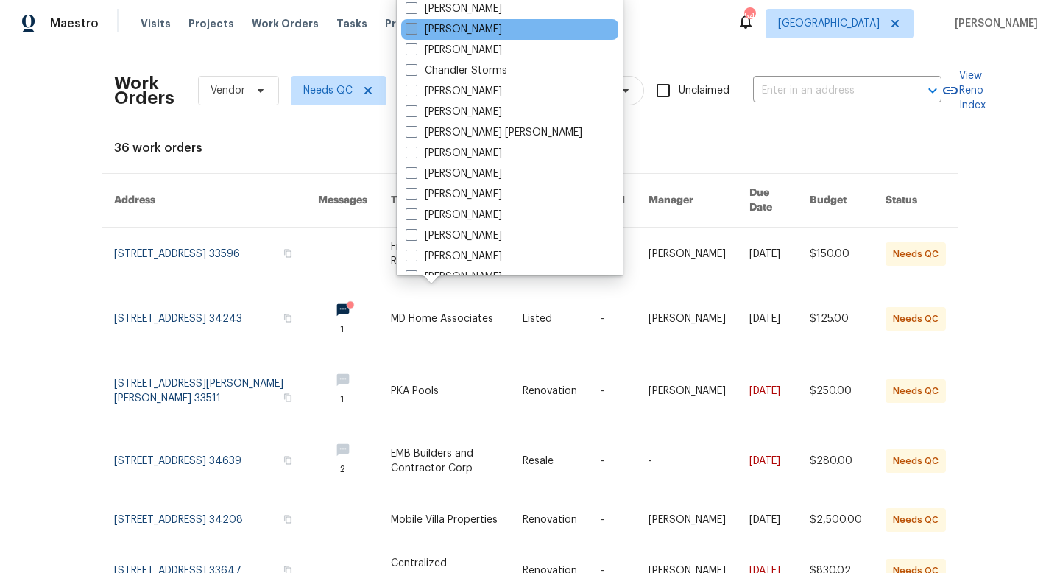
click at [420, 35] on label "[PERSON_NAME]" at bounding box center [454, 29] width 96 height 15
click at [415, 32] on input "[PERSON_NAME]" at bounding box center [411, 27] width 10 height 10
checkbox input "true"
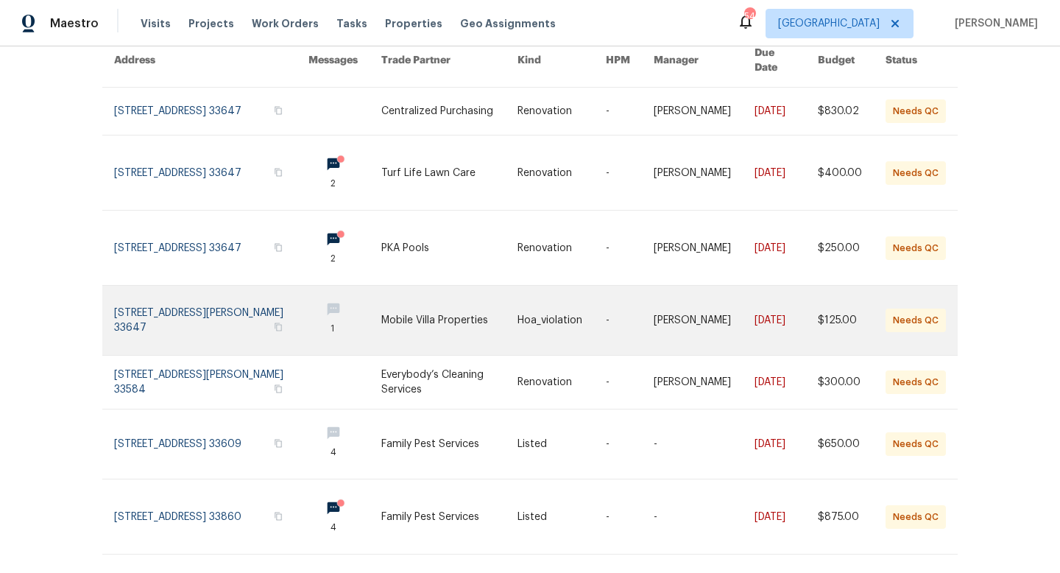
scroll to position [135, 0]
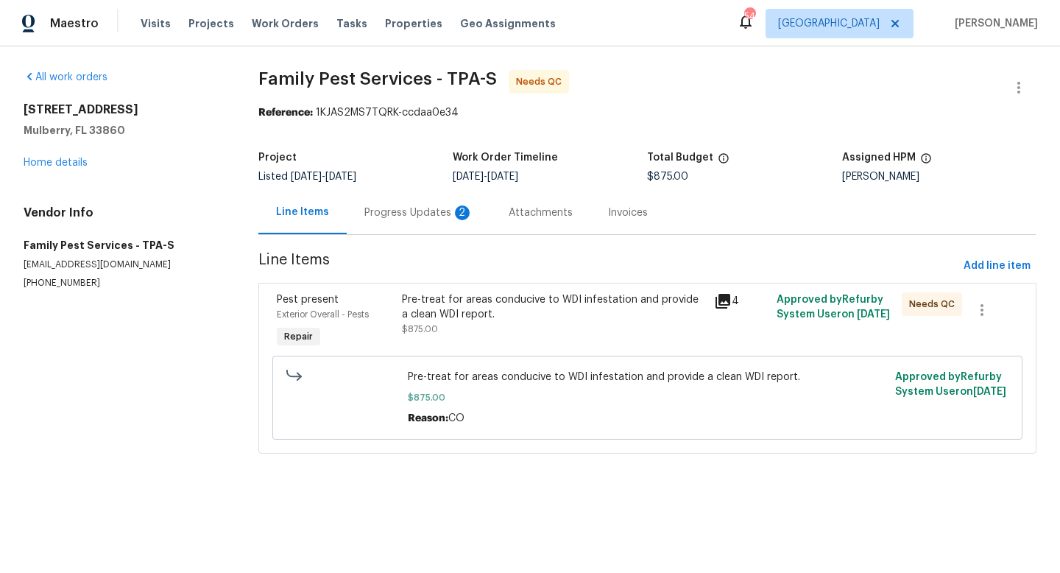
click at [433, 208] on div "Progress Updates 2" at bounding box center [418, 212] width 109 height 15
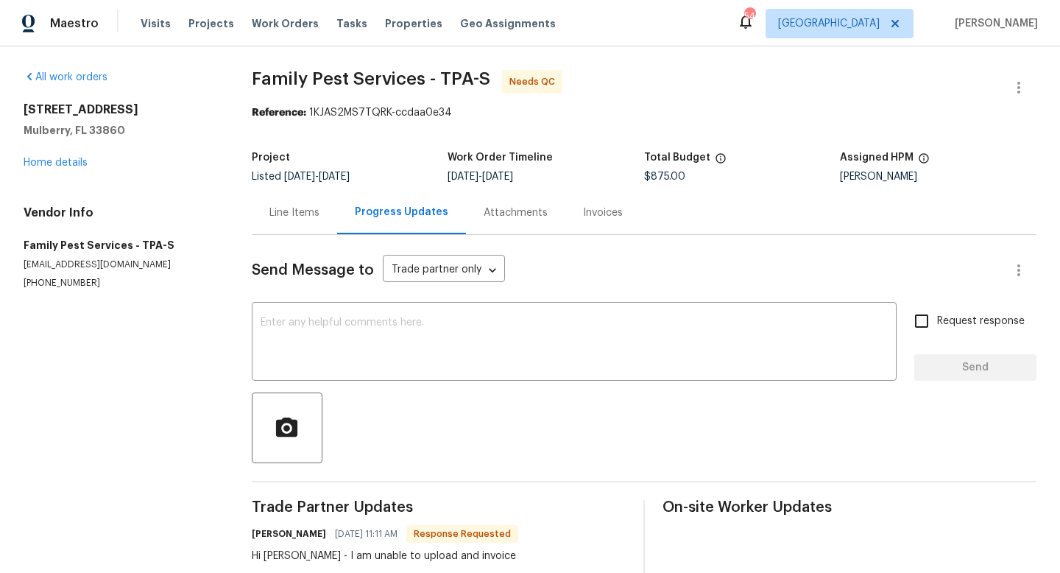
click at [311, 219] on div "Line Items" at bounding box center [294, 212] width 50 height 15
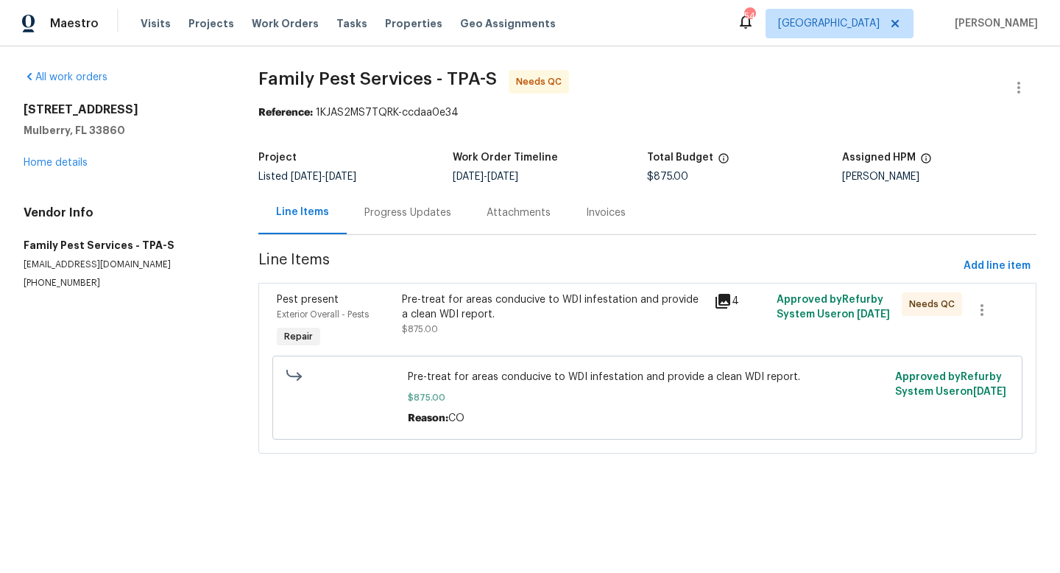
click at [459, 304] on div "Pre-treat for areas conducive to WDI infestation and provide a clean WDI report." at bounding box center [554, 306] width 304 height 29
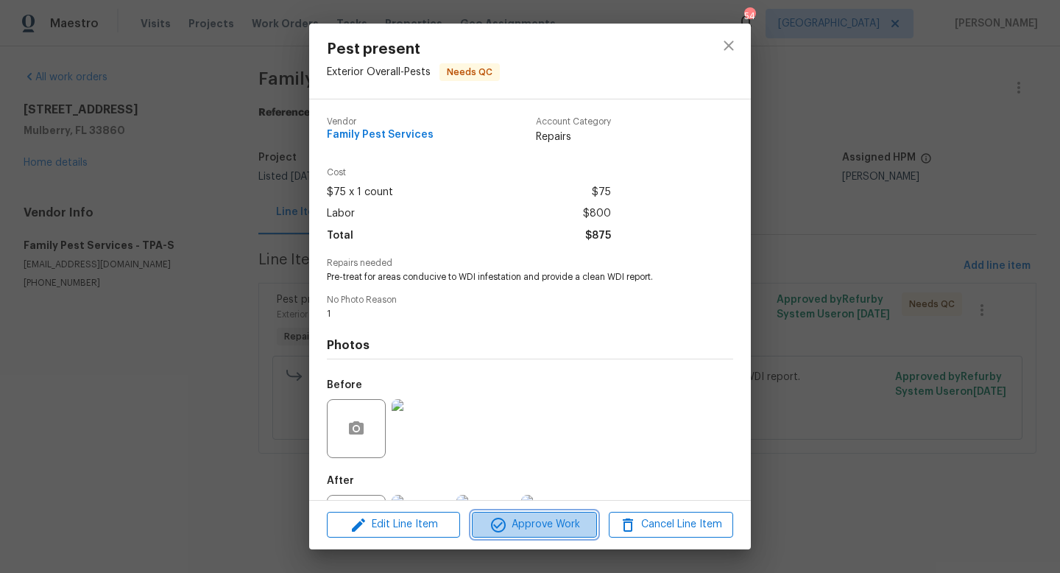
click at [533, 514] on button "Approve Work" at bounding box center [534, 525] width 124 height 26
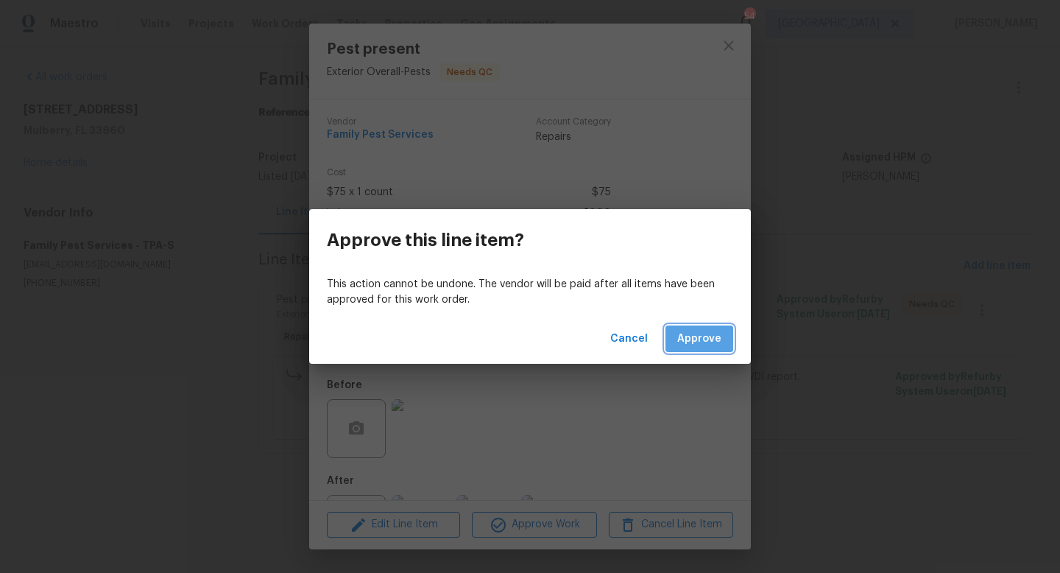
click at [695, 333] on span "Approve" at bounding box center [699, 339] width 44 height 18
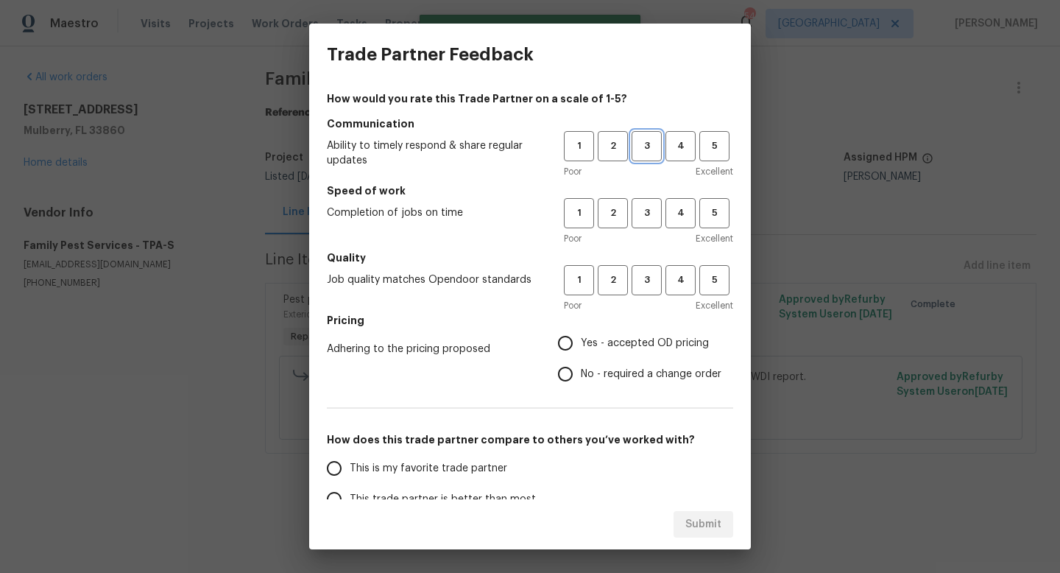
click at [657, 152] on span "3" at bounding box center [646, 146] width 27 height 17
click at [650, 201] on button "3" at bounding box center [647, 213] width 30 height 30
click at [650, 277] on span "3" at bounding box center [646, 280] width 27 height 17
click at [606, 356] on label "Yes - accepted OD pricing" at bounding box center [635, 343] width 171 height 31
click at [581, 356] on input "Yes - accepted OD pricing" at bounding box center [565, 343] width 31 height 31
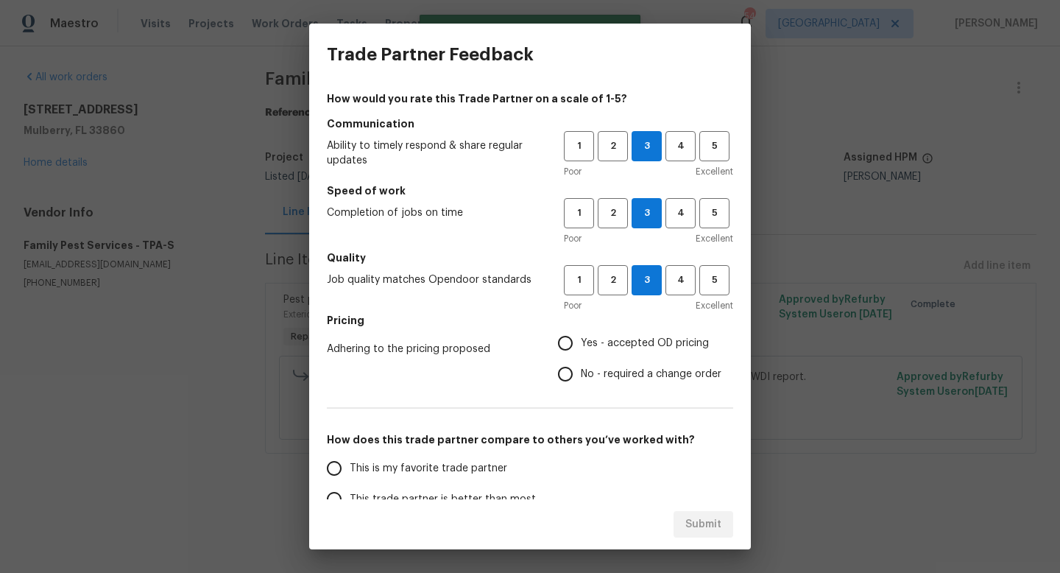
radio input "true"
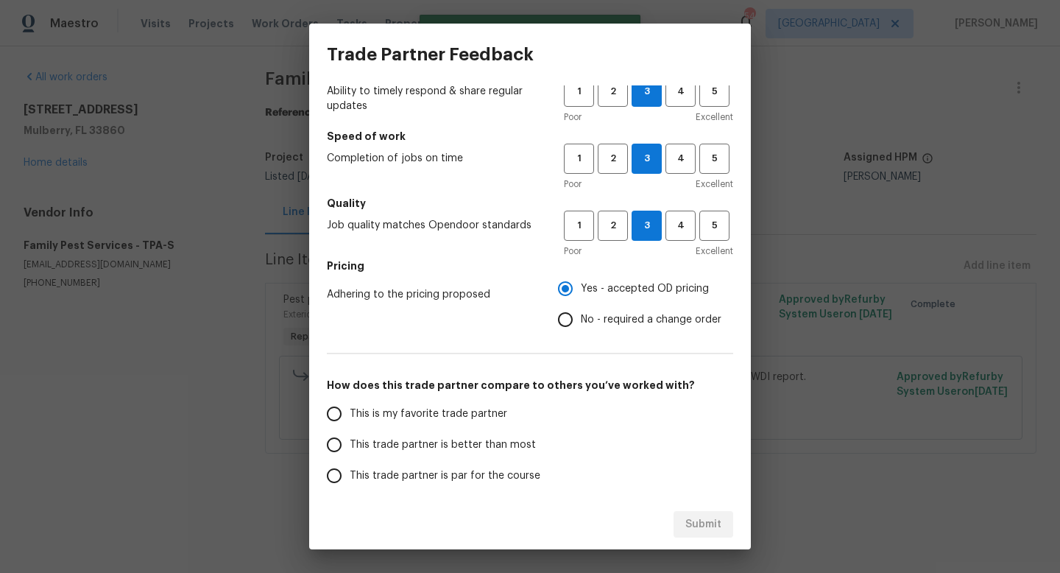
scroll to position [55, 0]
click at [460, 474] on span "This trade partner is par for the course" at bounding box center [445, 474] width 191 height 15
click at [350, 474] on input "This trade partner is par for the course" at bounding box center [334, 474] width 31 height 31
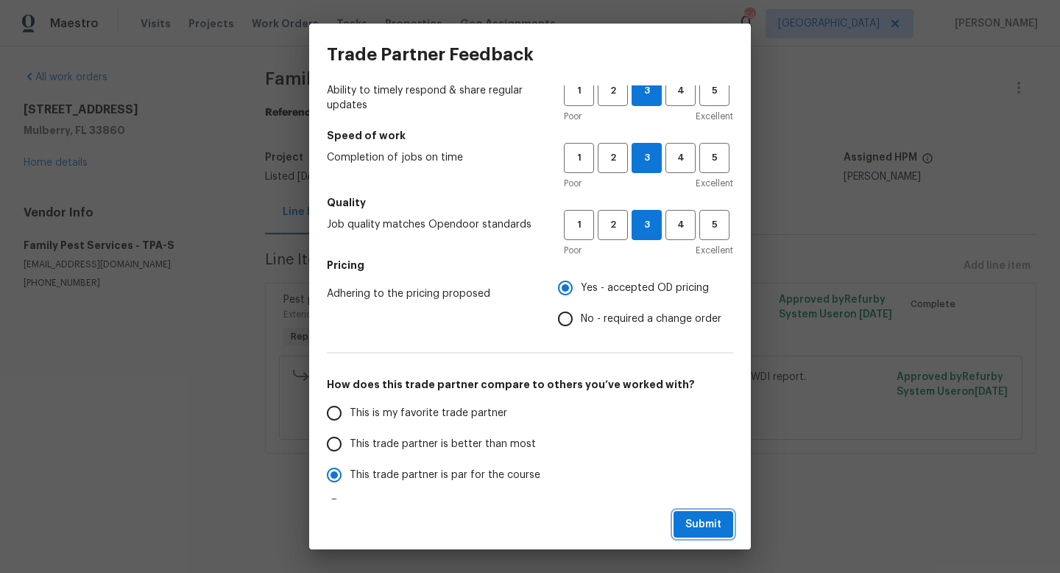
click at [691, 519] on span "Submit" at bounding box center [703, 524] width 36 height 18
radio input "true"
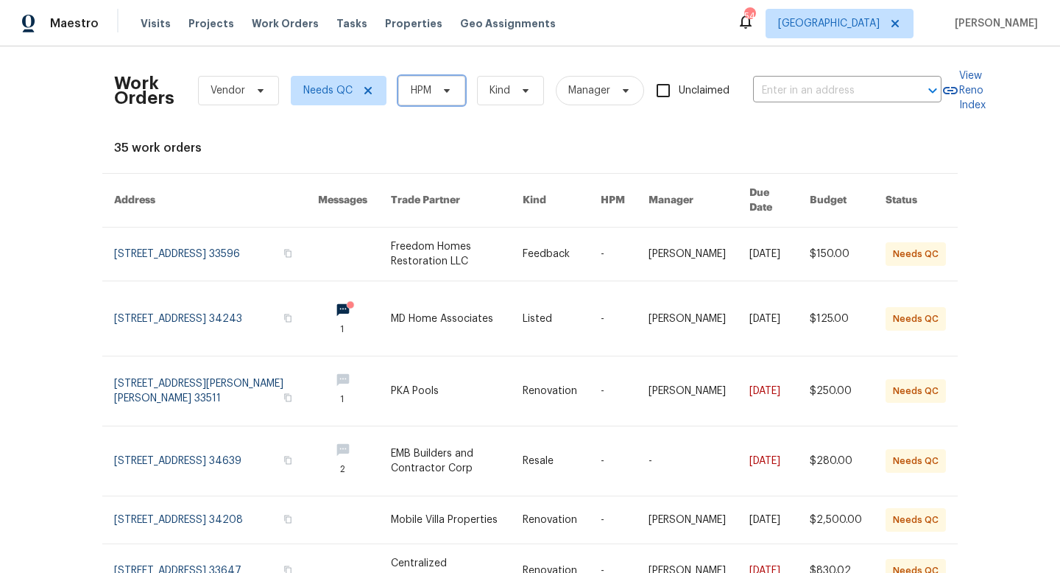
click at [421, 93] on span "HPM" at bounding box center [421, 90] width 21 height 15
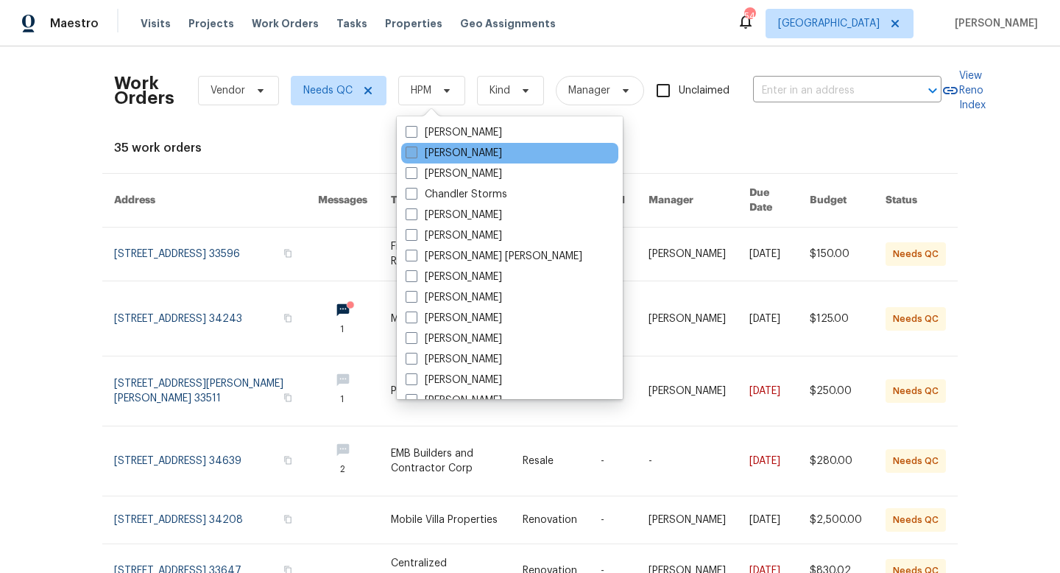
click at [441, 153] on label "[PERSON_NAME]" at bounding box center [454, 153] width 96 height 15
click at [415, 153] on input "[PERSON_NAME]" at bounding box center [411, 151] width 10 height 10
checkbox input "true"
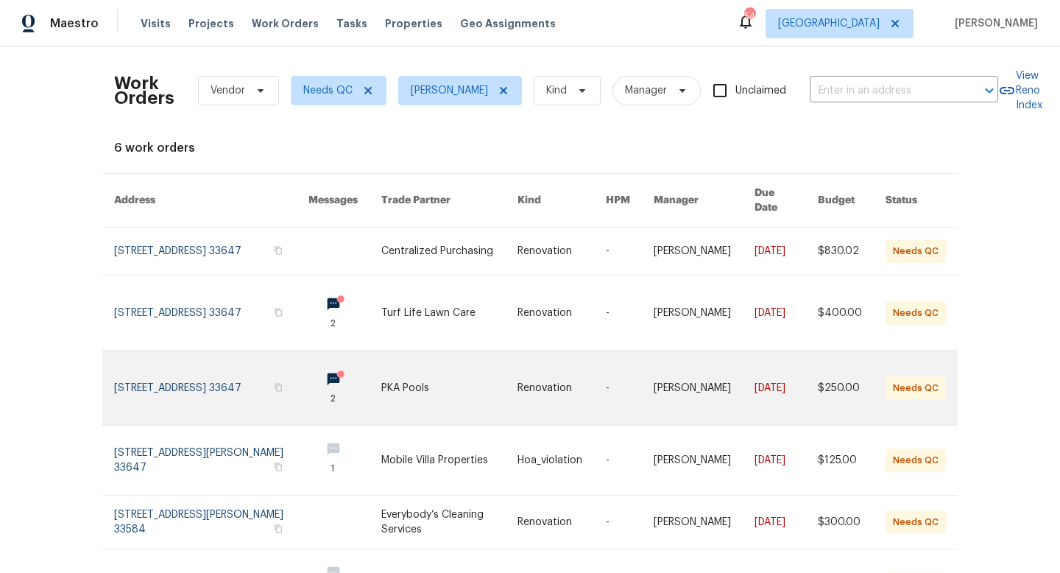
scroll to position [86, 0]
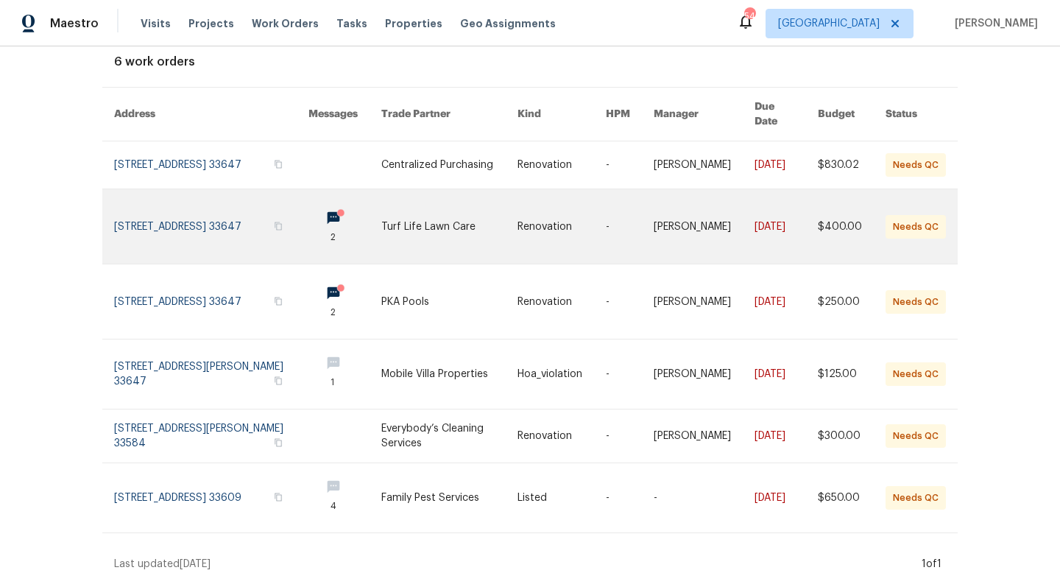
click at [387, 236] on link at bounding box center [449, 226] width 136 height 74
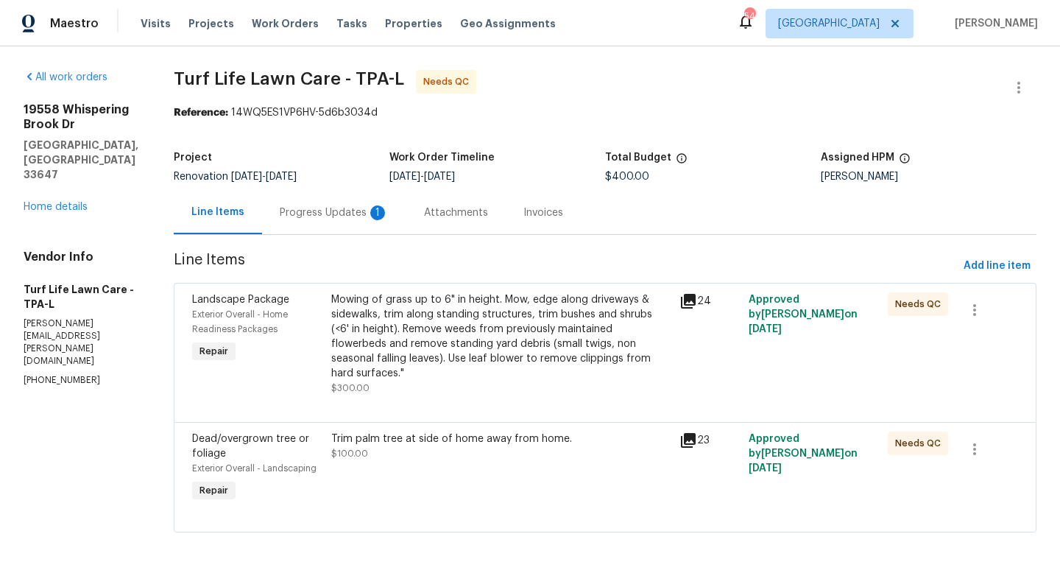
click at [291, 213] on div "Progress Updates 1" at bounding box center [334, 212] width 109 height 15
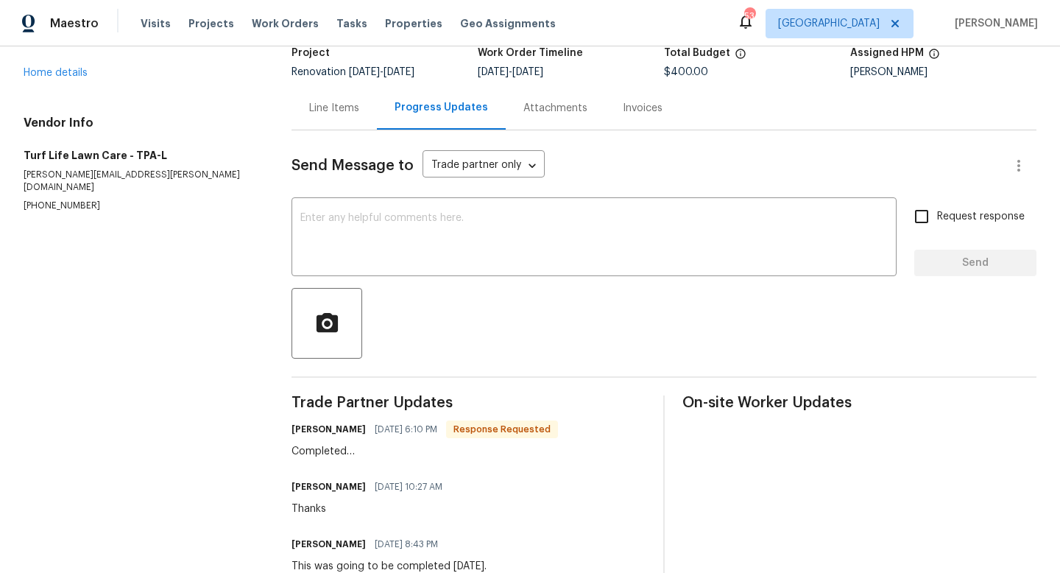
scroll to position [105, 0]
click at [324, 105] on div "Line Items" at bounding box center [334, 107] width 50 height 15
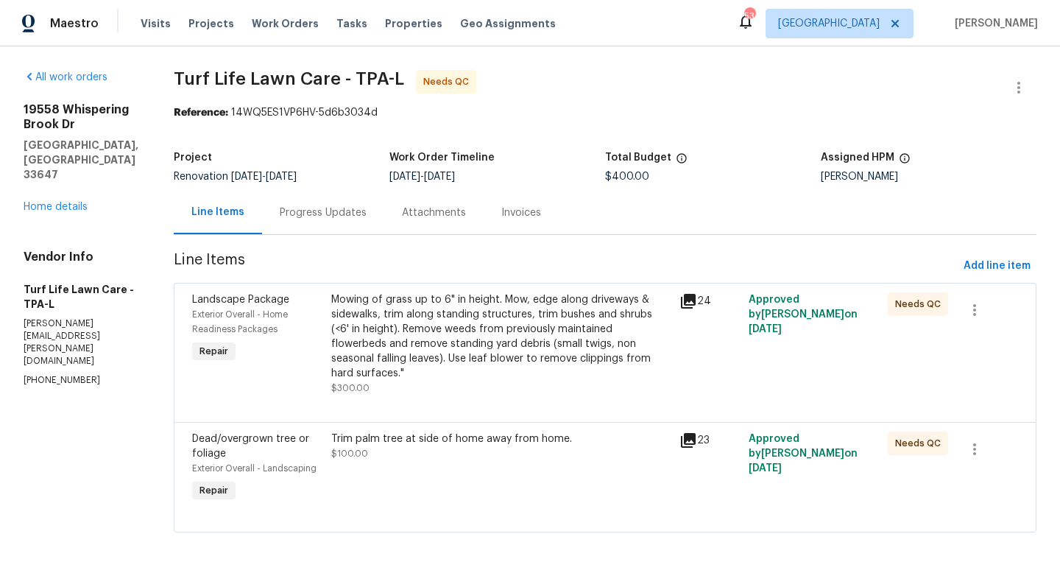
click at [374, 338] on div "Mowing of grass up to 6" in height. Mow, edge along driveways & sidewalks, trim…" at bounding box center [500, 336] width 339 height 88
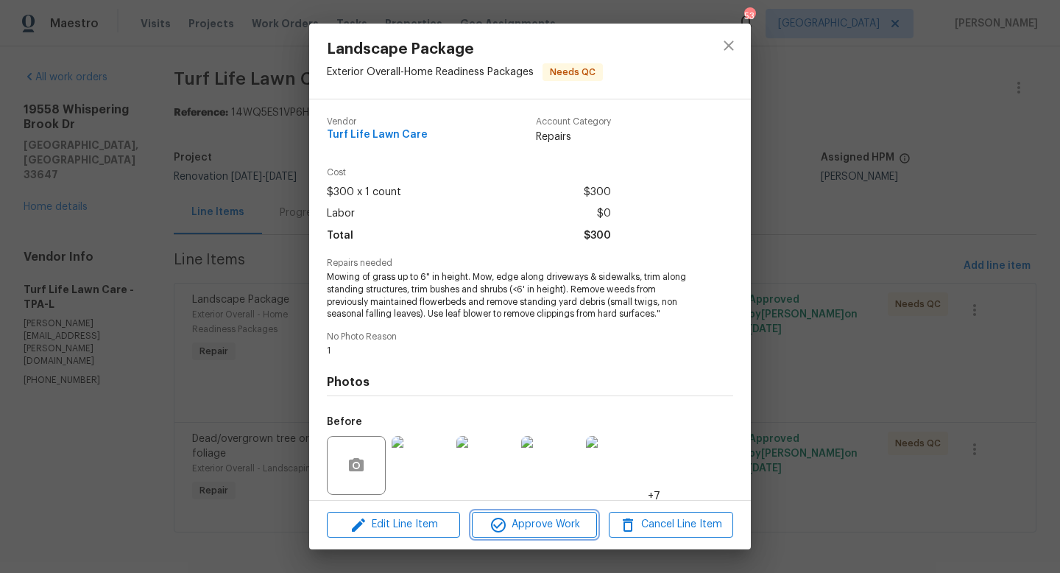
click at [515, 532] on span "Approve Work" at bounding box center [534, 524] width 116 height 18
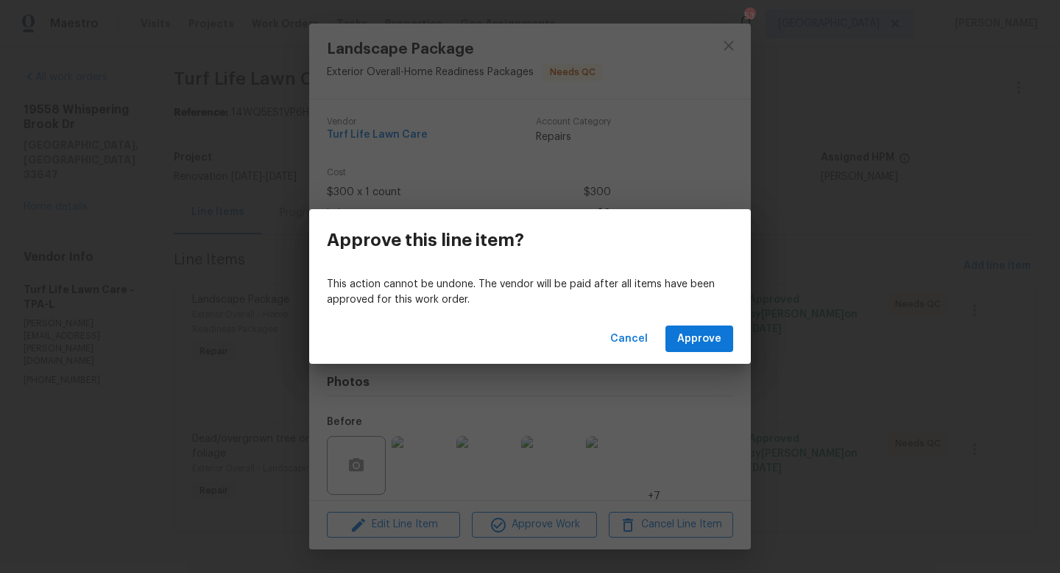
click at [694, 358] on div "Cancel Approve" at bounding box center [530, 339] width 442 height 51
click at [694, 339] on span "Approve" at bounding box center [699, 339] width 44 height 18
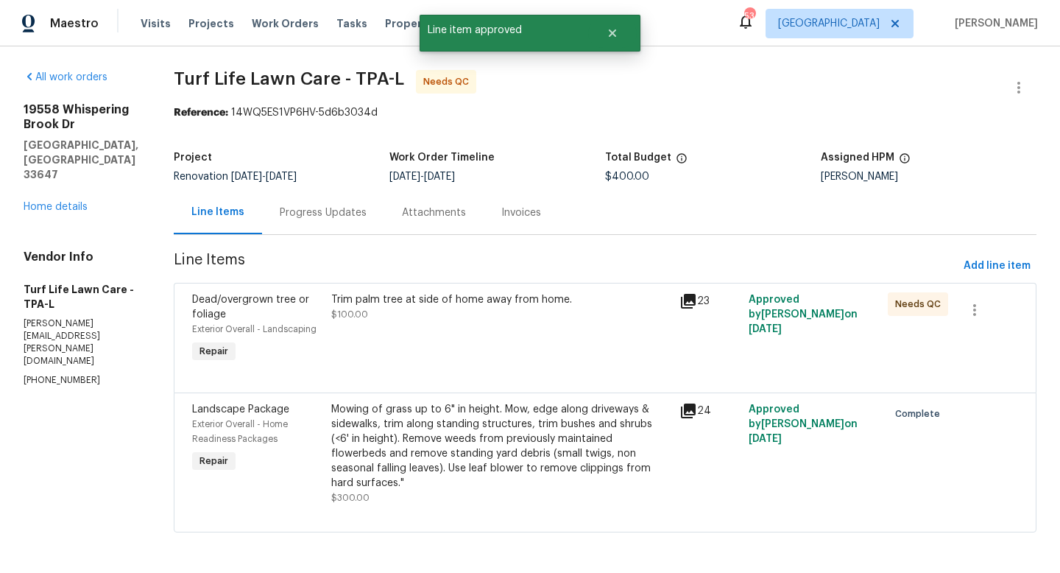
click at [434, 330] on div "Trim palm tree at side of home away from home. $100.00" at bounding box center [501, 329] width 348 height 82
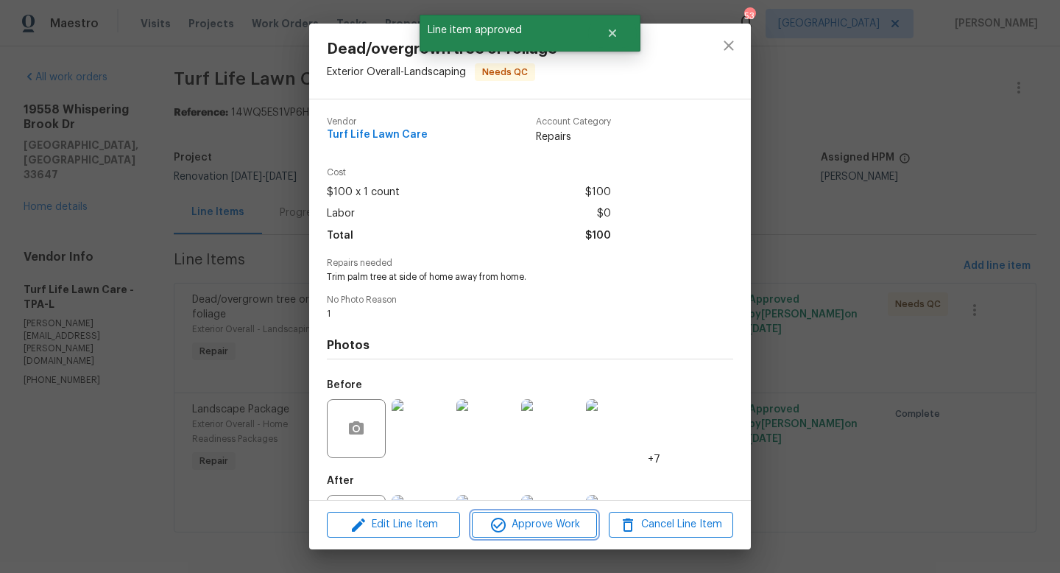
click at [521, 528] on span "Approve Work" at bounding box center [534, 524] width 116 height 18
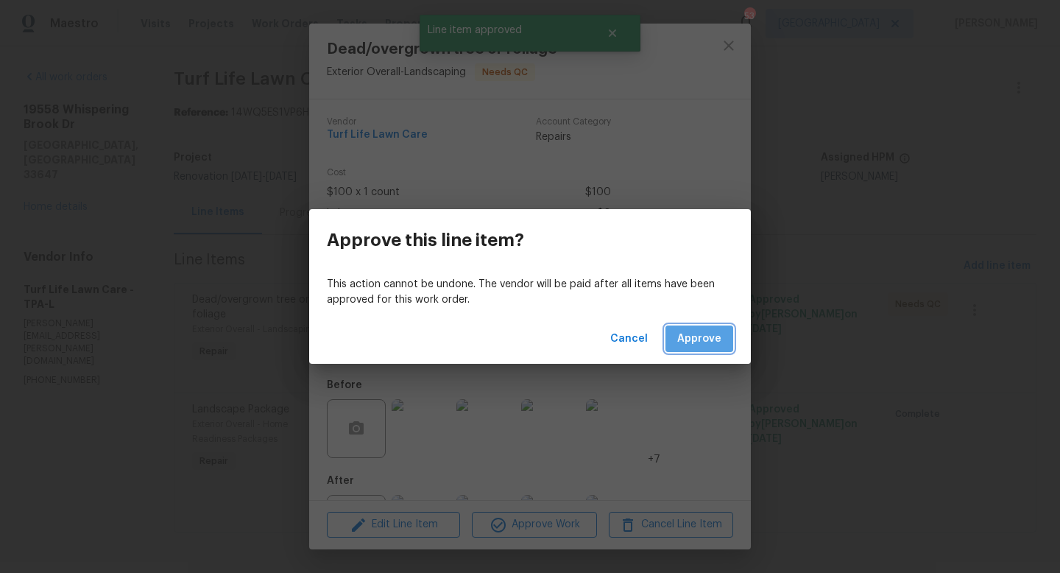
click at [697, 336] on span "Approve" at bounding box center [699, 339] width 44 height 18
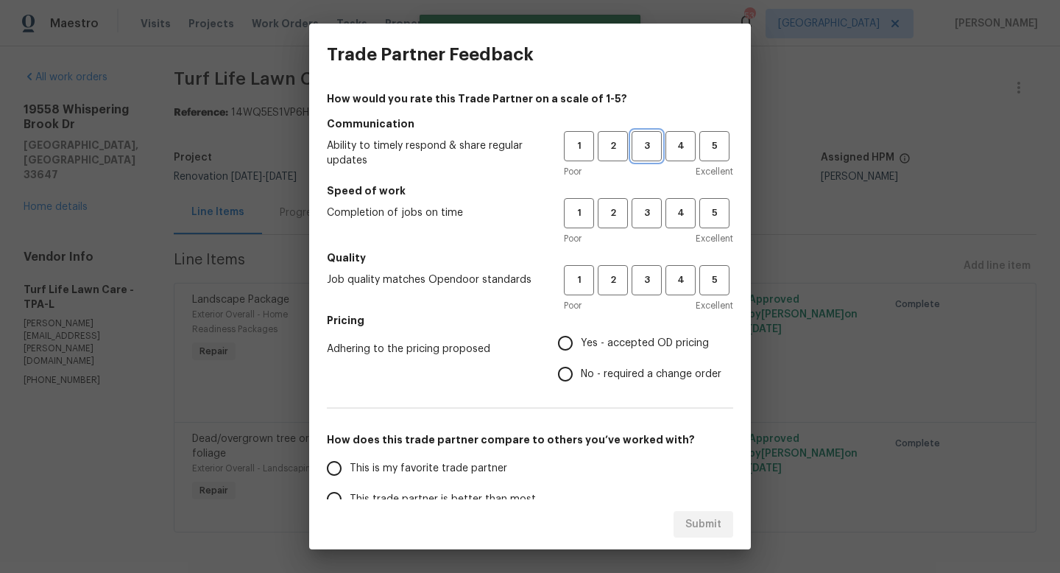
click at [646, 148] on span "3" at bounding box center [646, 146] width 27 height 17
click at [646, 227] on button "3" at bounding box center [647, 213] width 30 height 30
click at [646, 269] on button "3" at bounding box center [647, 280] width 30 height 30
click at [625, 349] on span "Yes - accepted OD pricing" at bounding box center [645, 343] width 128 height 15
click at [581, 349] on input "Yes - accepted OD pricing" at bounding box center [565, 343] width 31 height 31
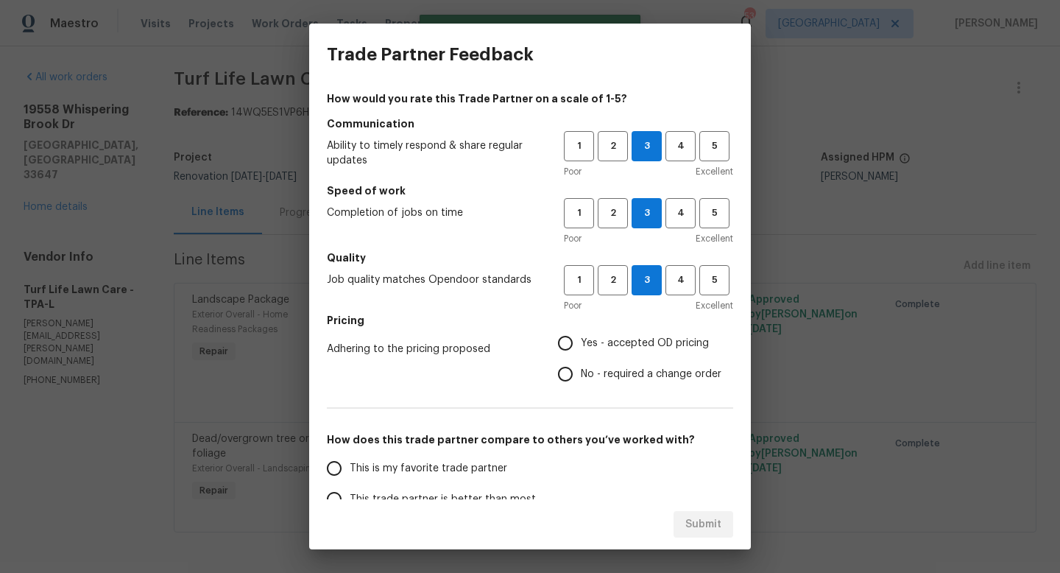
radio input "true"
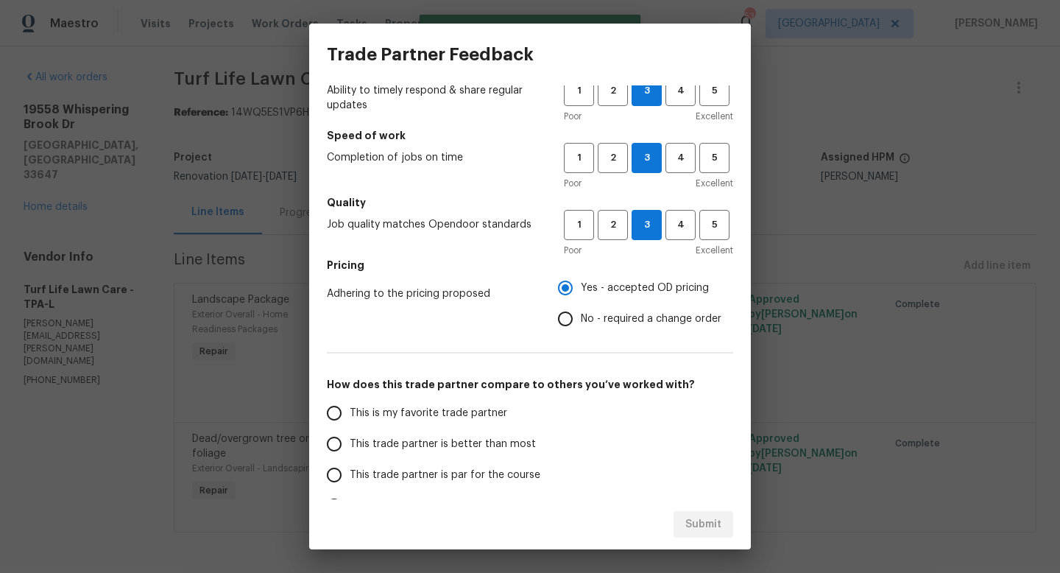
scroll to position [67, 0]
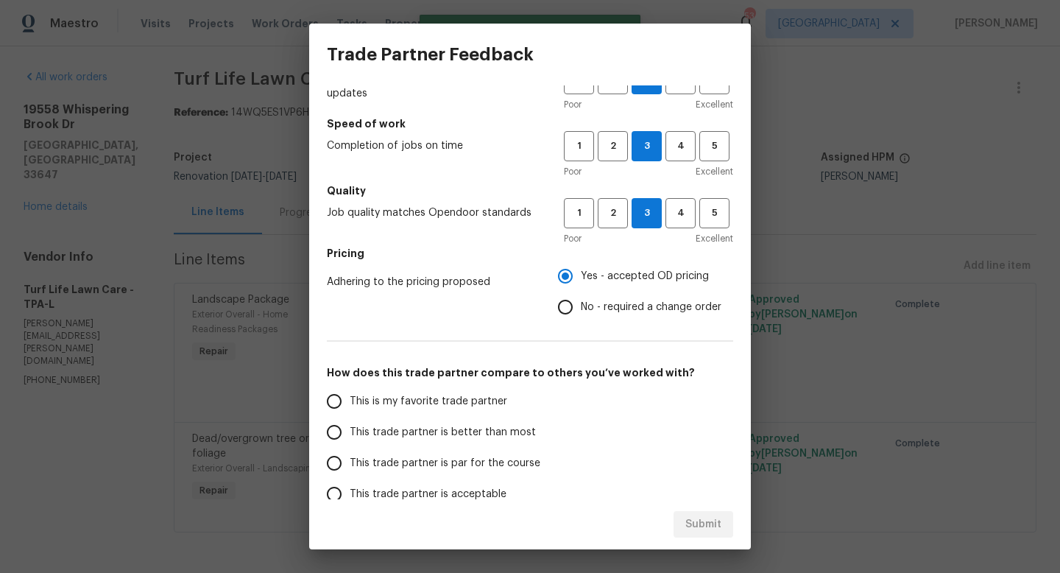
click at [462, 467] on span "This trade partner is par for the course" at bounding box center [445, 463] width 191 height 15
click at [350, 467] on input "This trade partner is par for the course" at bounding box center [334, 463] width 31 height 31
click at [708, 539] on div "Submit" at bounding box center [530, 524] width 442 height 51
click at [704, 531] on span "Submit" at bounding box center [703, 524] width 36 height 18
radio input "true"
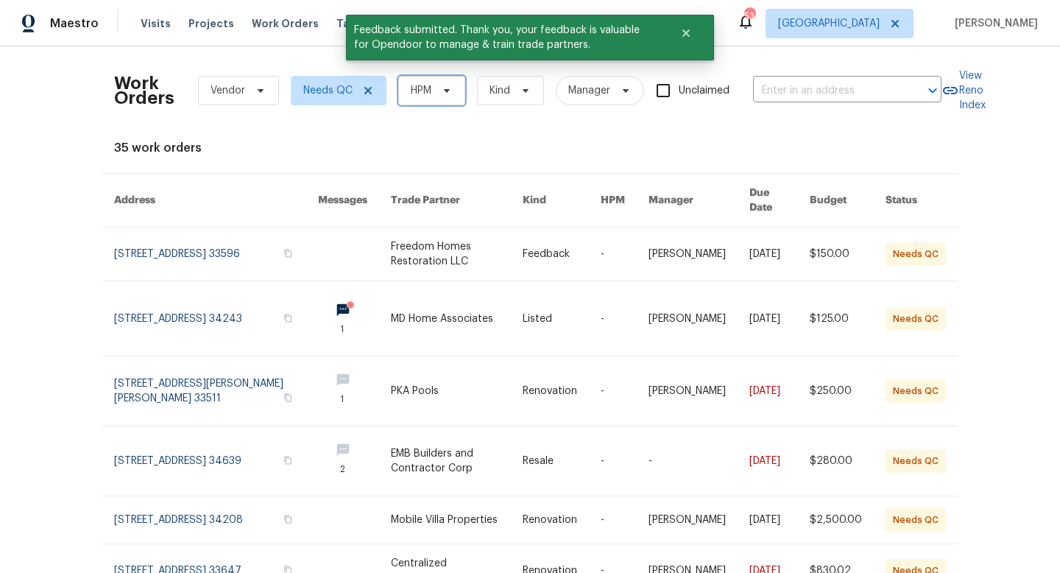
click at [412, 96] on span "HPM" at bounding box center [421, 90] width 21 height 15
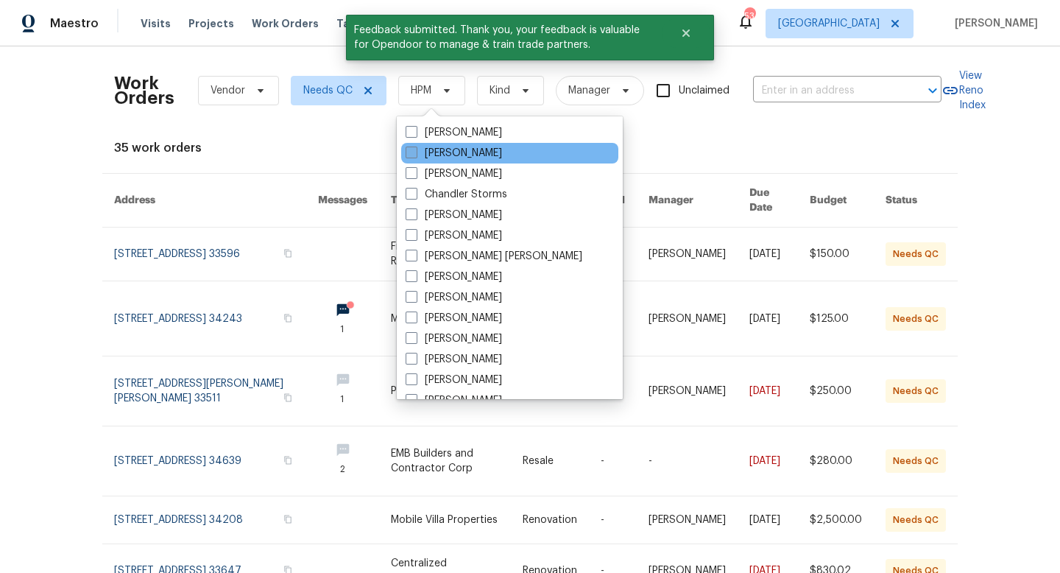
click at [411, 152] on span at bounding box center [412, 152] width 12 height 12
click at [411, 152] on input "[PERSON_NAME]" at bounding box center [411, 151] width 10 height 10
checkbox input "true"
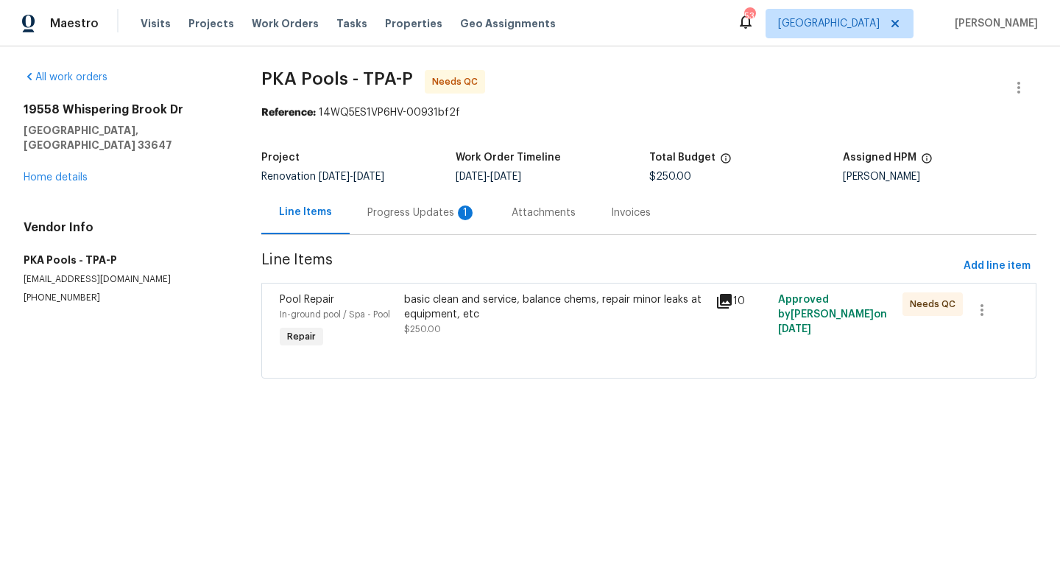
click at [401, 208] on div "Progress Updates 1" at bounding box center [421, 212] width 109 height 15
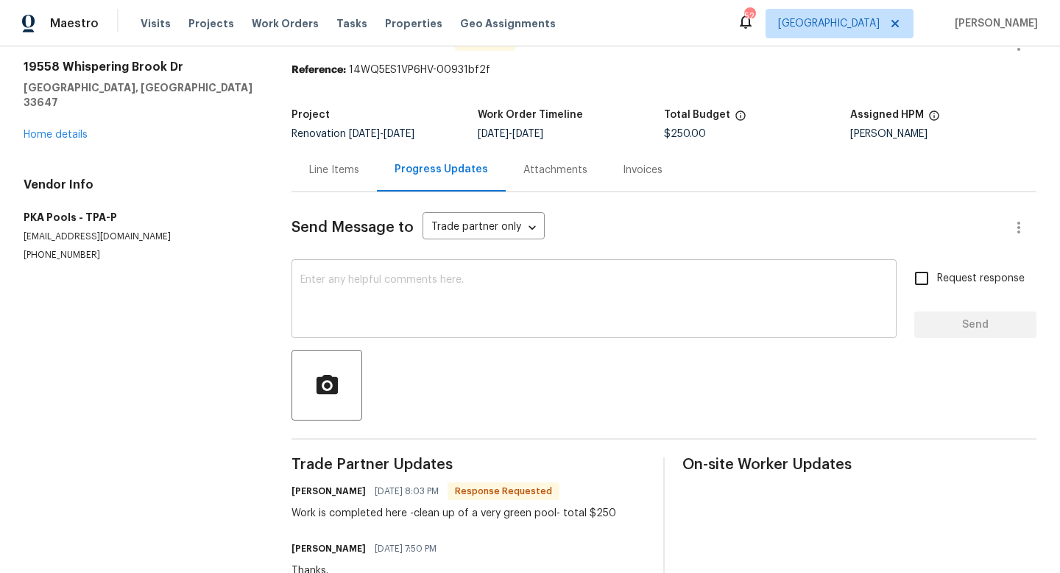
scroll to position [47, 0]
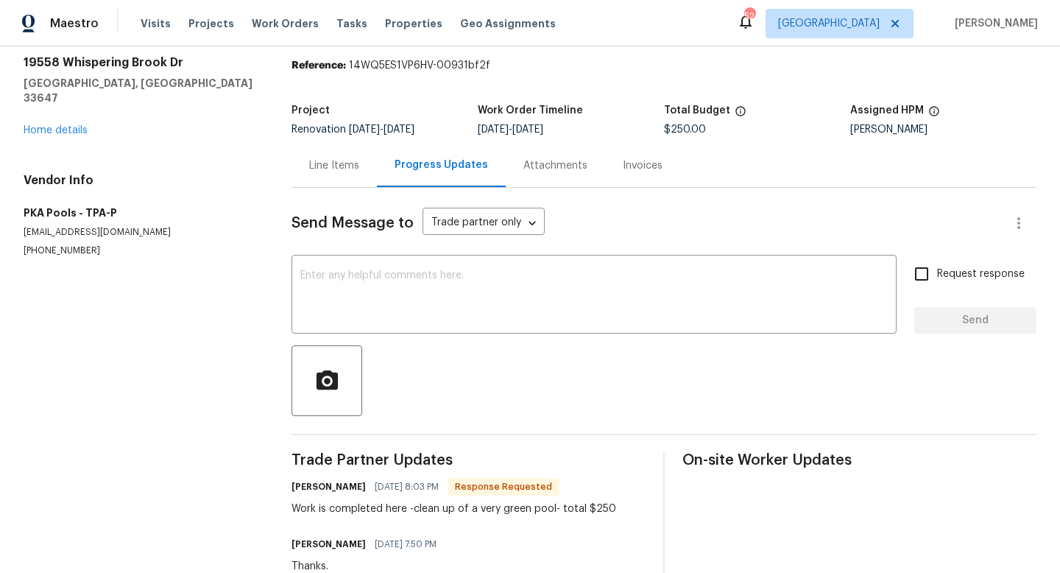
click at [350, 174] on div "Line Items" at bounding box center [333, 165] width 85 height 43
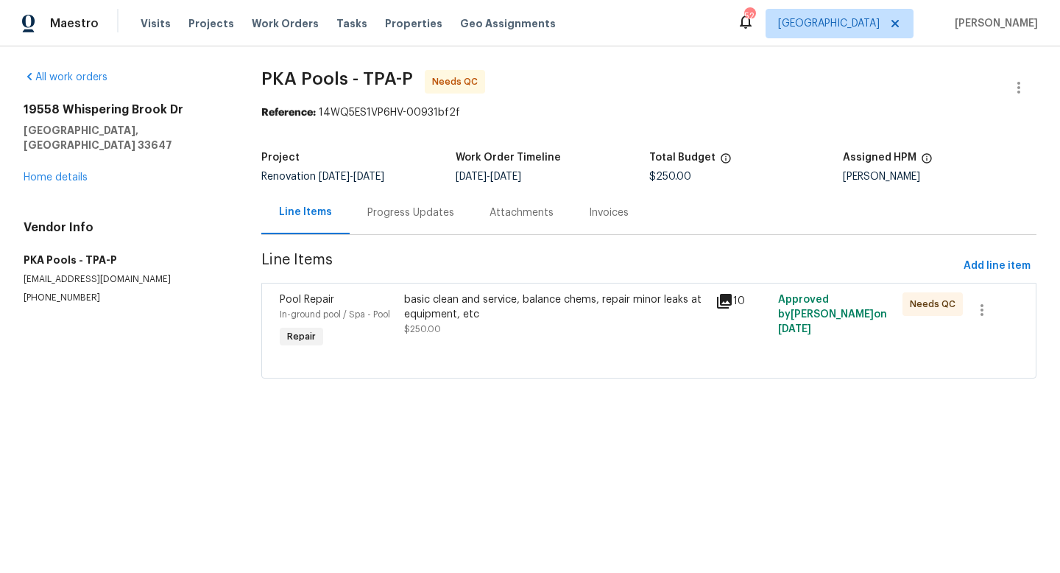
click at [491, 347] on div "basic clean and service, balance chems, repair minor leaks at equipment, etc $2…" at bounding box center [555, 322] width 311 height 68
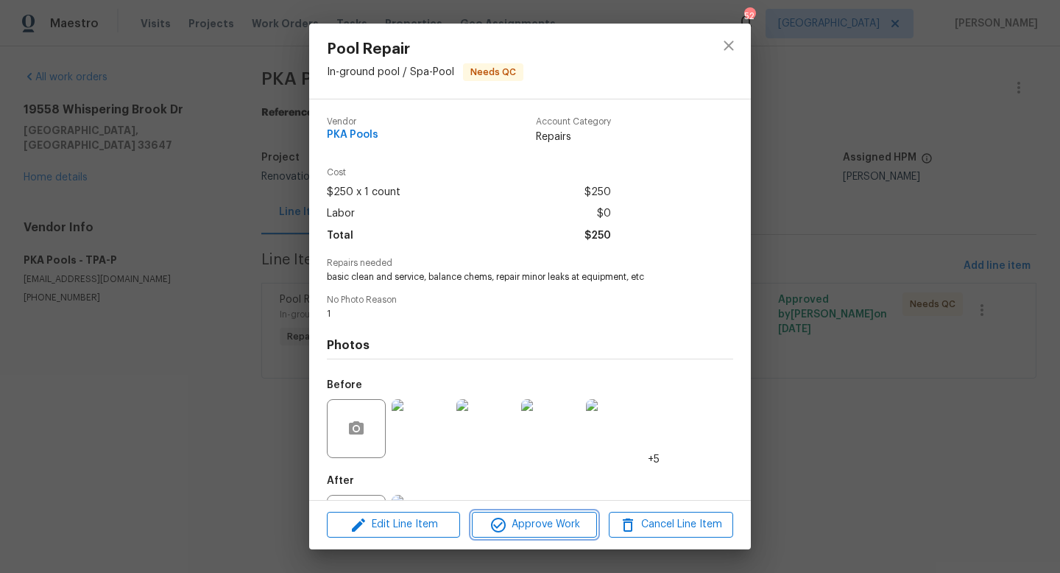
click at [508, 519] on span "Approve Work" at bounding box center [534, 524] width 116 height 18
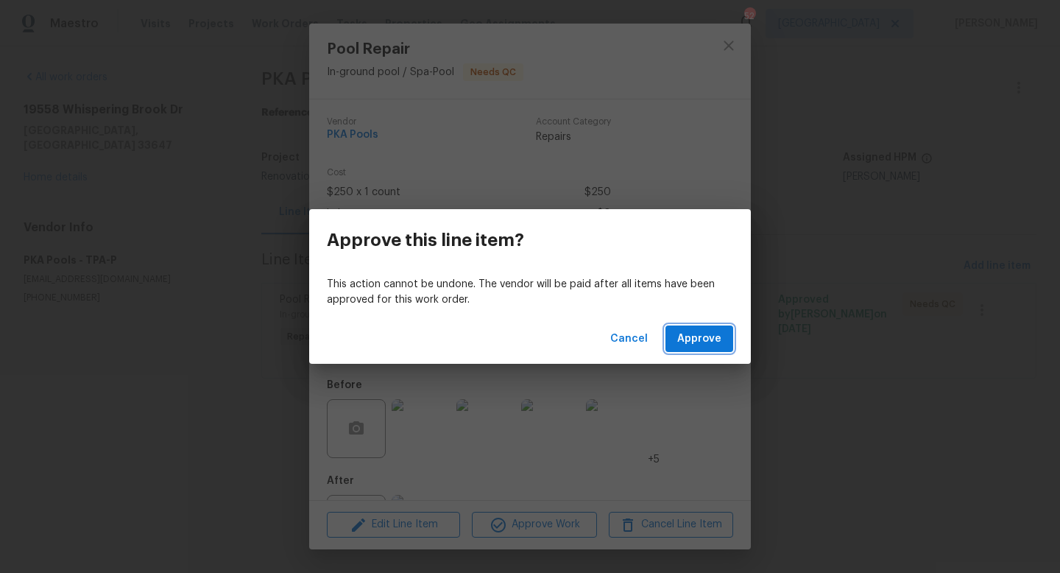
click at [692, 327] on button "Approve" at bounding box center [699, 338] width 68 height 27
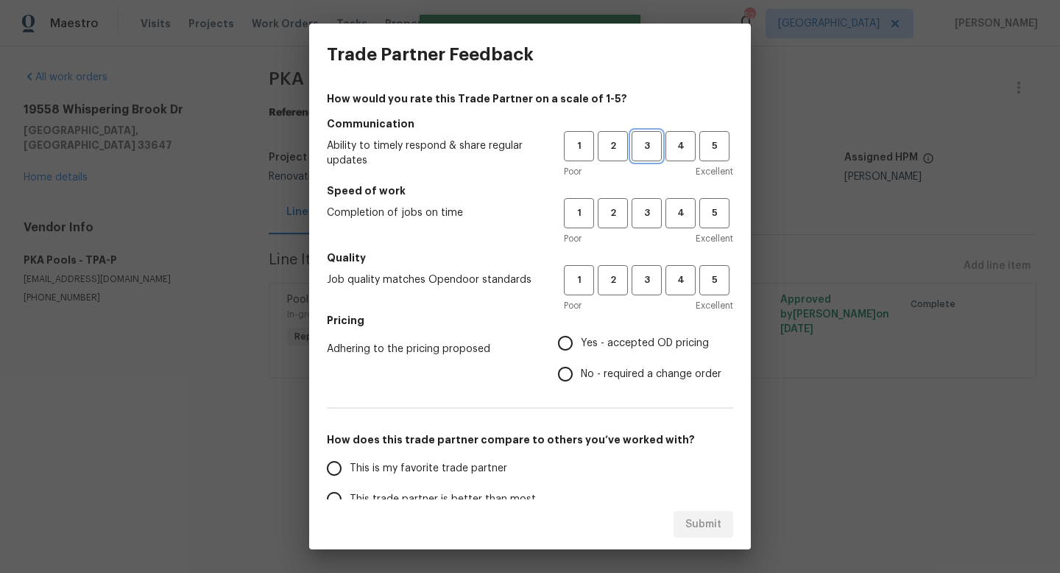
click at [643, 140] on span "3" at bounding box center [646, 146] width 27 height 17
click at [643, 202] on button "3" at bounding box center [647, 213] width 30 height 30
click at [643, 278] on span "3" at bounding box center [646, 280] width 27 height 17
click at [621, 349] on span "Yes - accepted OD pricing" at bounding box center [645, 343] width 128 height 15
click at [581, 349] on input "Yes - accepted OD pricing" at bounding box center [565, 343] width 31 height 31
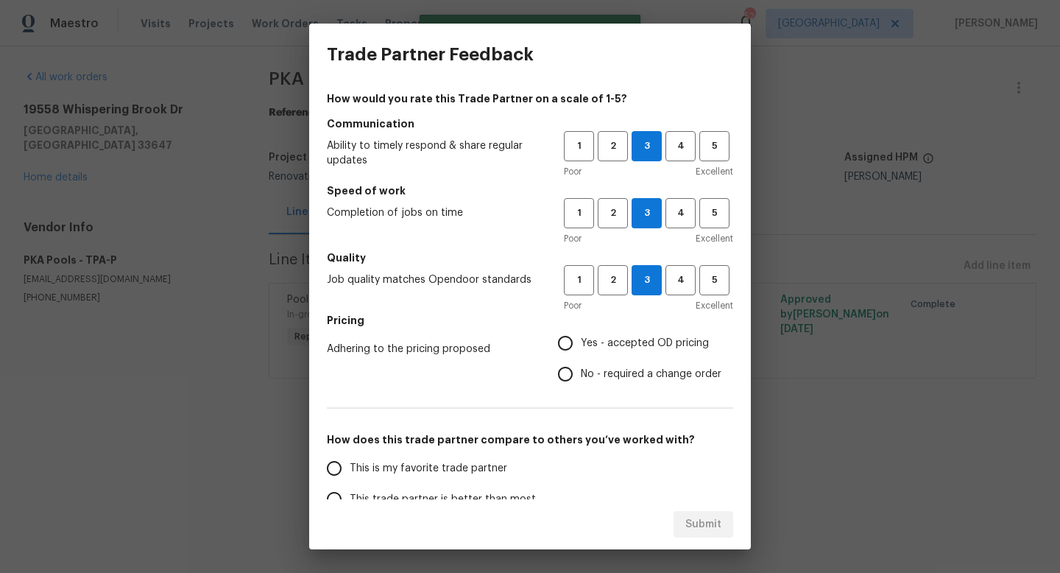
radio input "true"
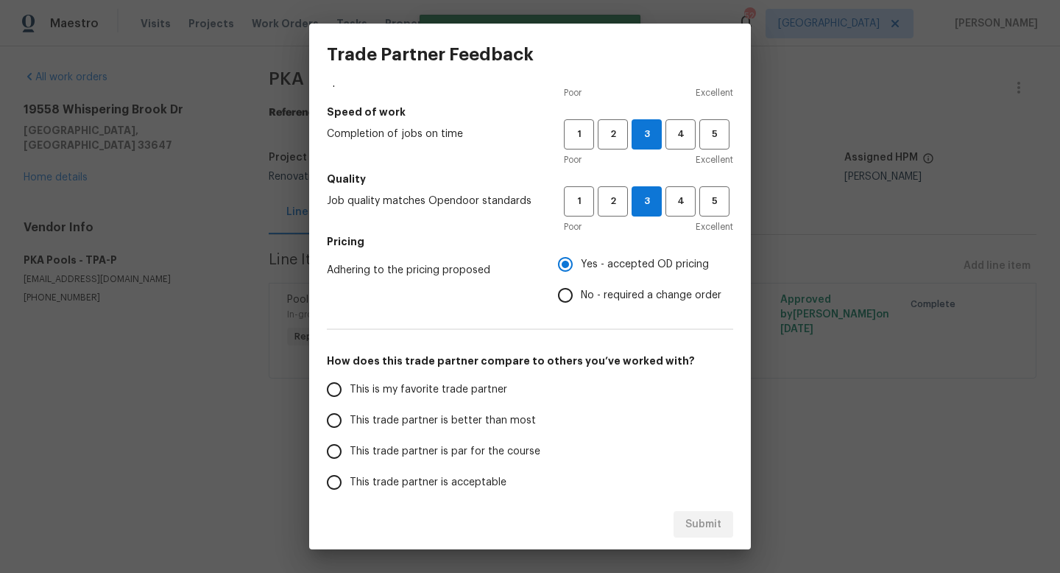
click at [419, 450] on span "This trade partner is par for the course" at bounding box center [445, 451] width 191 height 15
click at [350, 450] on input "This trade partner is par for the course" at bounding box center [334, 451] width 31 height 31
click at [712, 534] on button "Submit" at bounding box center [703, 524] width 60 height 27
radio input "true"
radio input "false"
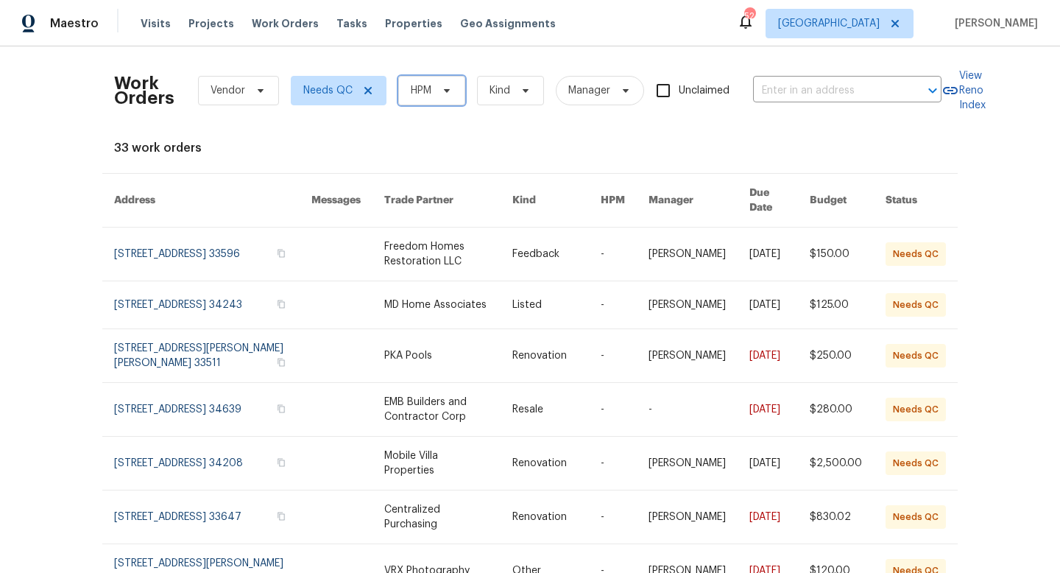
click at [412, 92] on span "HPM" at bounding box center [421, 90] width 21 height 15
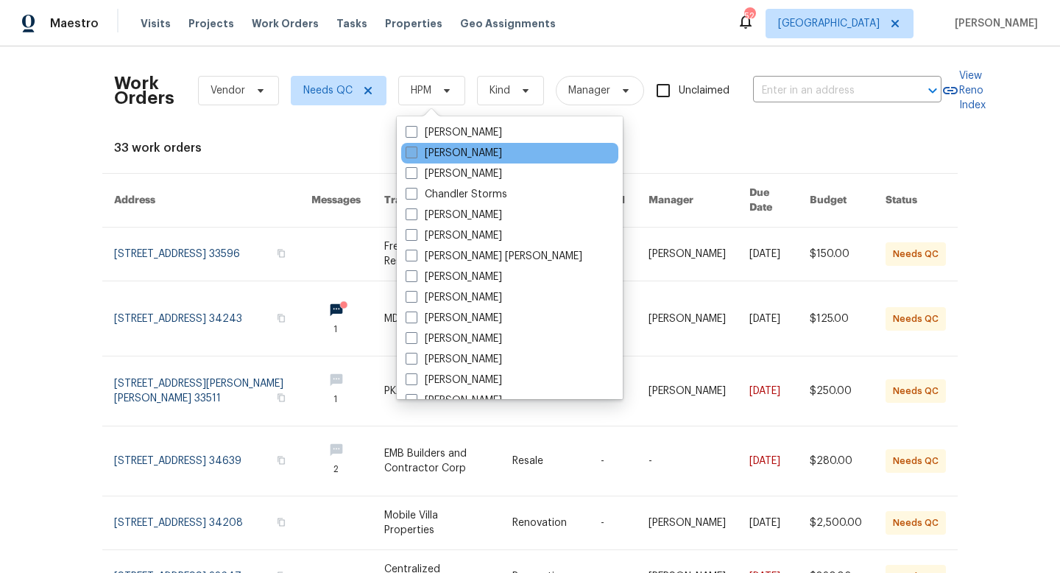
click at [410, 156] on span at bounding box center [412, 152] width 12 height 12
click at [410, 155] on input "[PERSON_NAME]" at bounding box center [411, 151] width 10 height 10
checkbox input "true"
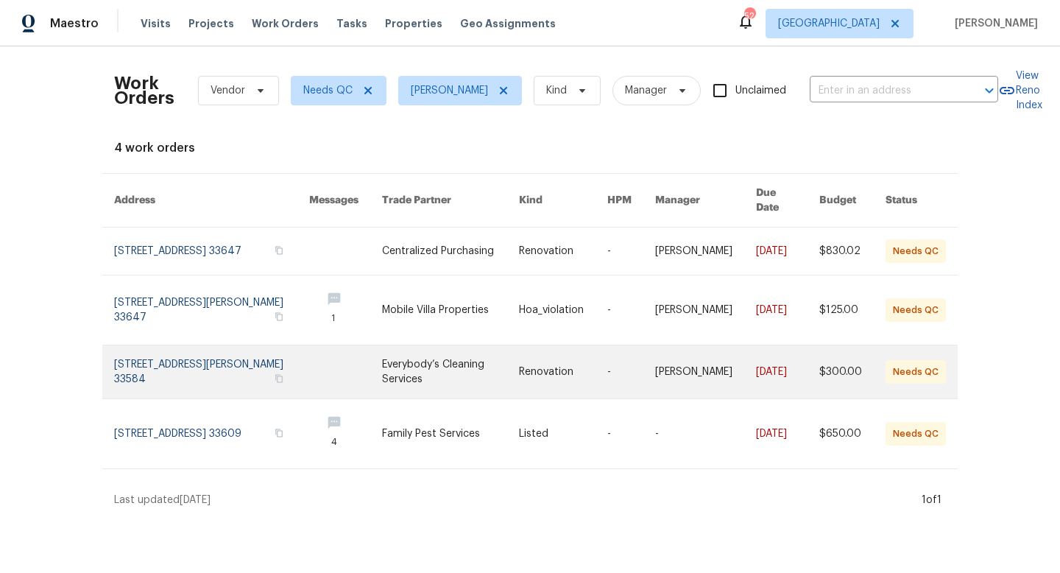
click at [202, 364] on link at bounding box center [211, 371] width 195 height 53
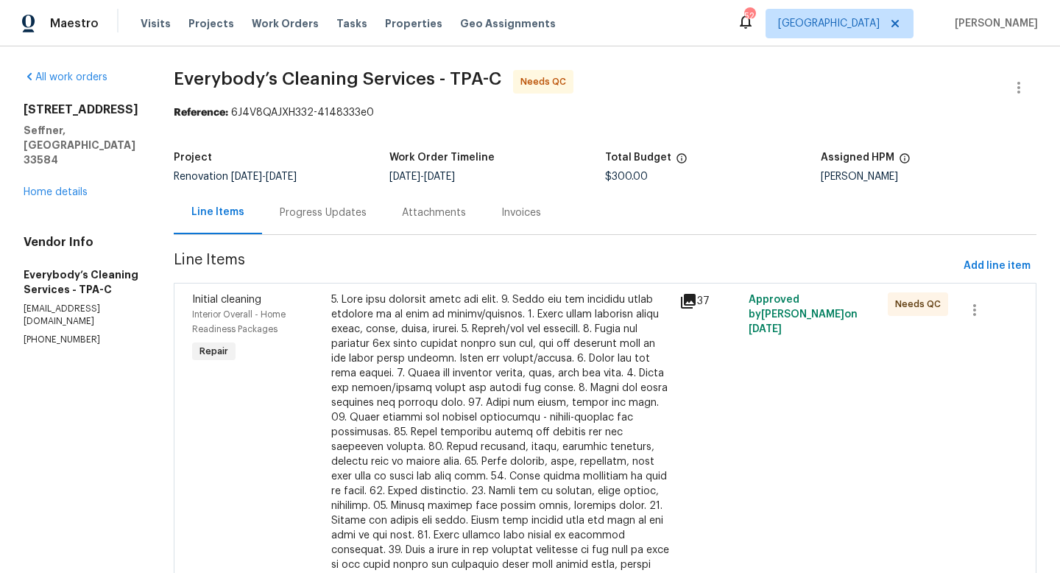
click at [493, 389] on div at bounding box center [500, 439] width 339 height 294
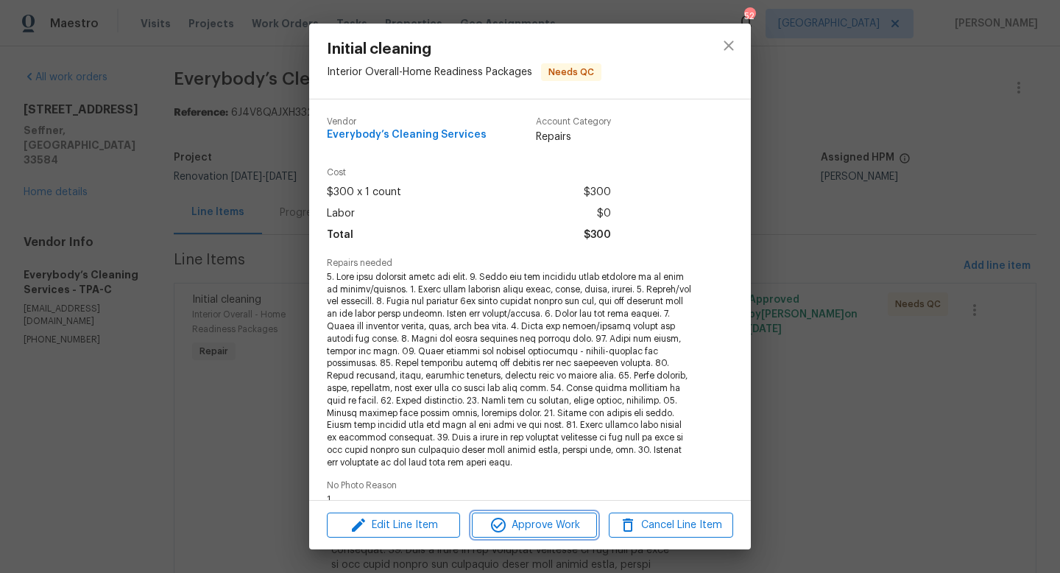
click at [523, 533] on span "Approve Work" at bounding box center [534, 525] width 116 height 18
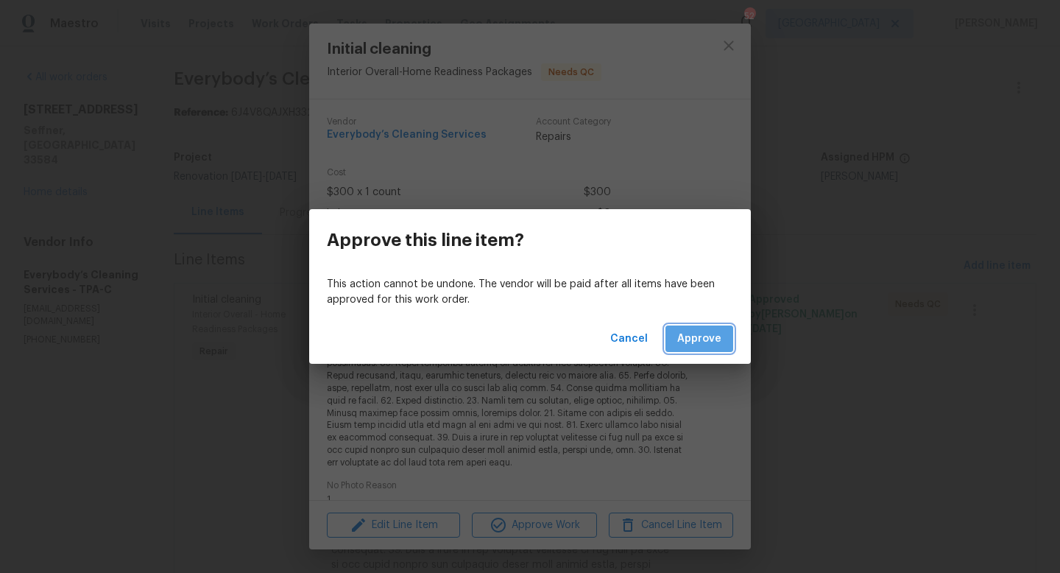
click at [702, 337] on span "Approve" at bounding box center [699, 339] width 44 height 18
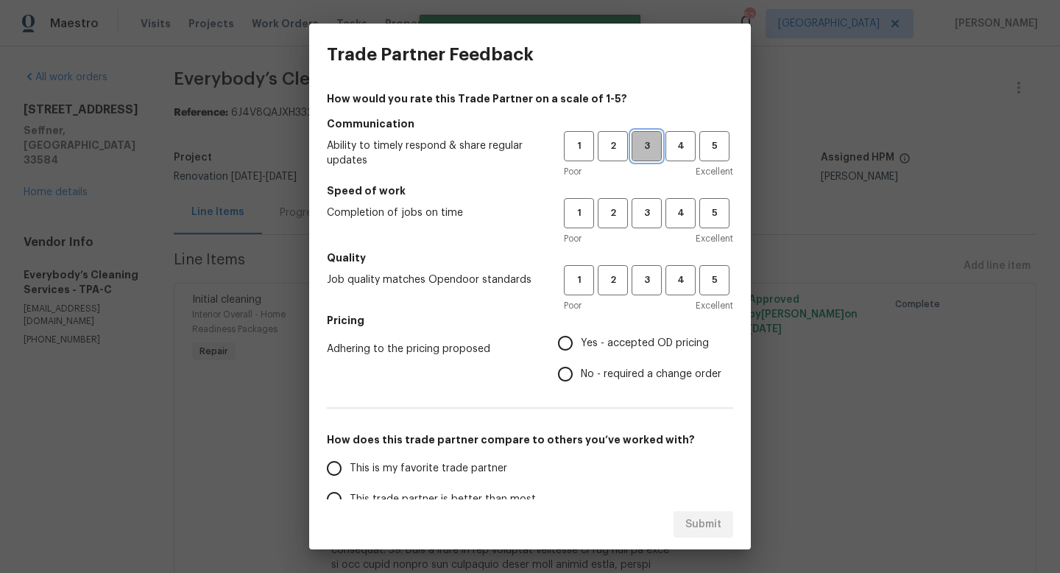
click at [653, 140] on span "3" at bounding box center [646, 146] width 27 height 17
click at [644, 208] on span "3" at bounding box center [646, 213] width 27 height 17
click at [644, 288] on span "3" at bounding box center [646, 280] width 27 height 17
click at [642, 331] on label "Yes - accepted OD pricing" at bounding box center [635, 343] width 171 height 31
click at [581, 331] on input "Yes - accepted OD pricing" at bounding box center [565, 343] width 31 height 31
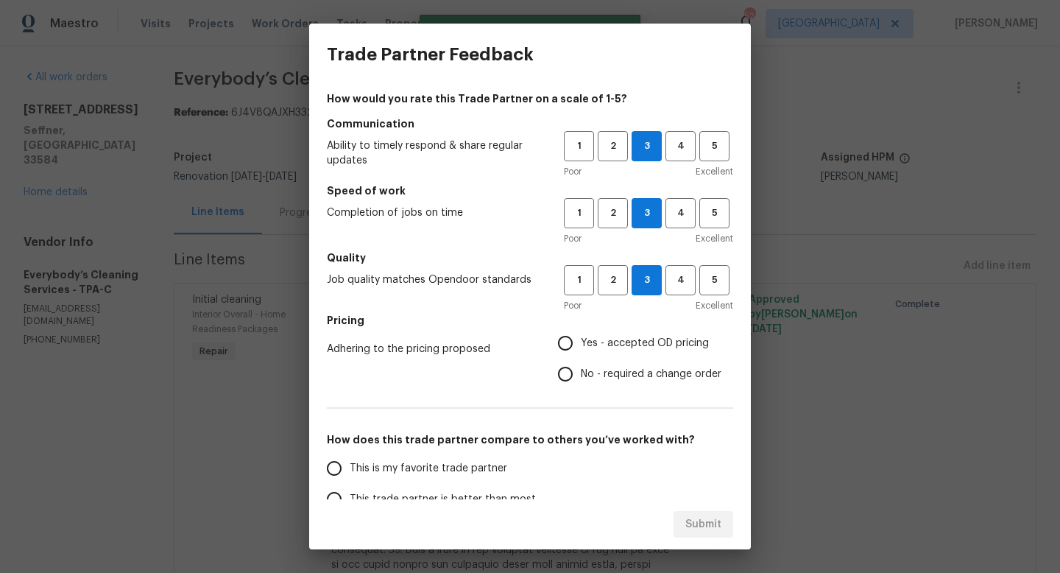
radio input "true"
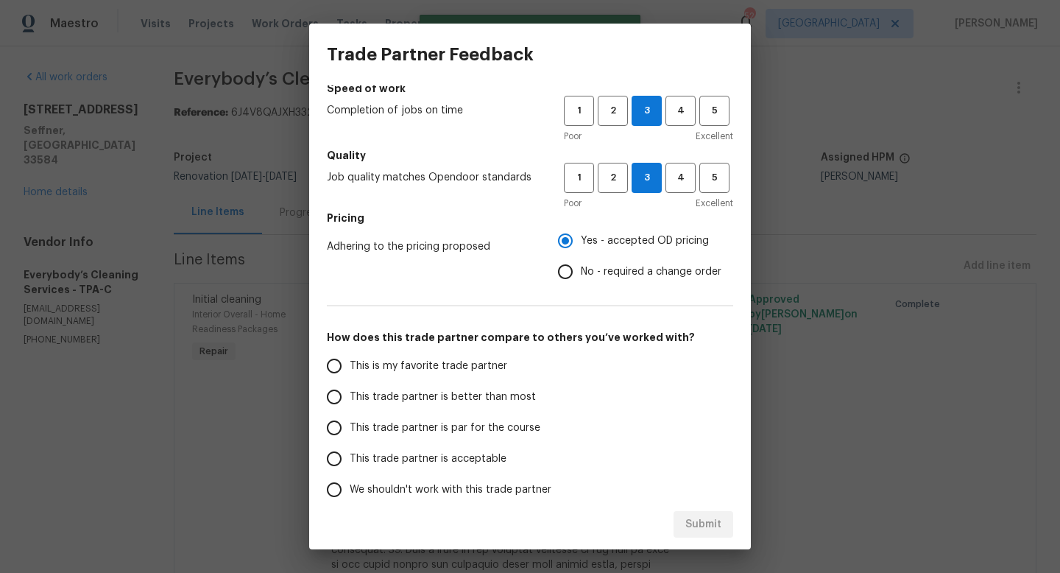
click at [466, 421] on span "This trade partner is par for the course" at bounding box center [445, 427] width 191 height 15
click at [350, 421] on input "This trade partner is par for the course" at bounding box center [334, 427] width 31 height 31
click at [724, 549] on div "Trade Partner Feedback How would you rate this Trade Partner on a scale of 1-5?…" at bounding box center [530, 286] width 1060 height 573
click at [722, 532] on button "Submit" at bounding box center [703, 524] width 60 height 27
radio input "true"
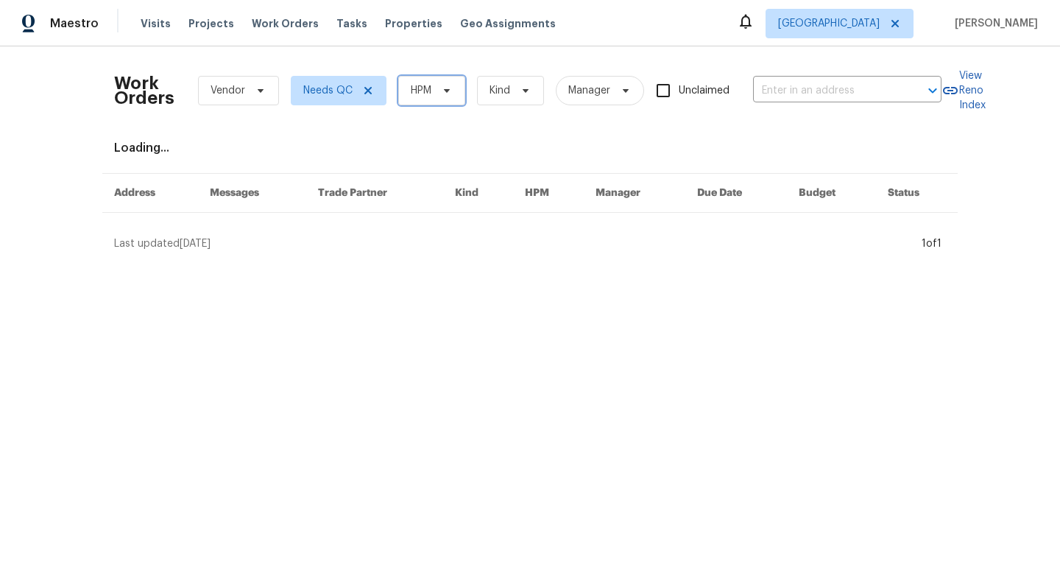
click at [414, 91] on span "HPM" at bounding box center [421, 90] width 21 height 15
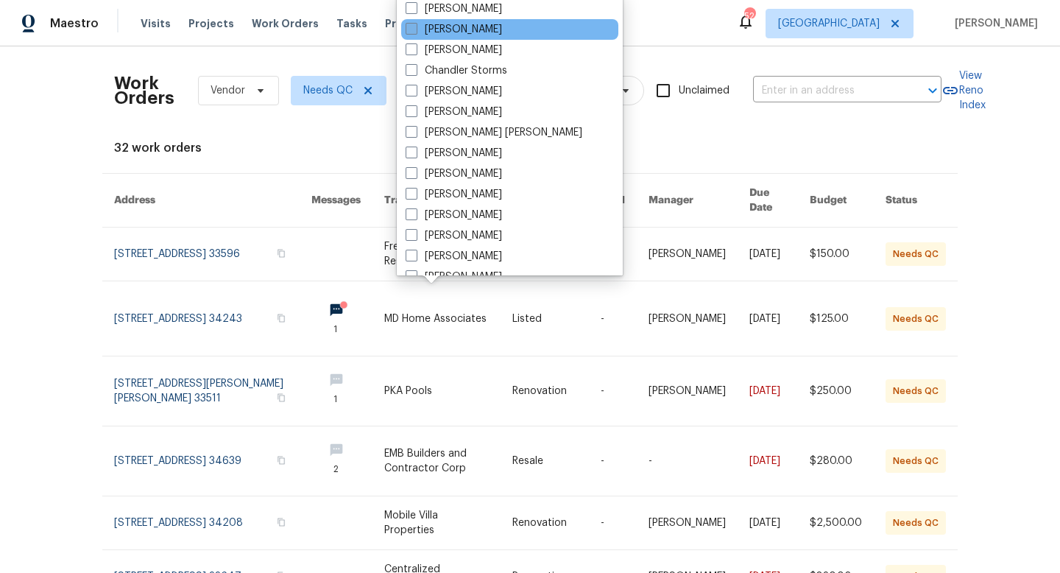
click at [410, 31] on span at bounding box center [412, 29] width 12 height 12
click at [410, 31] on input "[PERSON_NAME]" at bounding box center [411, 27] width 10 height 10
checkbox input "true"
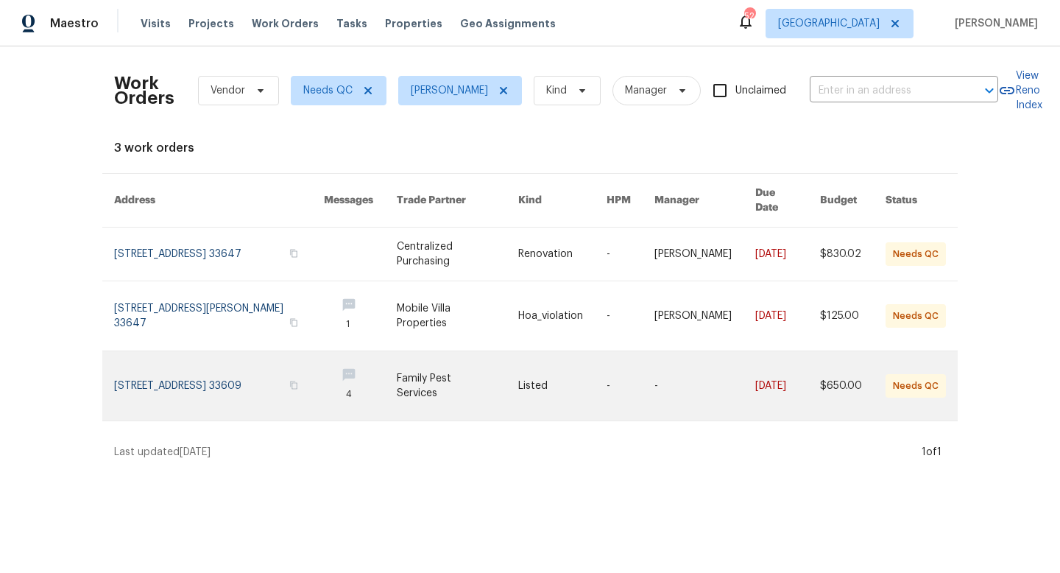
click at [193, 367] on link at bounding box center [219, 385] width 210 height 69
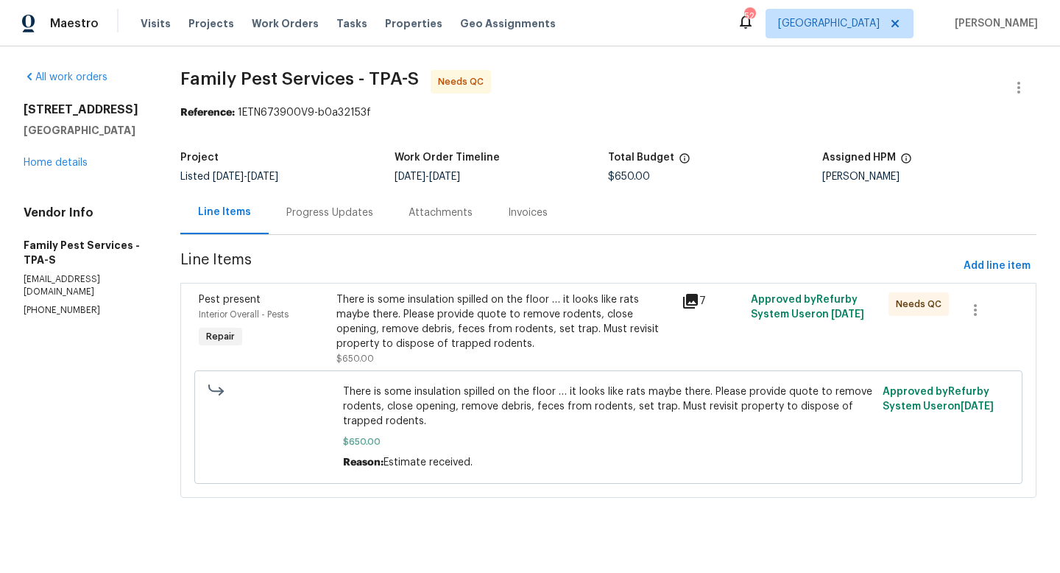
click at [335, 212] on div "Progress Updates" at bounding box center [329, 212] width 87 height 15
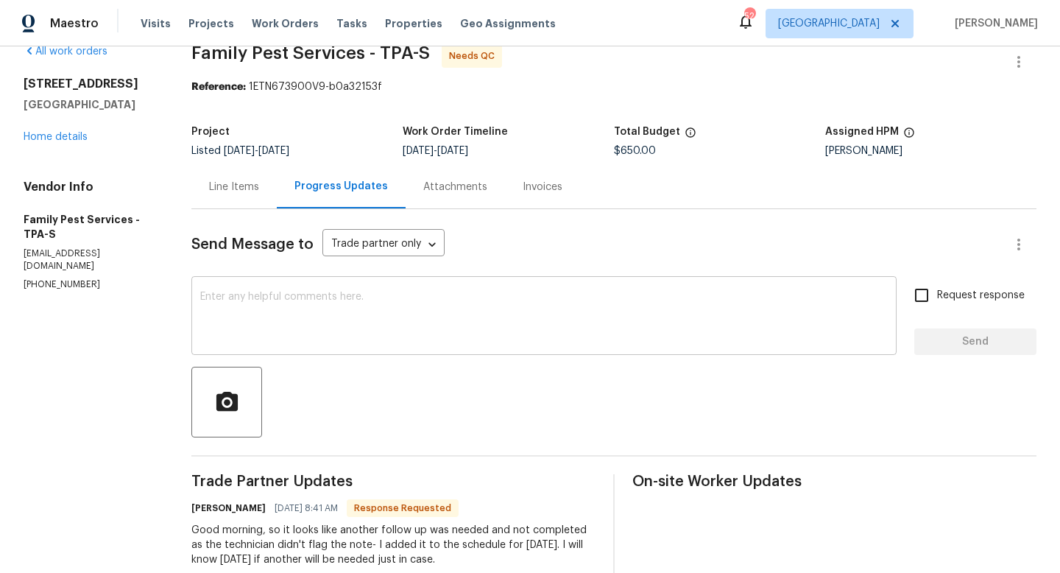
scroll to position [32, 0]
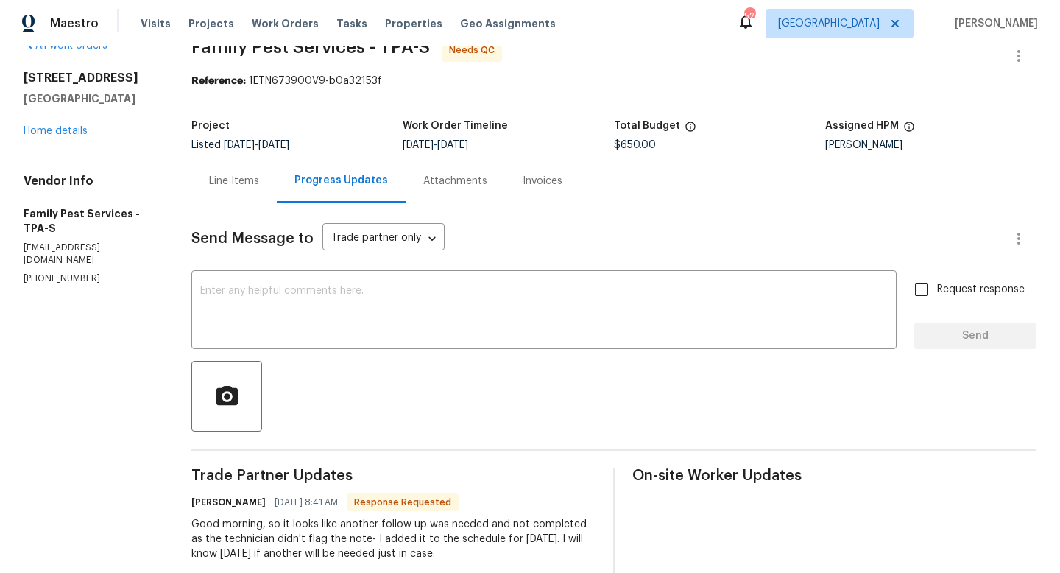
click at [249, 189] on div "Line Items" at bounding box center [233, 180] width 85 height 43
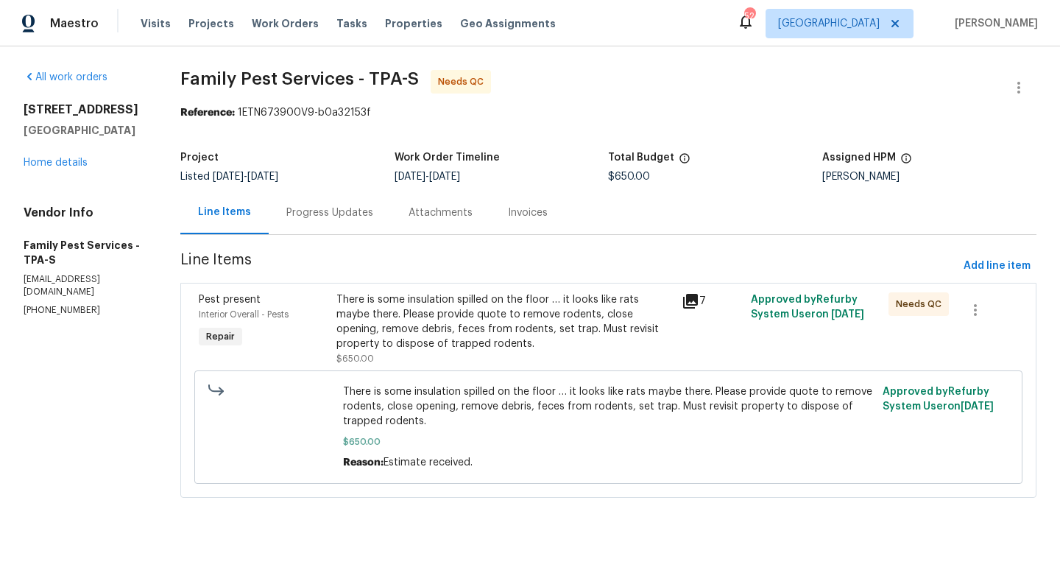
click at [454, 305] on div "There is some insulation spilled on the floor … it looks like rats maybe there.…" at bounding box center [504, 321] width 336 height 59
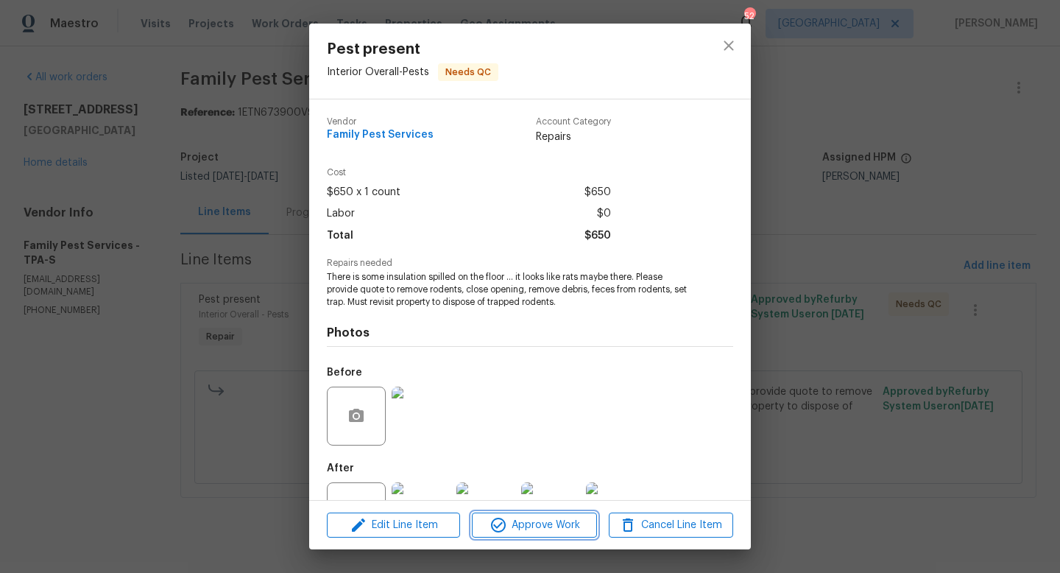
click at [525, 530] on span "Approve Work" at bounding box center [534, 525] width 116 height 18
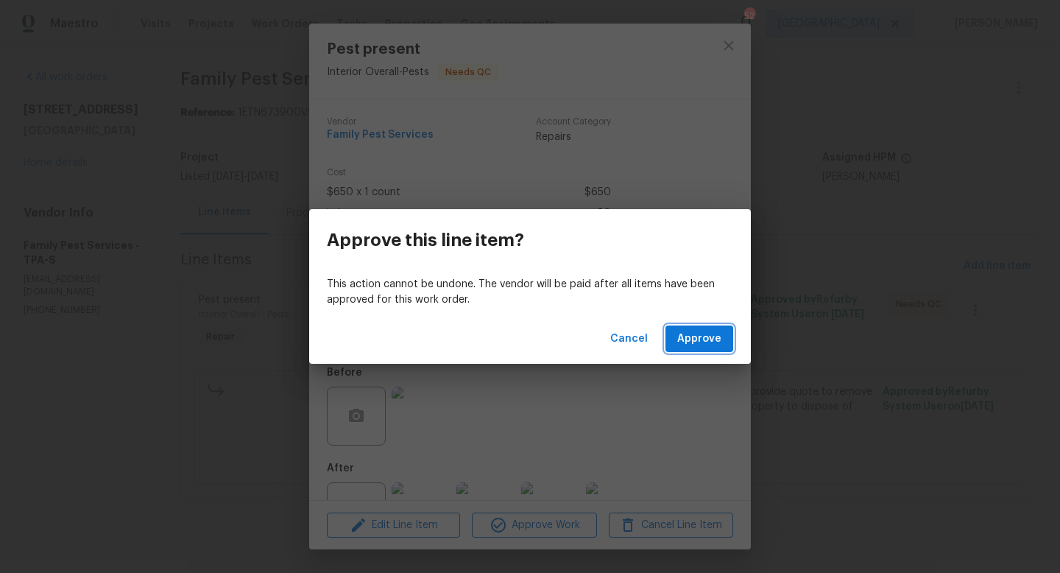
click at [697, 349] on button "Approve" at bounding box center [699, 338] width 68 height 27
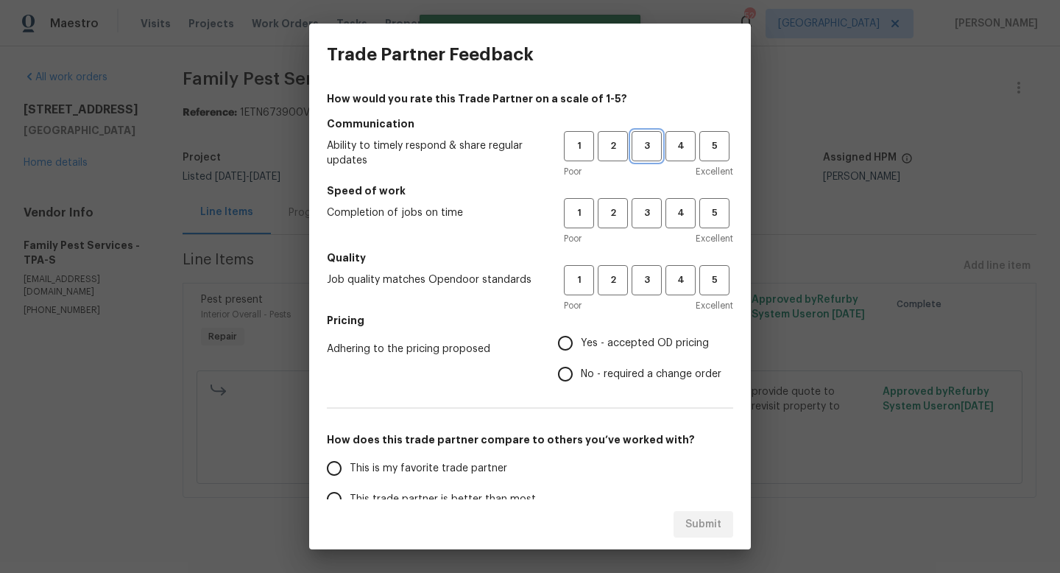
click at [646, 149] on span "3" at bounding box center [646, 146] width 27 height 17
click at [646, 216] on span "3" at bounding box center [646, 213] width 27 height 17
click at [646, 269] on button "3" at bounding box center [647, 280] width 30 height 30
click at [615, 332] on label "Yes - accepted OD pricing" at bounding box center [635, 343] width 171 height 31
click at [581, 332] on input "Yes - accepted OD pricing" at bounding box center [565, 343] width 31 height 31
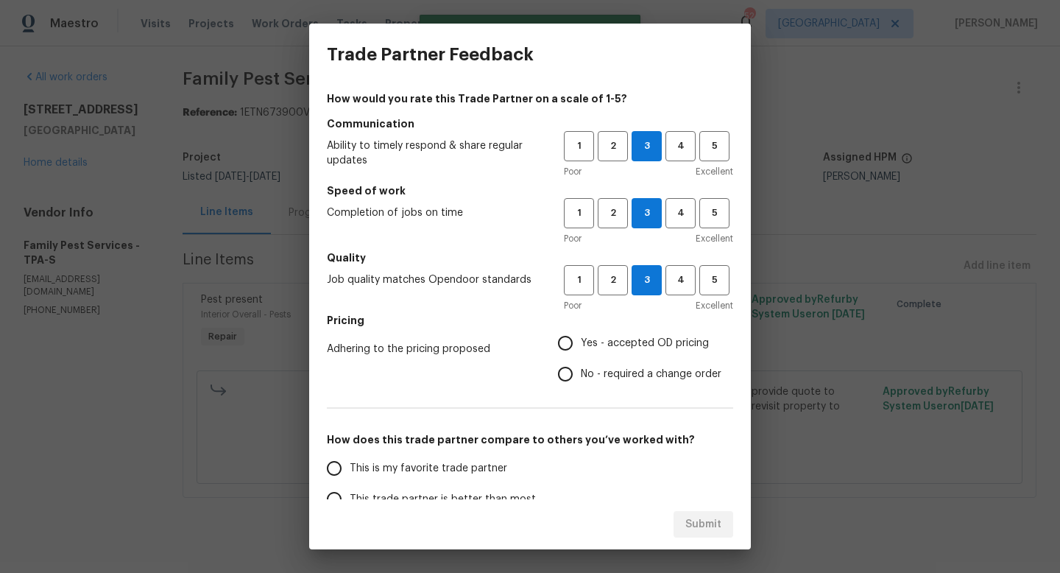
radio input "true"
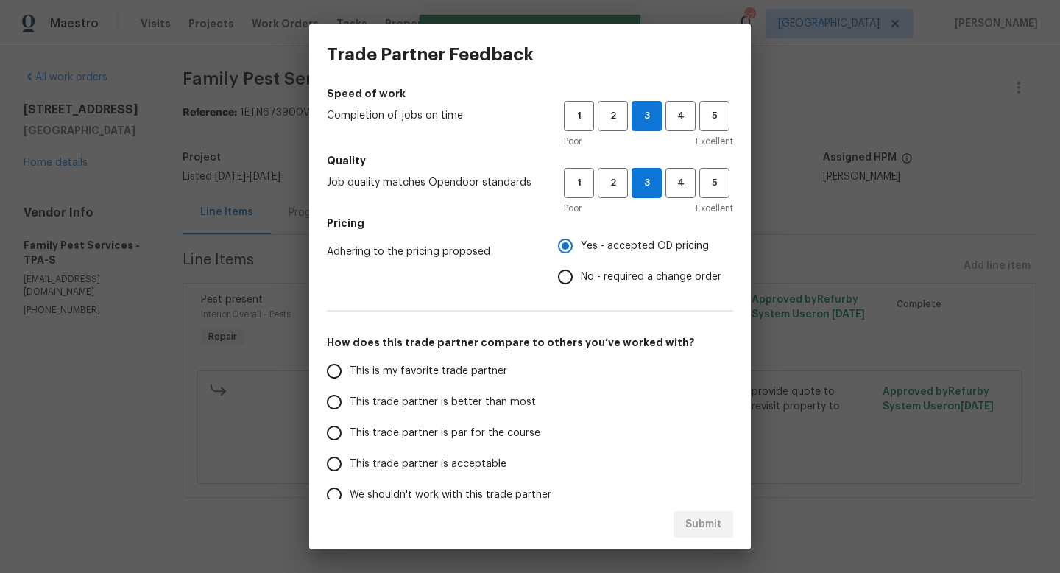
click at [474, 443] on label "This trade partner is par for the course" at bounding box center [435, 432] width 233 height 31
click at [350, 443] on input "This trade partner is par for the course" at bounding box center [334, 432] width 31 height 31
click at [687, 520] on span "Submit" at bounding box center [703, 524] width 36 height 18
radio input "true"
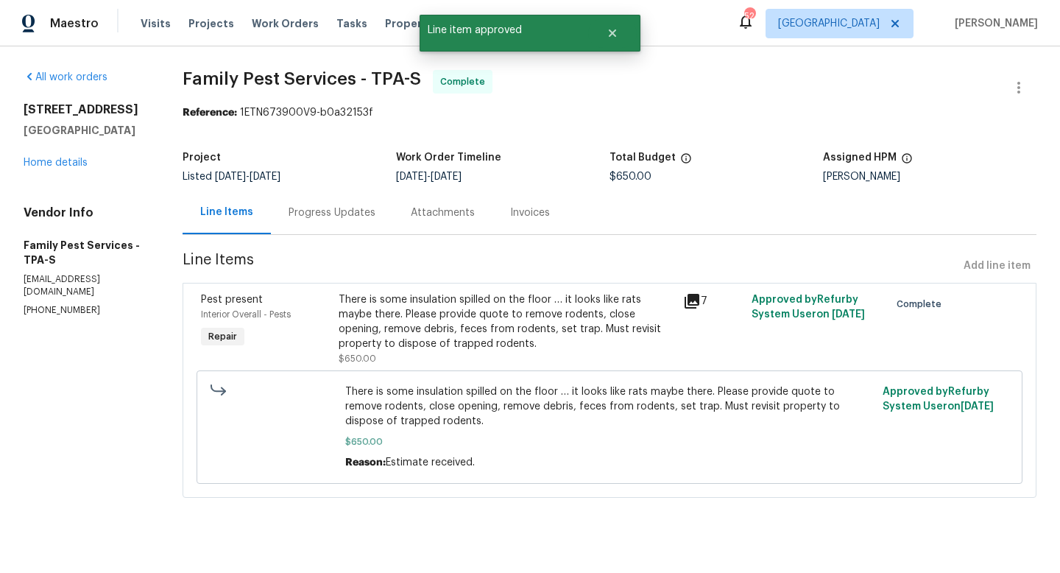
radio input "false"
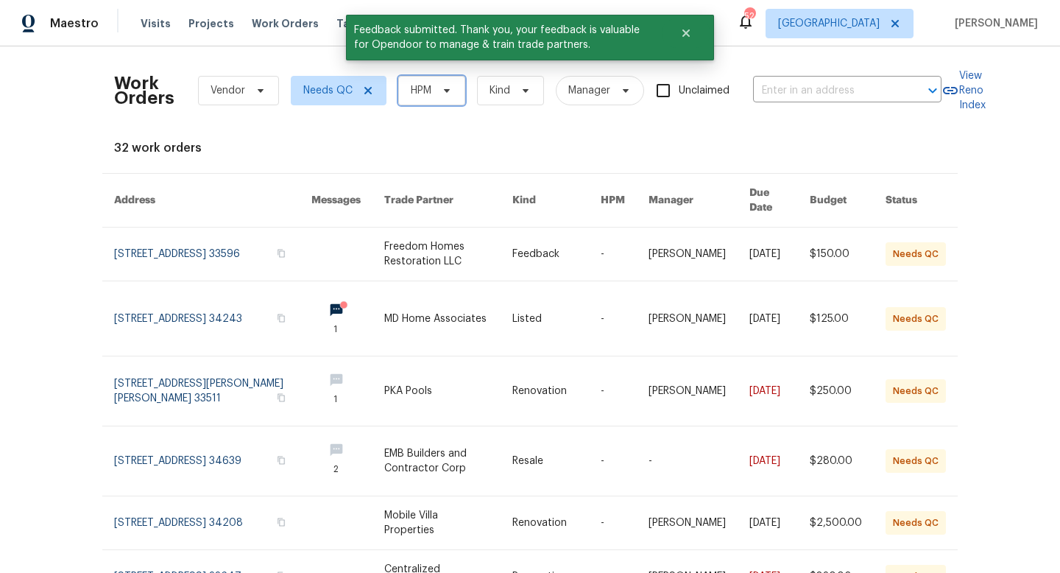
click at [434, 101] on span "HPM" at bounding box center [431, 90] width 67 height 29
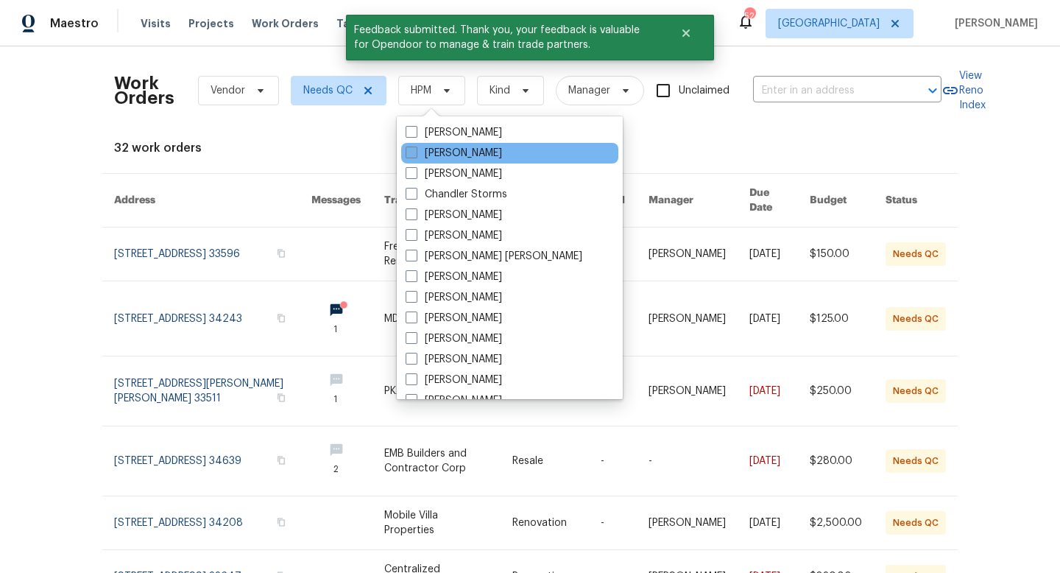
click at [434, 158] on label "[PERSON_NAME]" at bounding box center [454, 153] width 96 height 15
click at [415, 155] on input "[PERSON_NAME]" at bounding box center [411, 151] width 10 height 10
checkbox input "true"
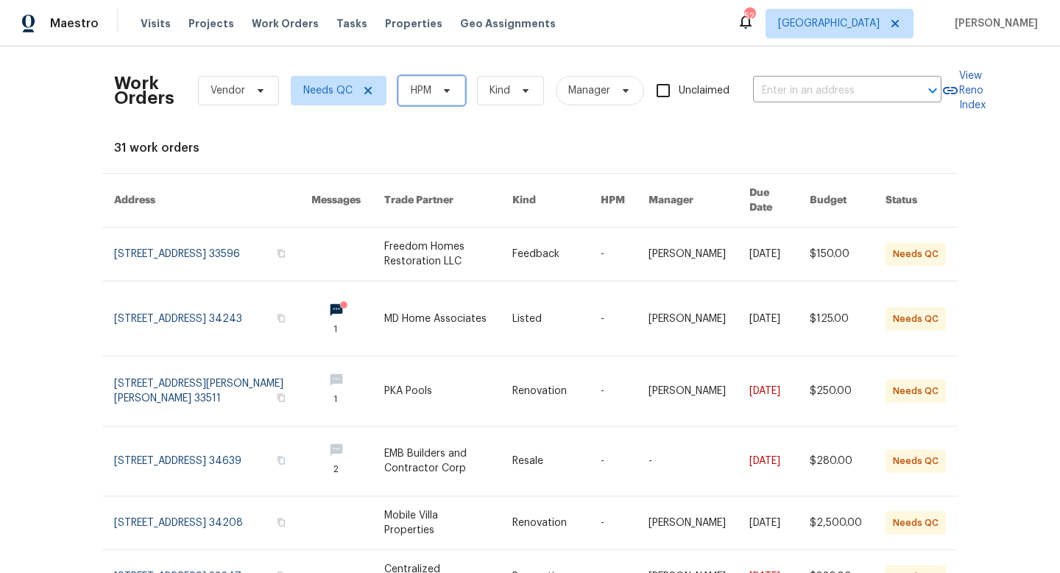
click at [427, 85] on span "HPM" at bounding box center [421, 90] width 21 height 15
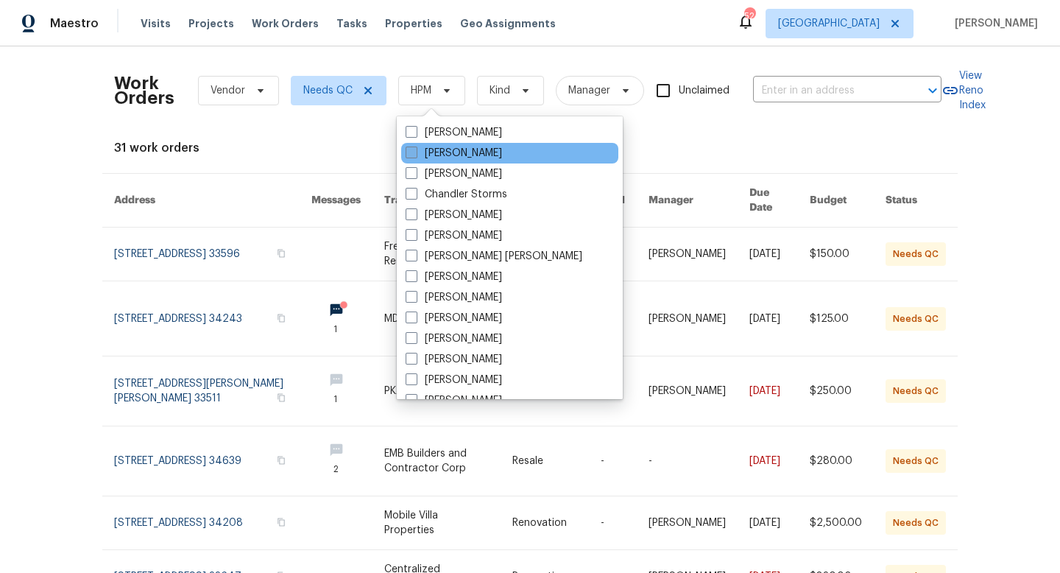
click at [443, 156] on label "[PERSON_NAME]" at bounding box center [454, 153] width 96 height 15
click at [415, 155] on input "[PERSON_NAME]" at bounding box center [411, 151] width 10 height 10
checkbox input "true"
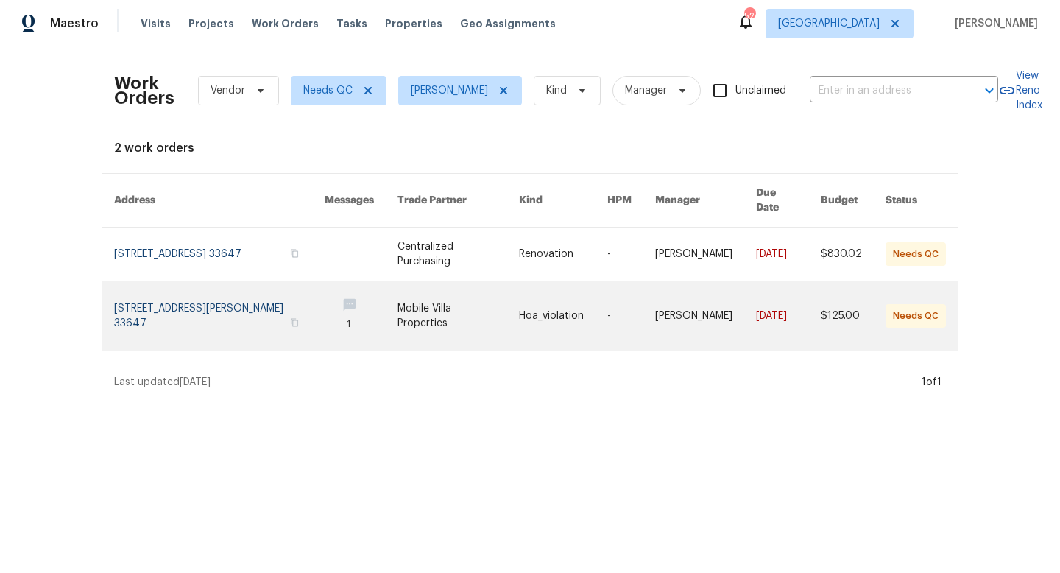
click at [230, 302] on link at bounding box center [219, 315] width 211 height 69
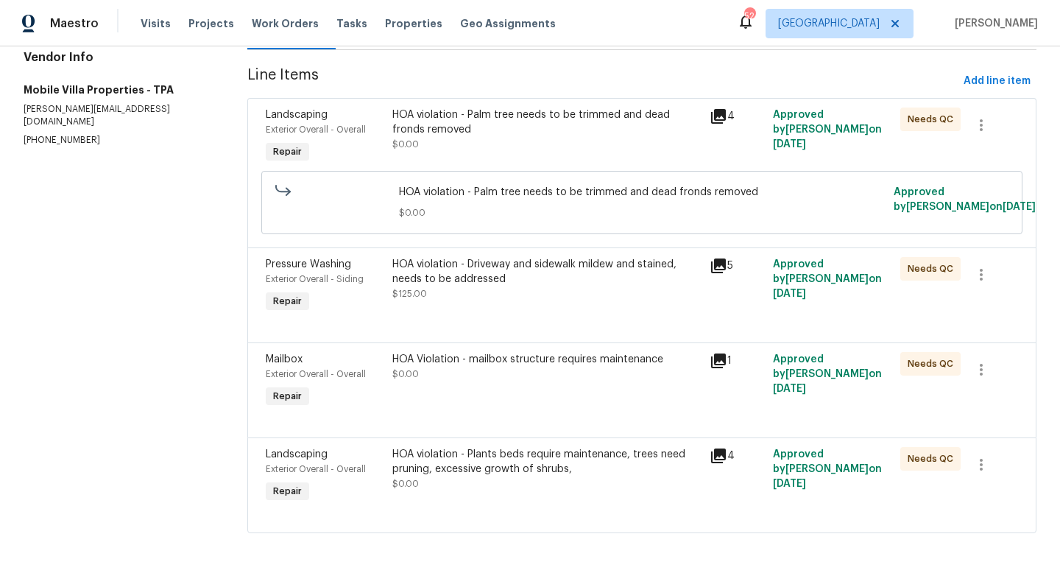
scroll to position [197, 0]
